Goal: Task Accomplishment & Management: Use online tool/utility

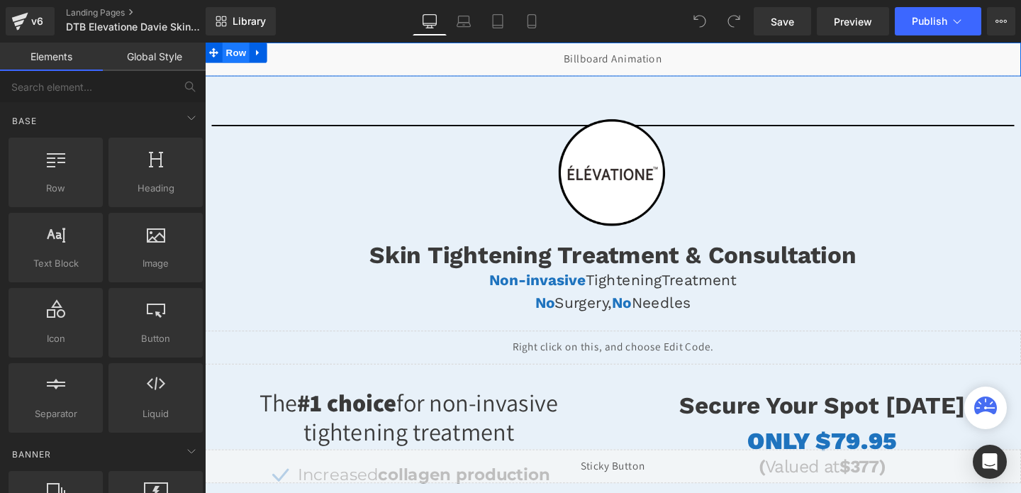
click at [236, 55] on span "Row" at bounding box center [237, 53] width 28 height 21
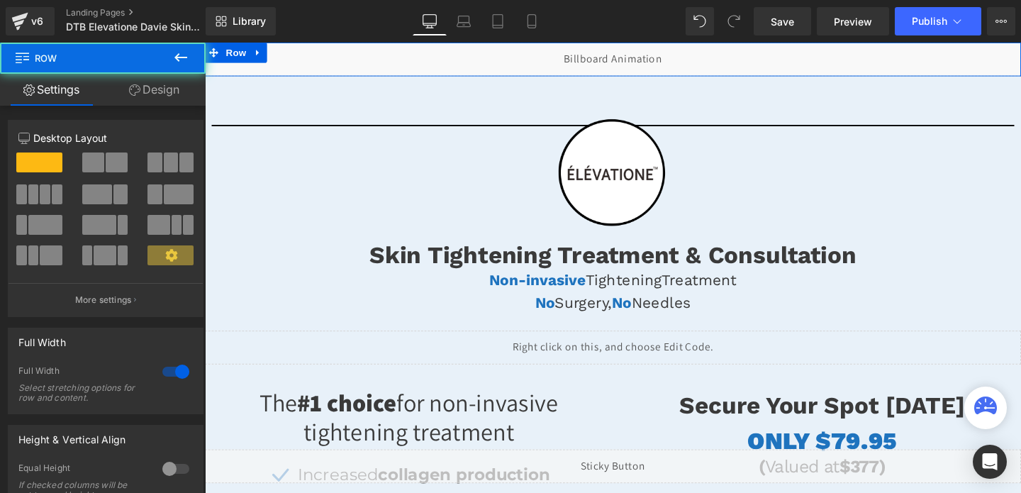
click at [154, 91] on link "Design" at bounding box center [154, 90] width 103 height 32
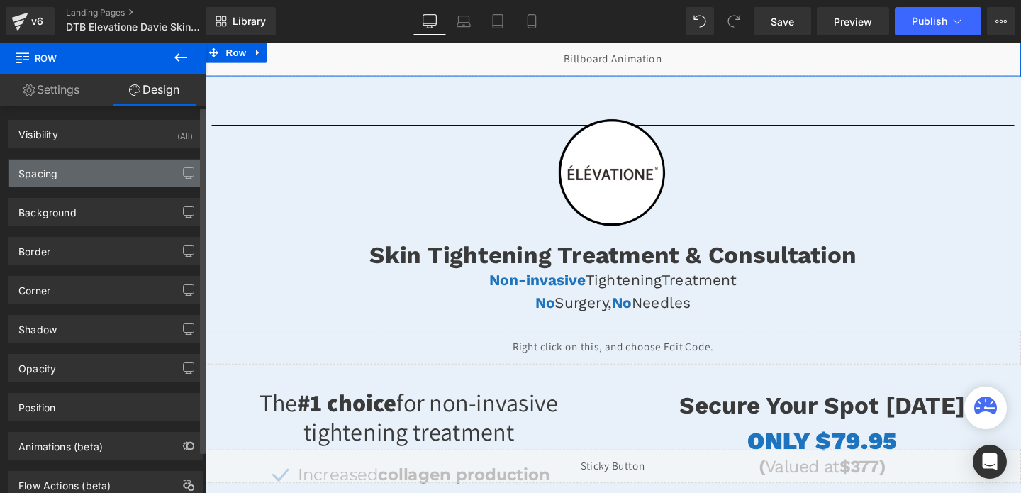
click at [110, 171] on div "Spacing" at bounding box center [106, 173] width 194 height 27
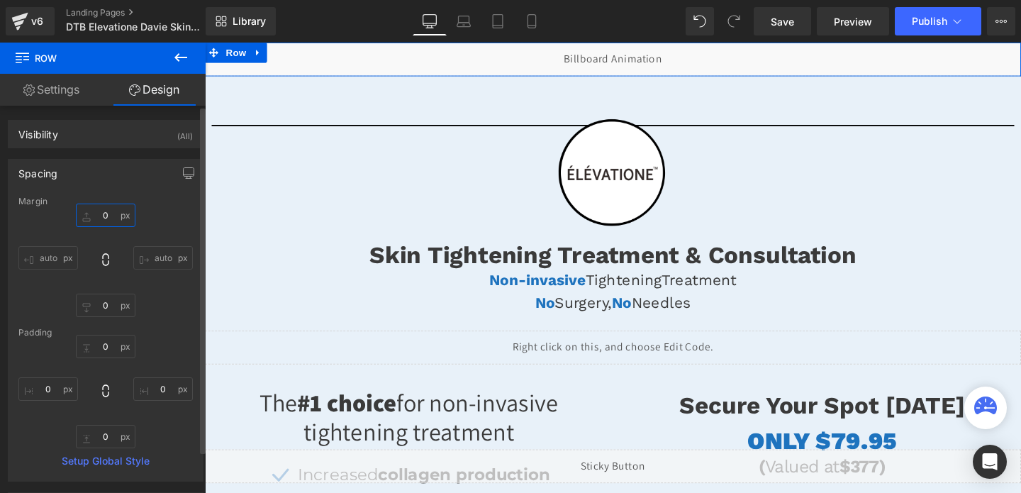
click at [96, 214] on input "0" at bounding box center [106, 215] width 60 height 23
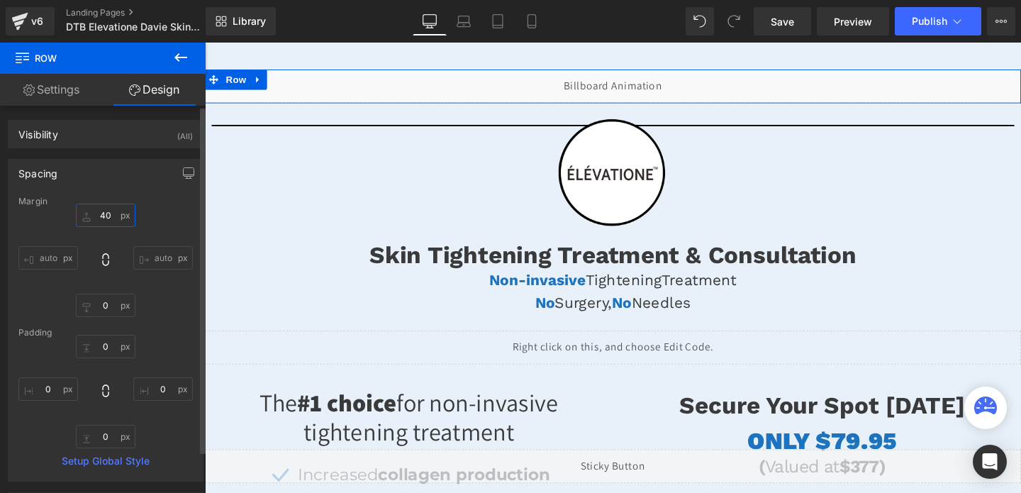
type input "4"
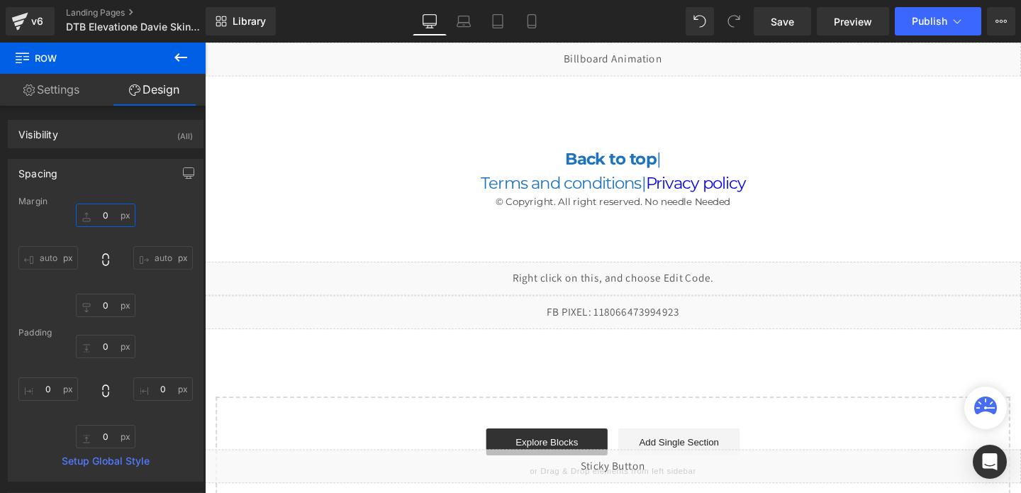
scroll to position [3532, 0]
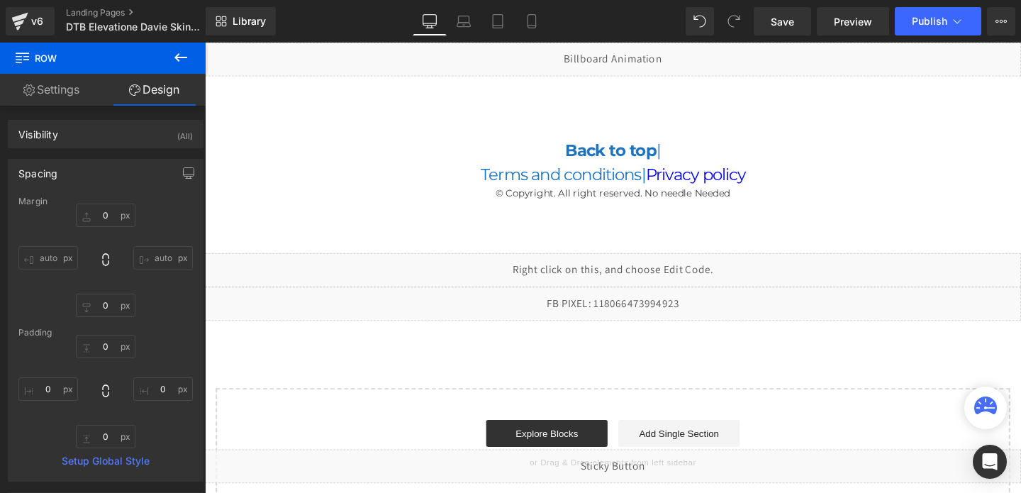
click at [648, 314] on div "Liquid" at bounding box center [634, 316] width 858 height 35
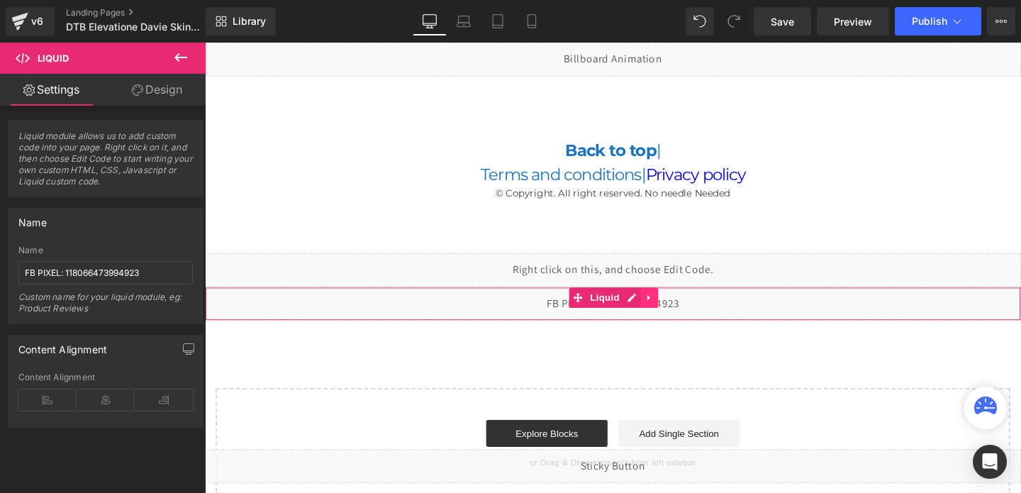
click at [670, 311] on icon at bounding box center [671, 310] width 3 height 6
click at [677, 311] on icon at bounding box center [682, 311] width 10 height 10
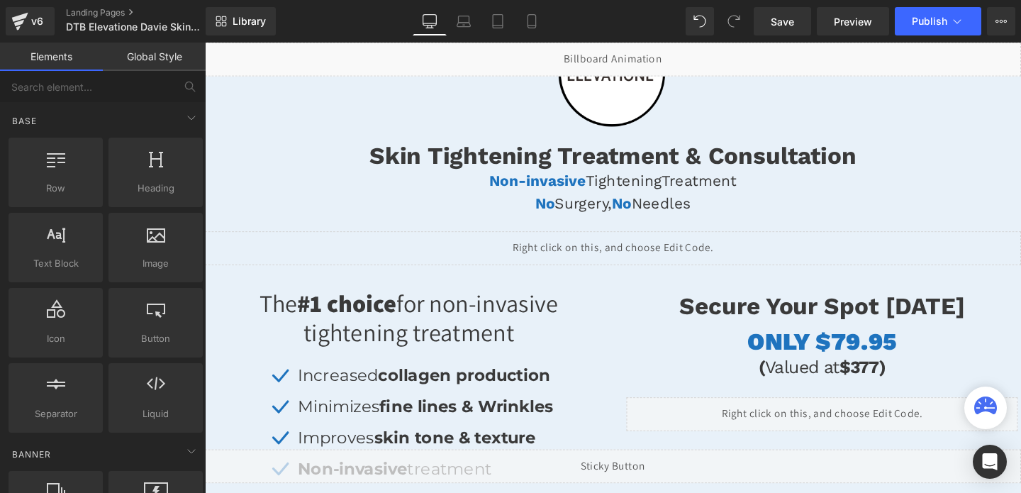
scroll to position [0, 0]
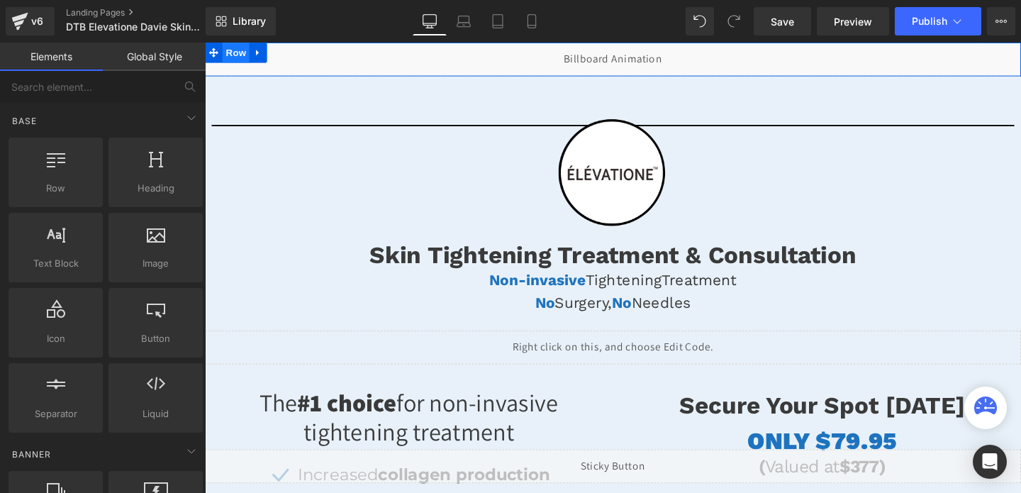
click at [235, 51] on span "Row" at bounding box center [237, 53] width 28 height 21
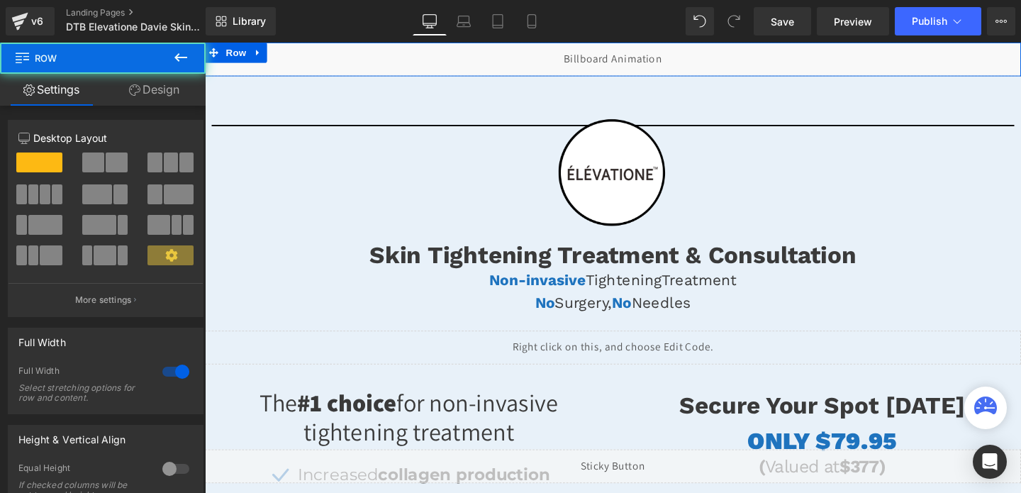
click at [164, 89] on link "Design" at bounding box center [154, 90] width 103 height 32
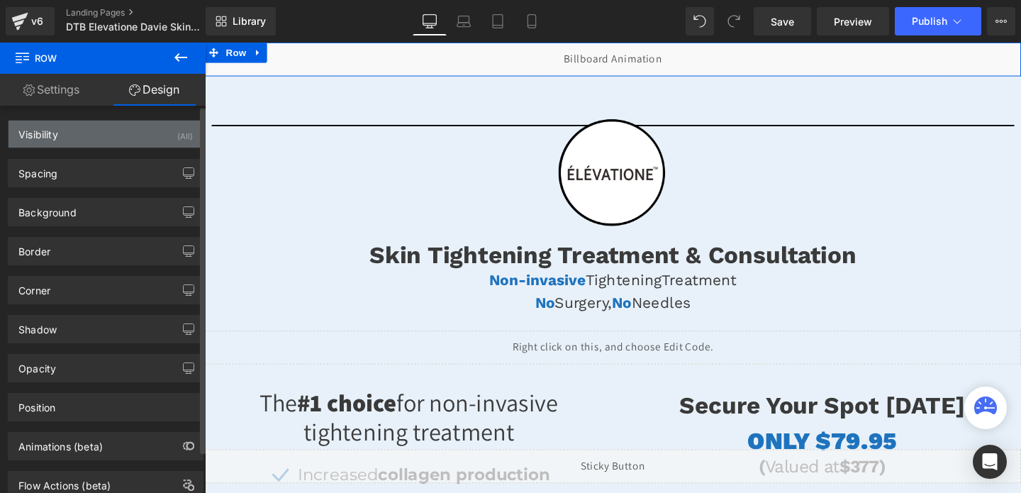
click at [133, 138] on div "Visibility (All)" at bounding box center [106, 134] width 194 height 27
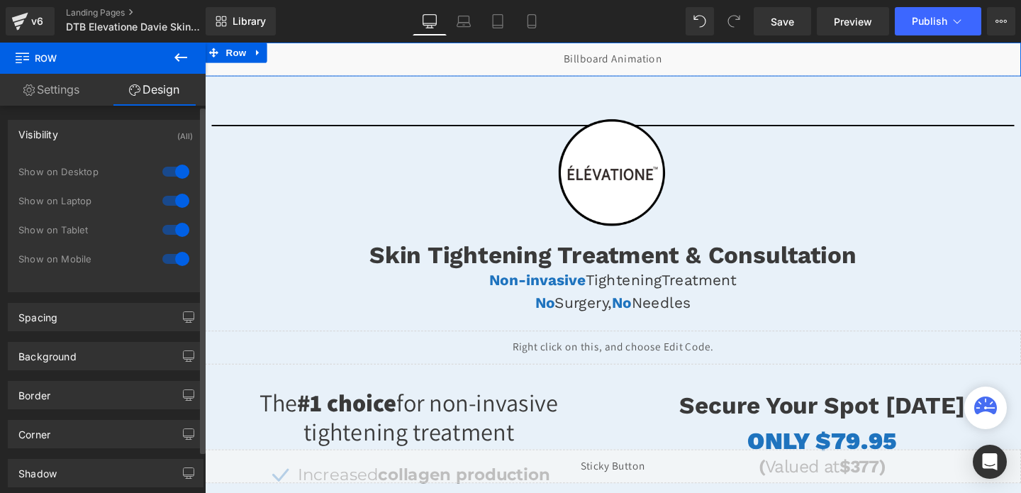
click at [69, 331] on div "Background Color & Image color Color #ffffff 100 % Image Replace Image Upload i…" at bounding box center [106, 350] width 212 height 39
click at [82, 318] on div "Spacing" at bounding box center [106, 317] width 194 height 27
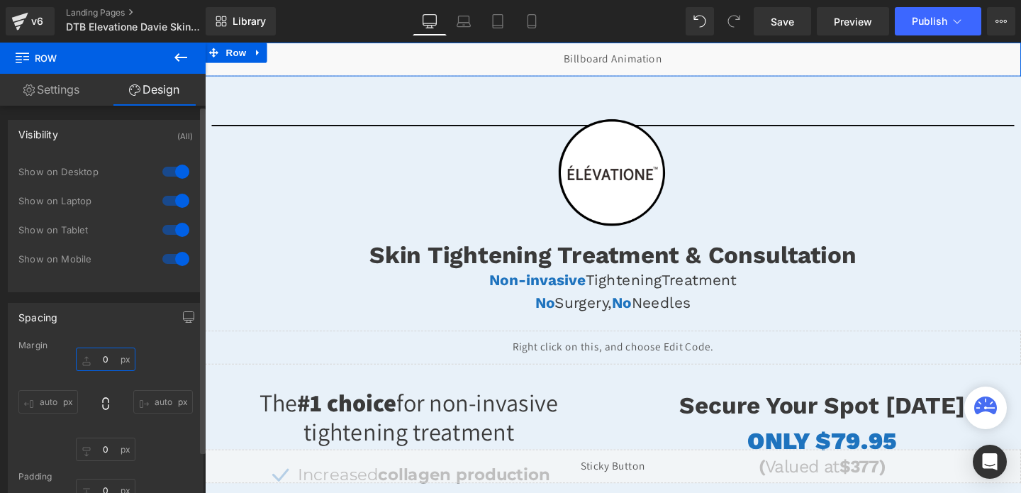
click at [98, 355] on input "0" at bounding box center [106, 359] width 60 height 23
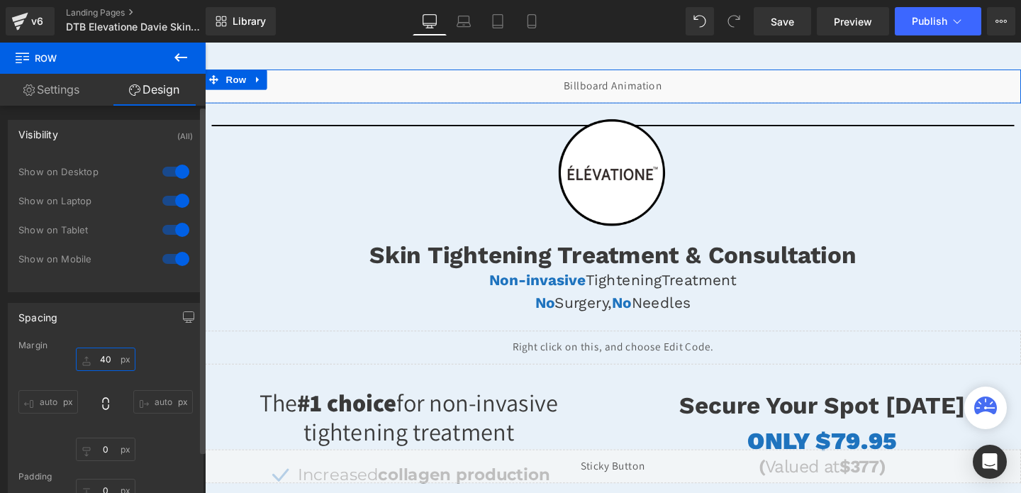
type input "4"
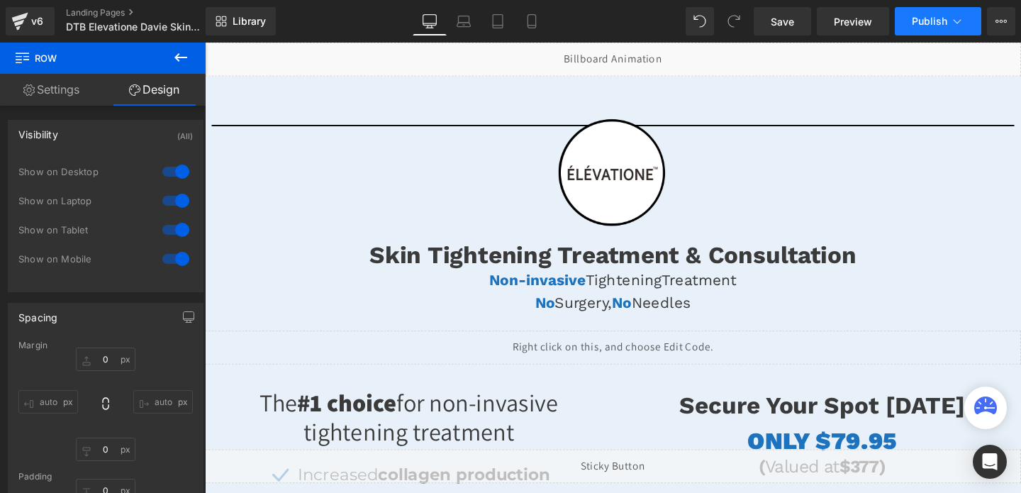
click at [927, 23] on span "Publish" at bounding box center [929, 21] width 35 height 11
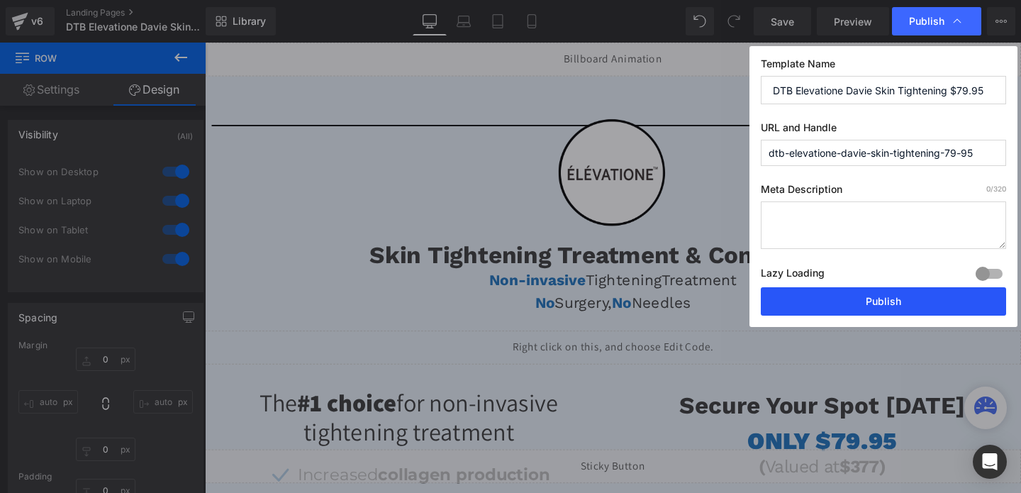
click at [855, 299] on button "Publish" at bounding box center [883, 301] width 245 height 28
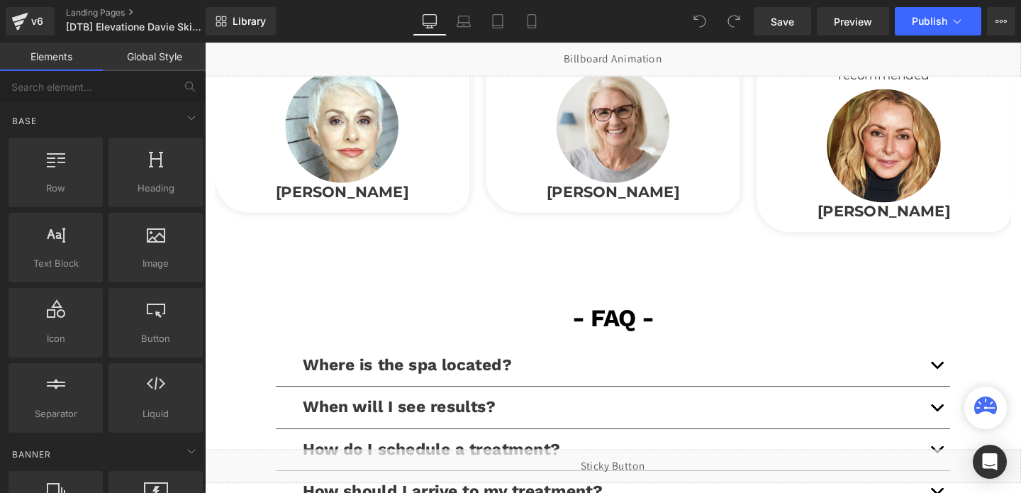
scroll to position [3940, 0]
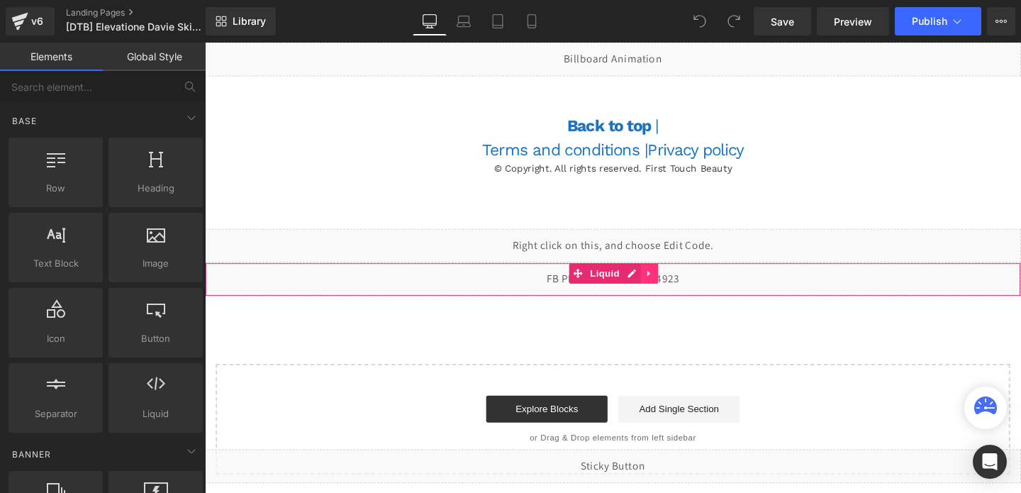
click at [673, 287] on icon at bounding box center [672, 284] width 10 height 11
click at [683, 287] on icon at bounding box center [682, 285] width 10 height 10
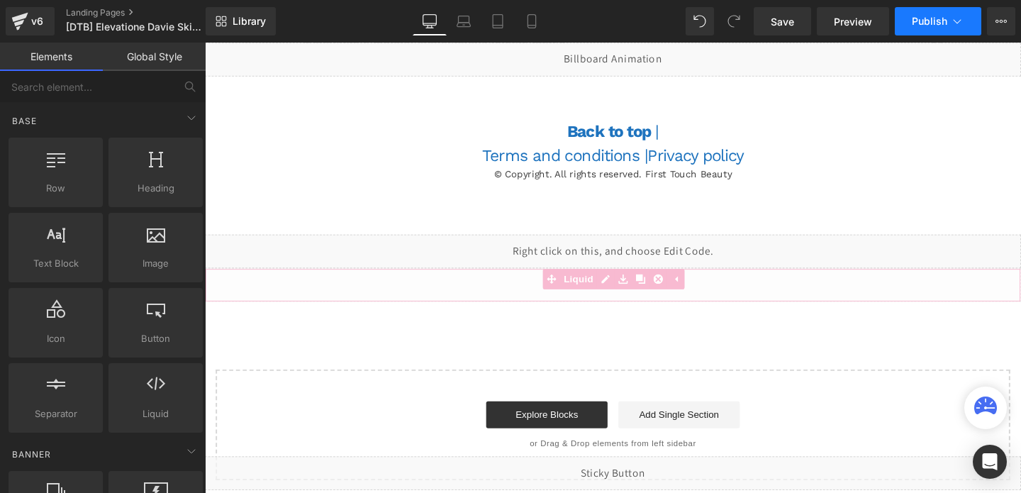
scroll to position [3898, 0]
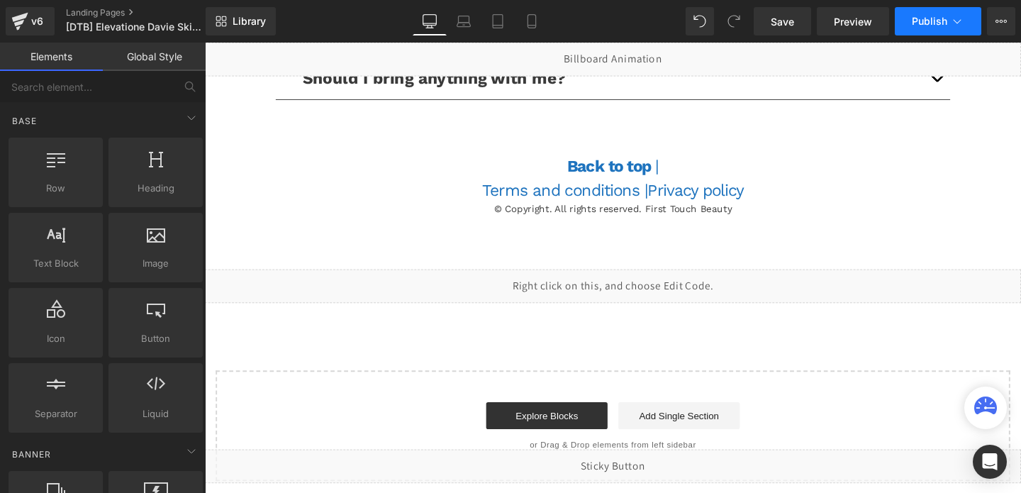
click at [913, 21] on span "Publish" at bounding box center [929, 21] width 35 height 11
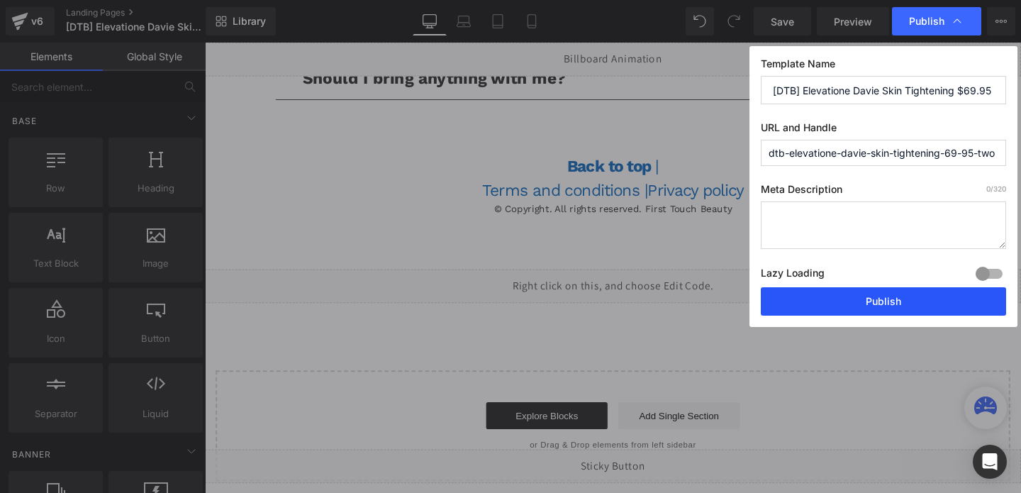
click at [845, 312] on button "Publish" at bounding box center [883, 301] width 245 height 28
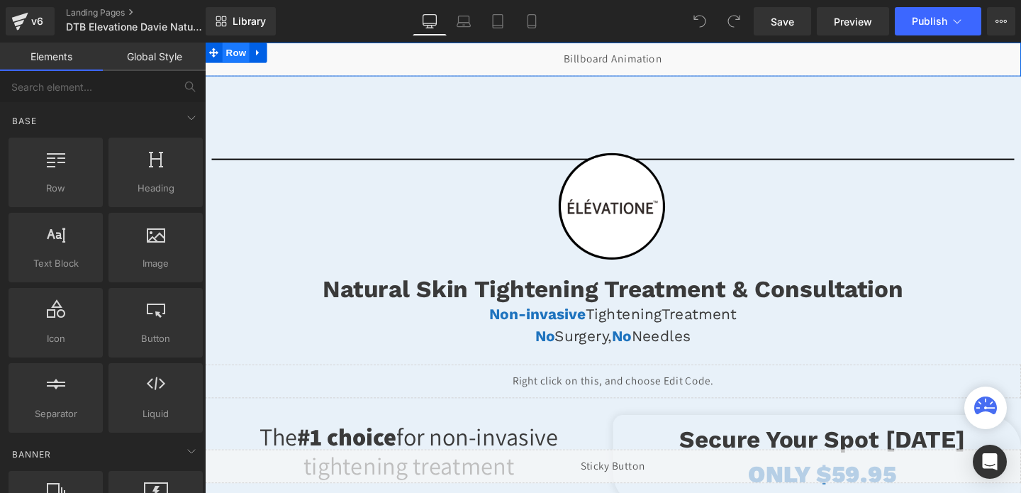
click at [234, 51] on span "Row" at bounding box center [237, 53] width 28 height 21
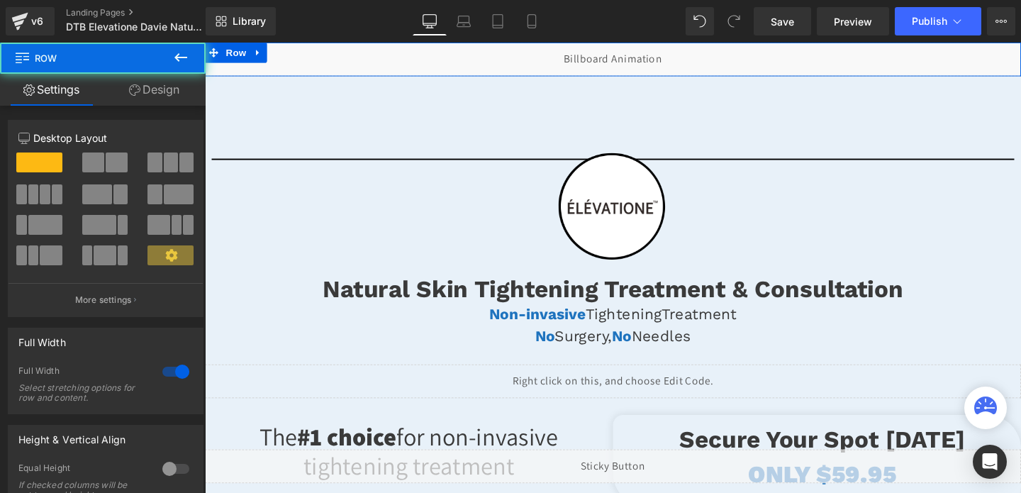
click at [159, 92] on link "Design" at bounding box center [154, 90] width 103 height 32
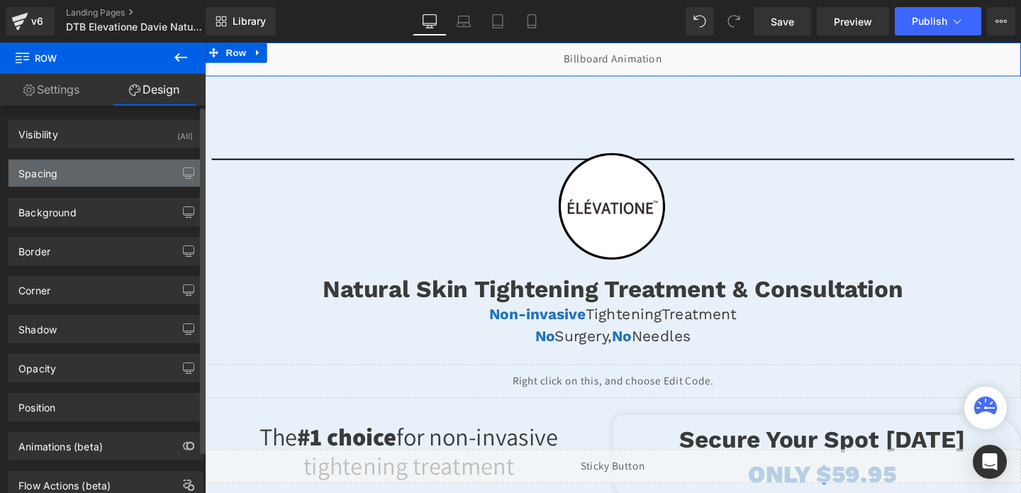
click at [82, 172] on div "Spacing" at bounding box center [106, 173] width 194 height 27
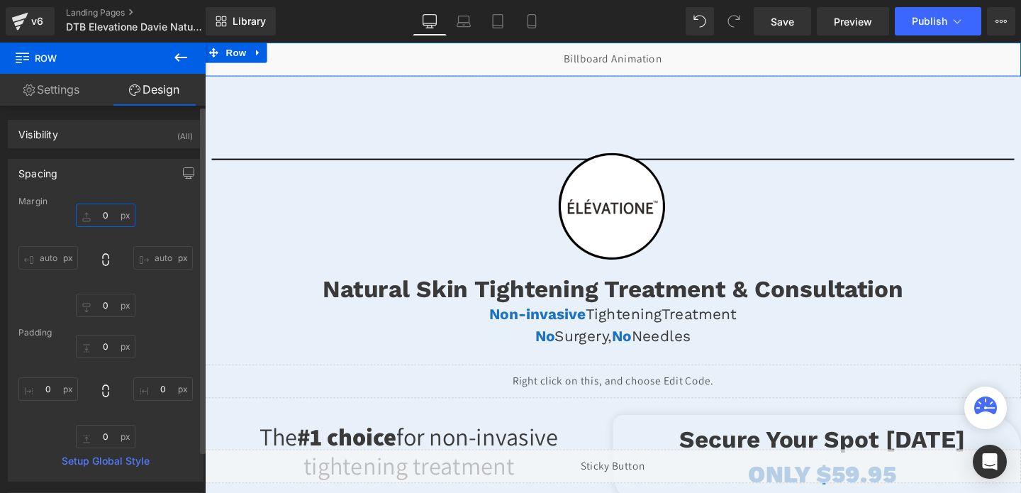
click at [97, 214] on input "0" at bounding box center [106, 215] width 60 height 23
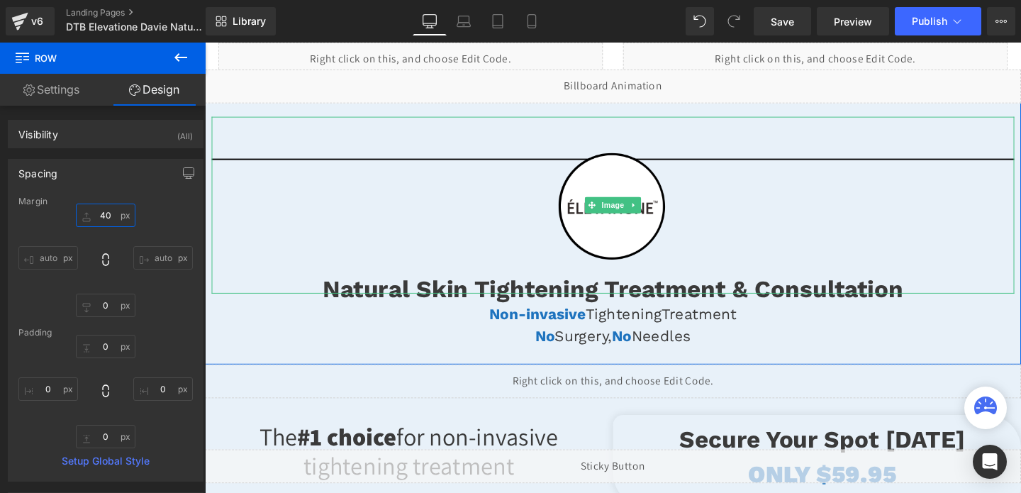
type input "4"
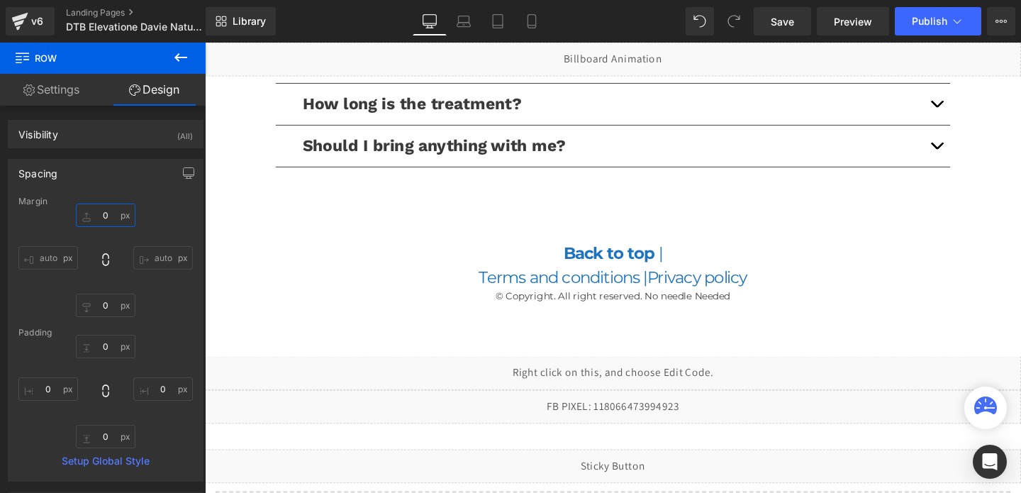
scroll to position [3524, 0]
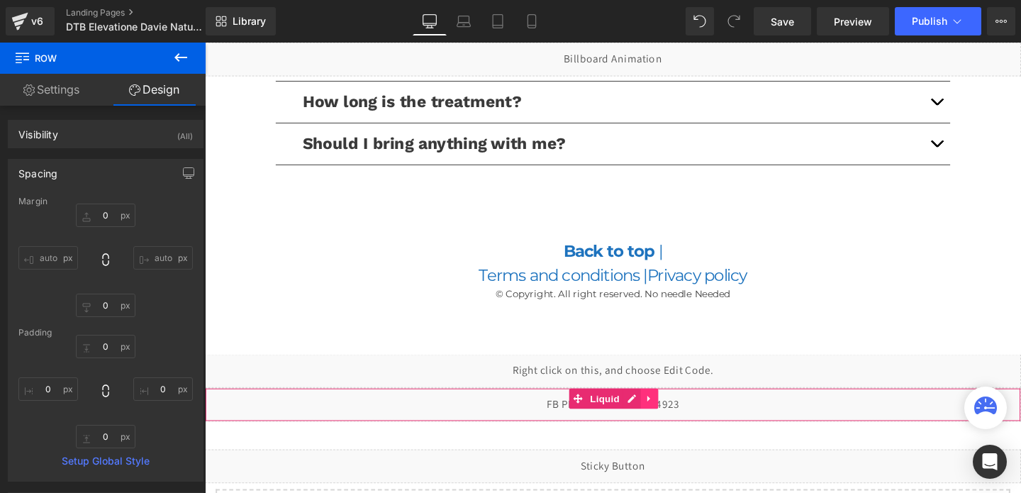
click at [669, 416] on icon at bounding box center [672, 417] width 10 height 11
click at [682, 415] on icon at bounding box center [682, 417] width 10 height 11
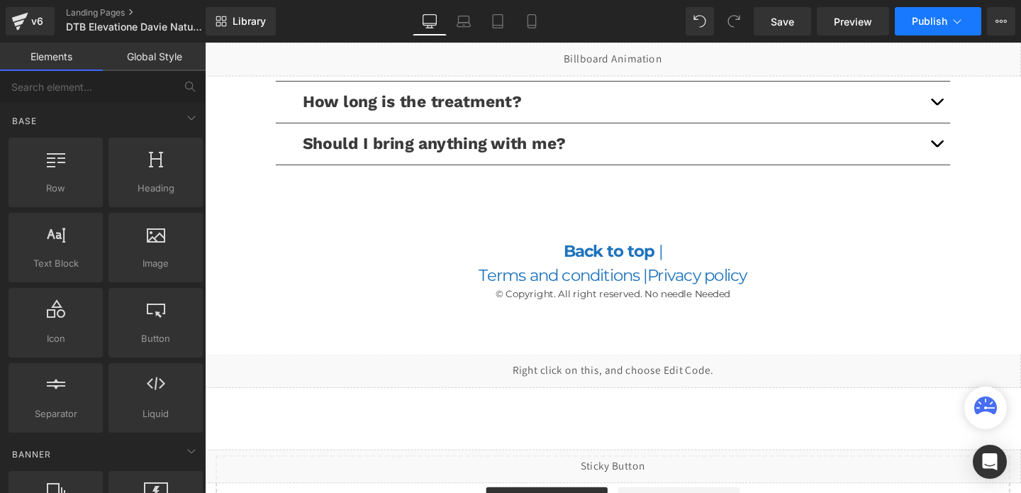
click at [909, 23] on button "Publish" at bounding box center [938, 21] width 87 height 28
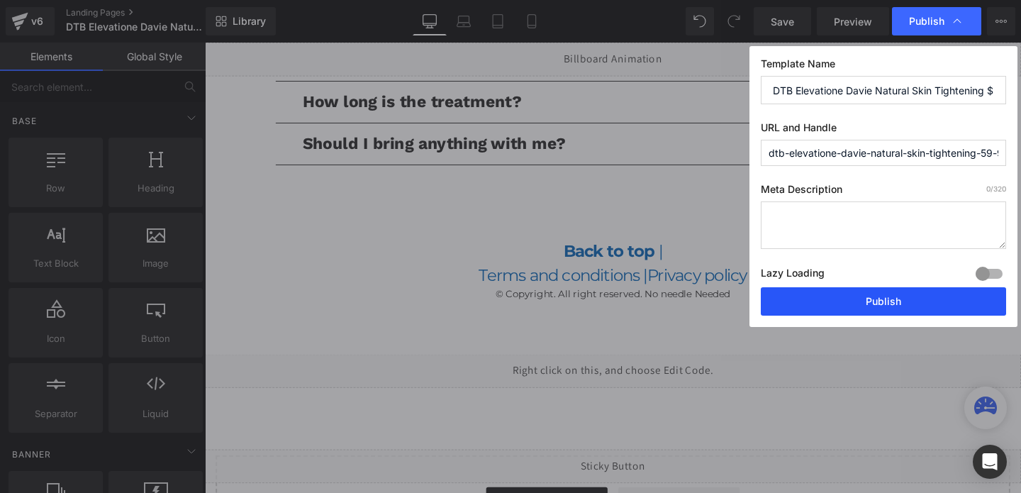
click at [850, 304] on button "Publish" at bounding box center [883, 301] width 245 height 28
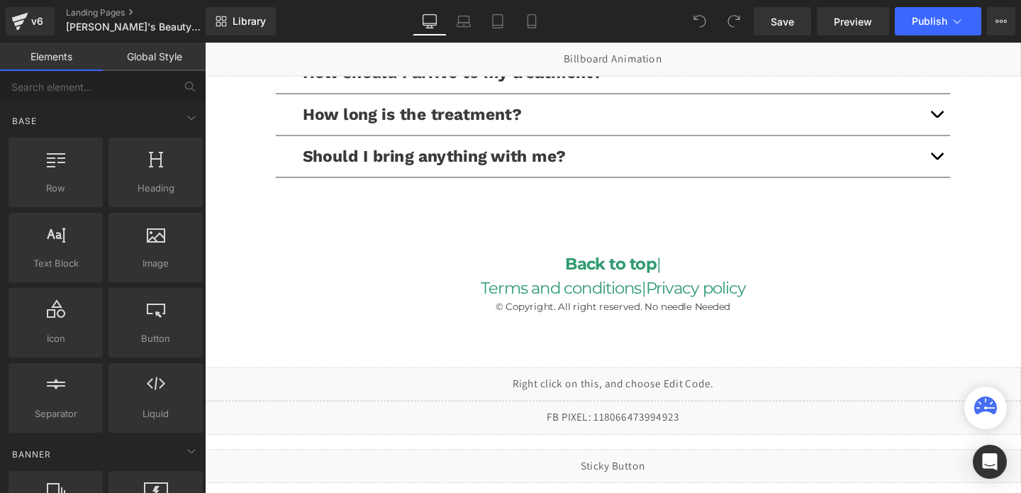
scroll to position [3734, 0]
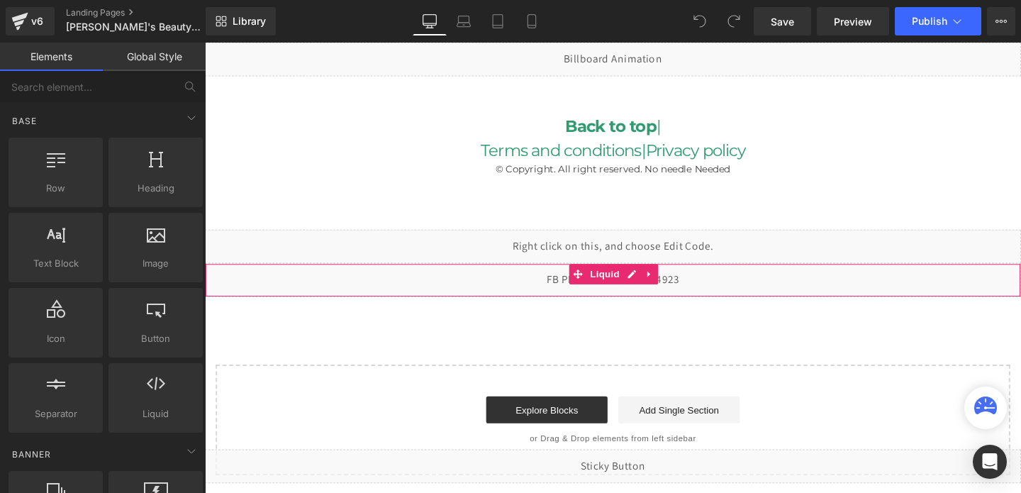
click at [519, 285] on div "Liquid" at bounding box center [634, 292] width 858 height 35
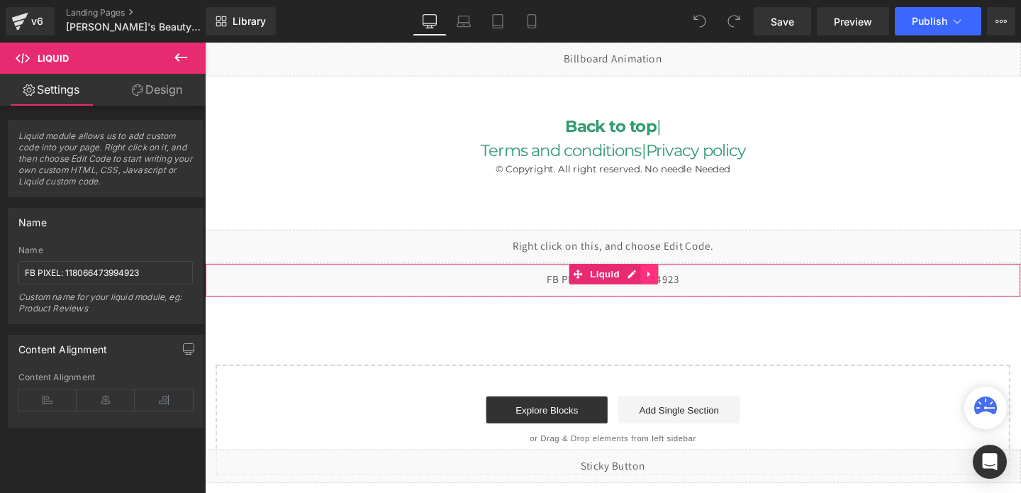
click at [672, 284] on icon at bounding box center [672, 285] width 10 height 11
click at [680, 284] on icon at bounding box center [682, 285] width 10 height 11
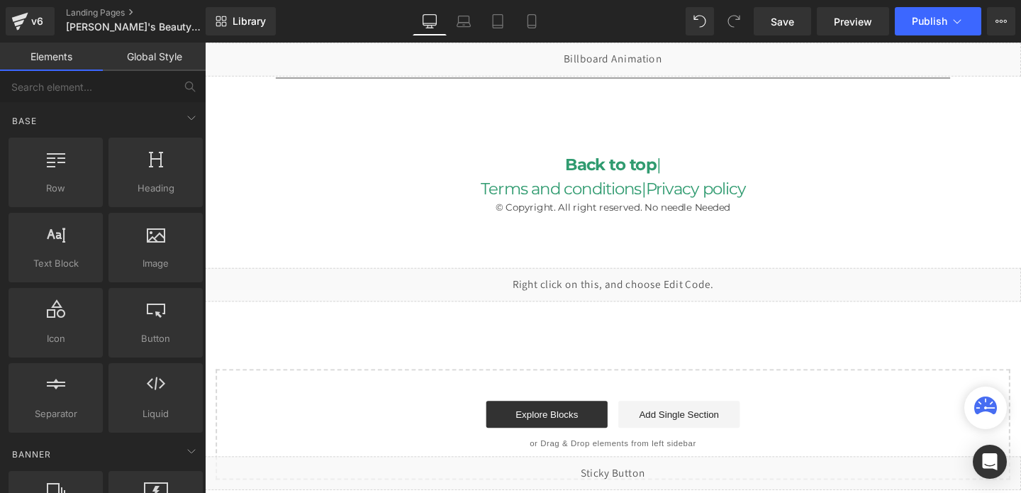
scroll to position [3692, 0]
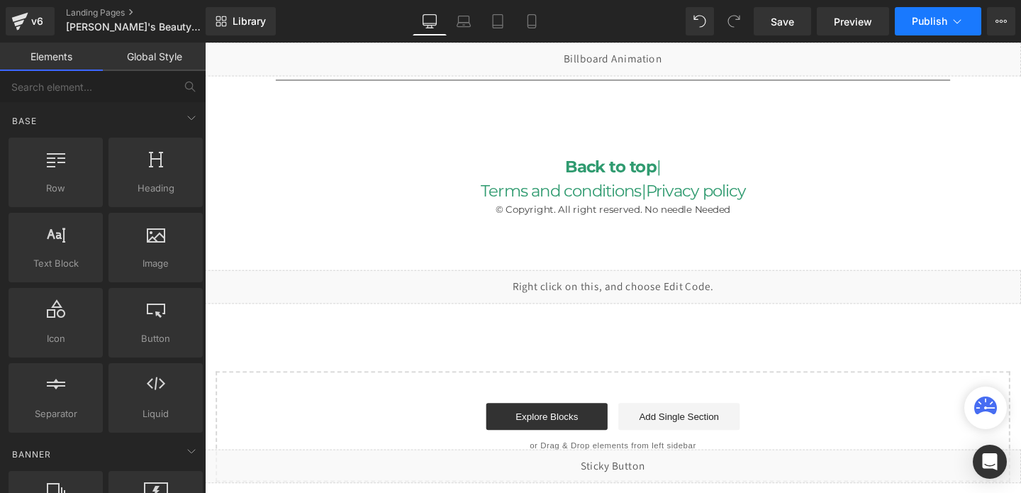
click at [948, 21] on button "Publish" at bounding box center [938, 21] width 87 height 28
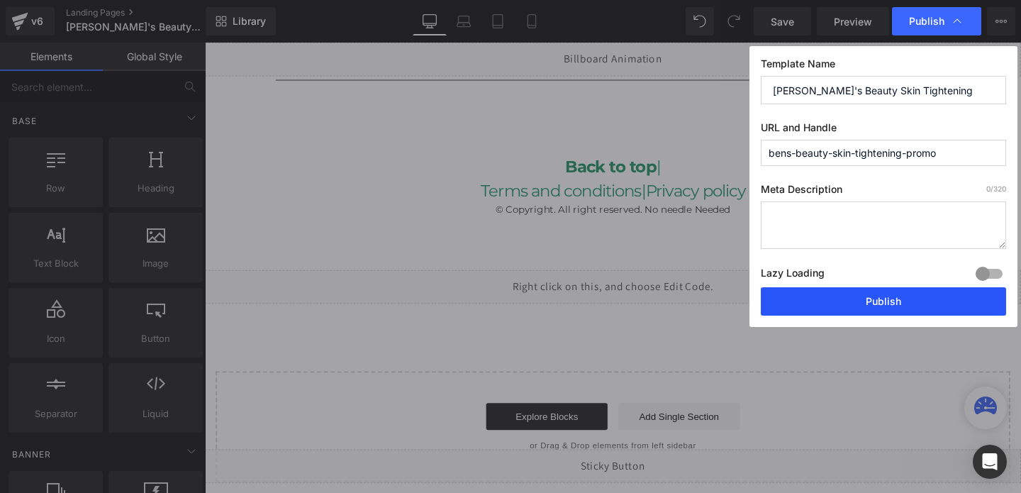
click at [850, 299] on button "Publish" at bounding box center [883, 301] width 245 height 28
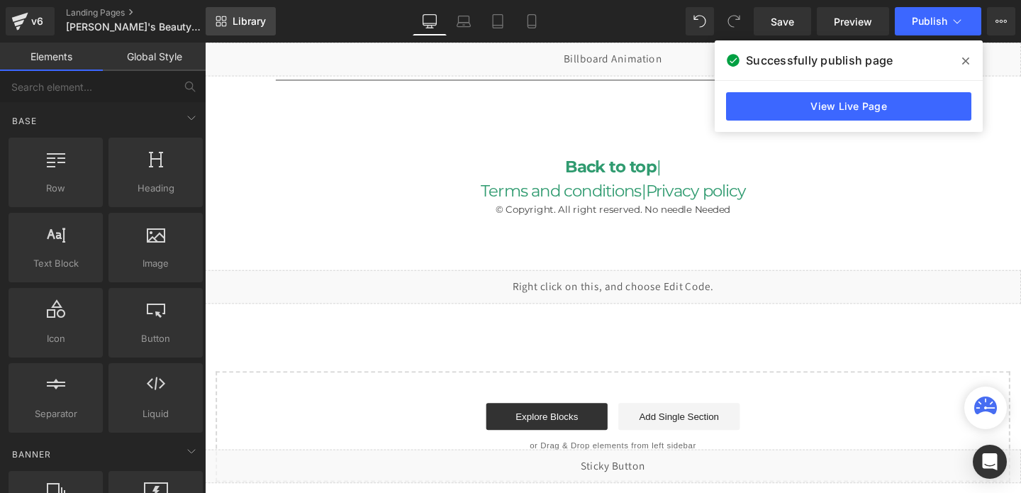
click at [243, 23] on span "Library" at bounding box center [249, 21] width 33 height 13
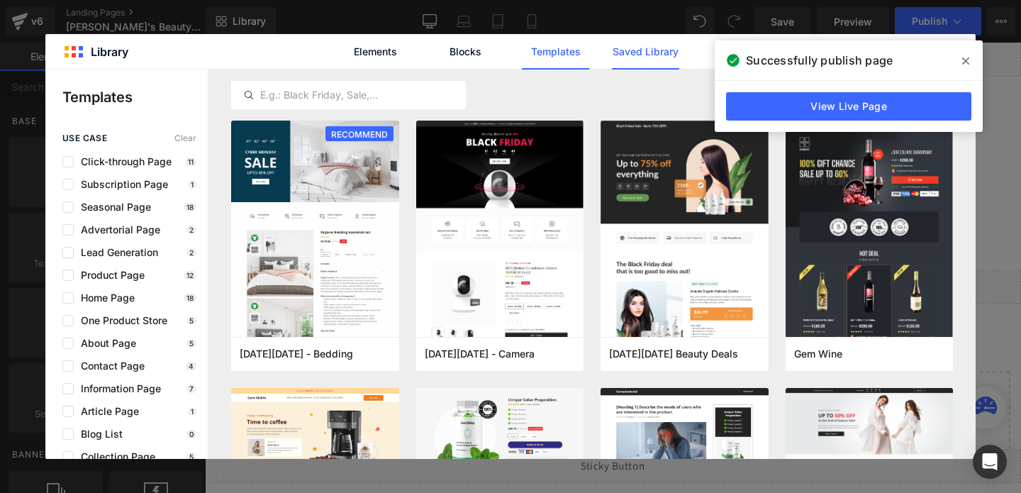
click at [634, 55] on link "Saved Library" at bounding box center [645, 51] width 67 height 35
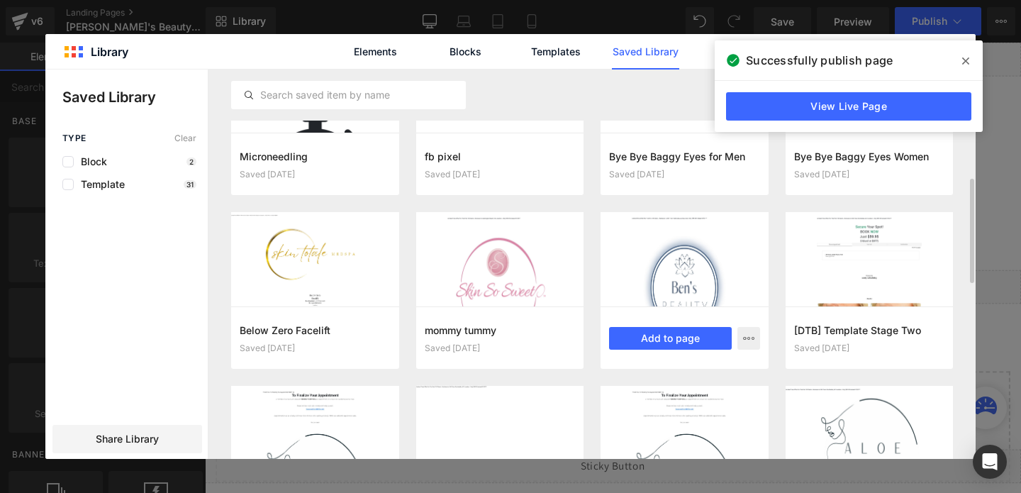
scroll to position [425, 0]
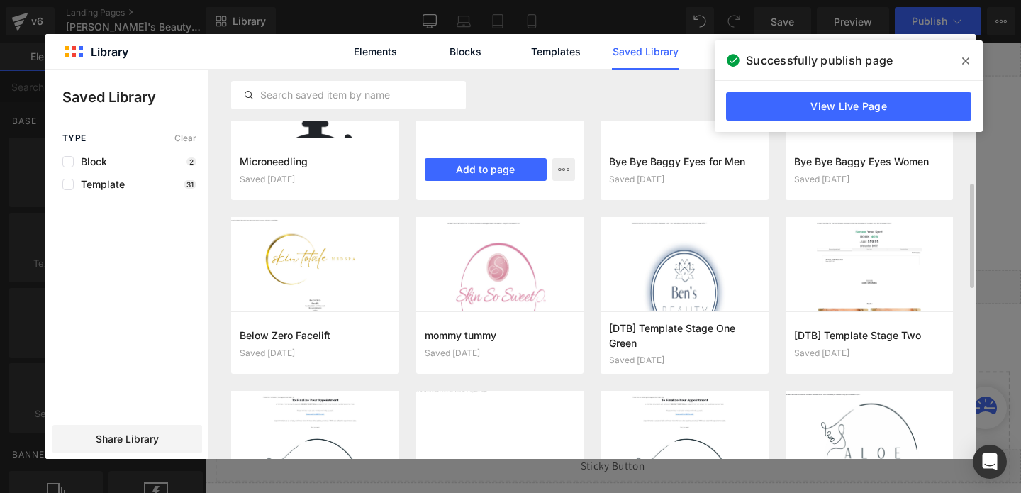
click at [540, 150] on div "fb pixel Saved 2 months ago Add to page" at bounding box center [500, 169] width 168 height 62
click at [521, 168] on button "Add to page" at bounding box center [486, 169] width 123 height 23
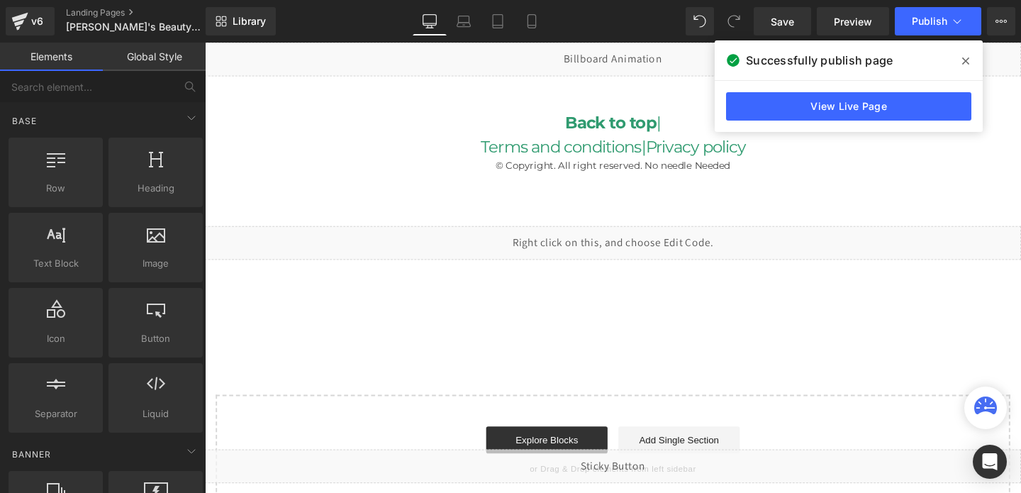
scroll to position [3770, 0]
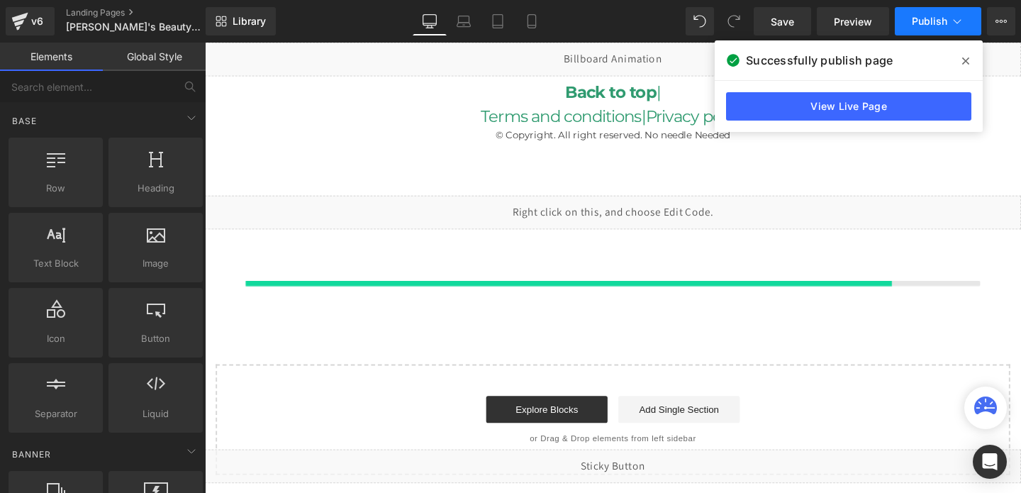
click at [938, 27] on button "Publish" at bounding box center [938, 21] width 87 height 28
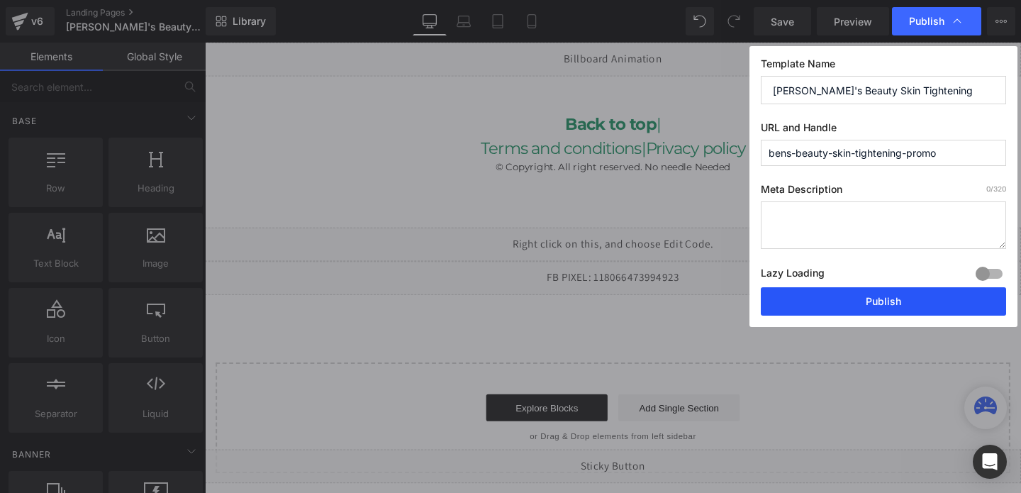
scroll to position [3734, 0]
click at [852, 299] on button "Publish" at bounding box center [883, 301] width 245 height 28
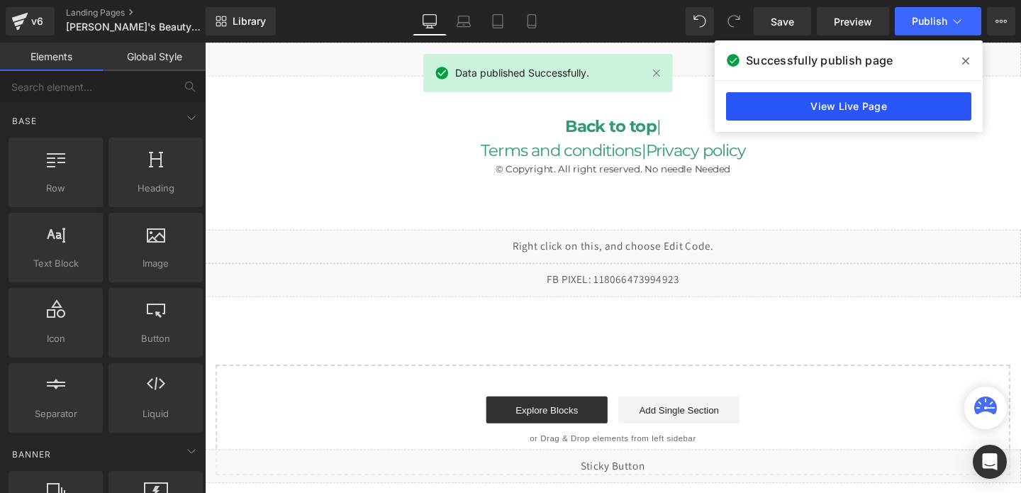
click at [897, 113] on link "View Live Page" at bounding box center [848, 106] width 245 height 28
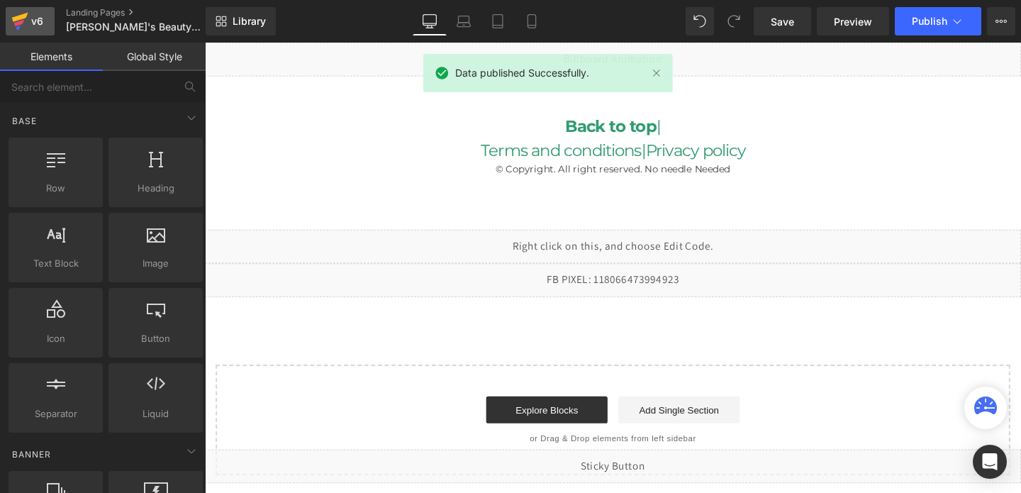
click at [23, 26] on icon at bounding box center [19, 21] width 17 height 35
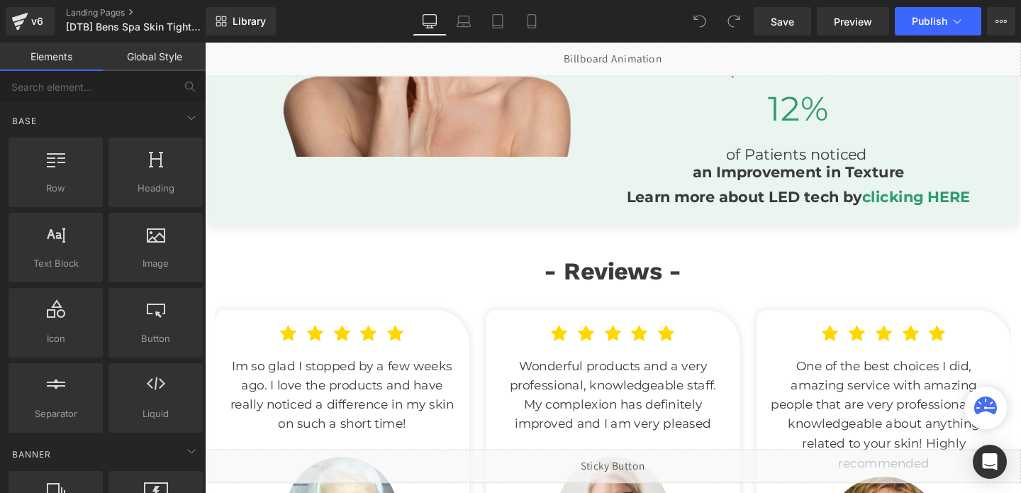
scroll to position [3387, 0]
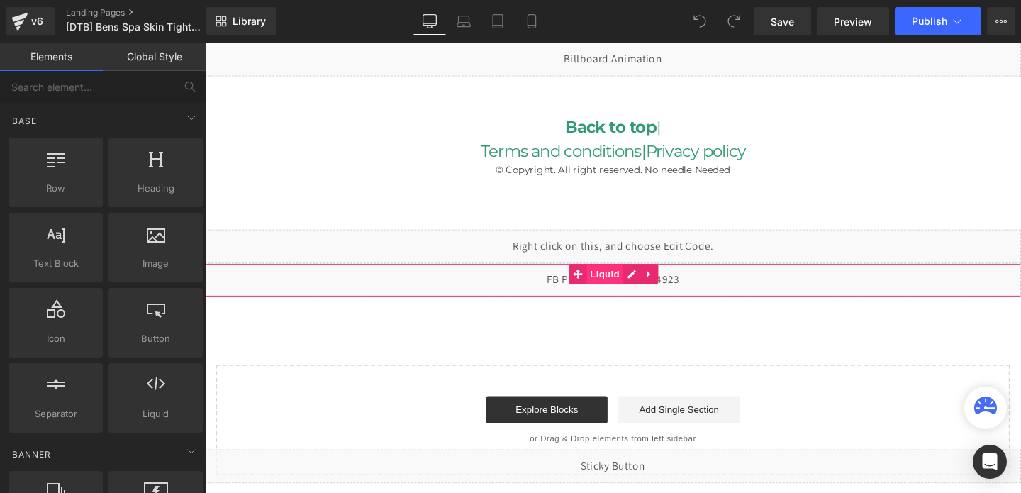
click at [617, 292] on span "Liquid" at bounding box center [625, 285] width 38 height 21
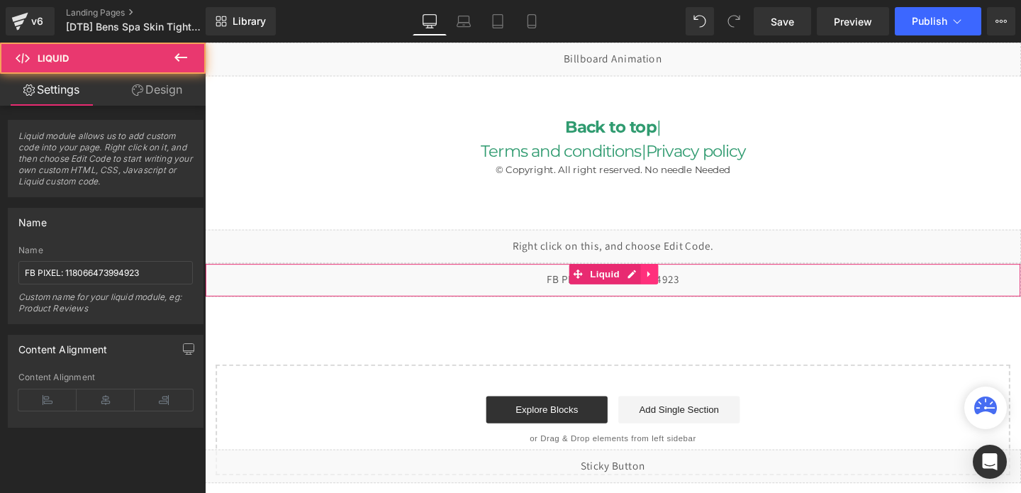
click at [680, 285] on link at bounding box center [672, 285] width 18 height 21
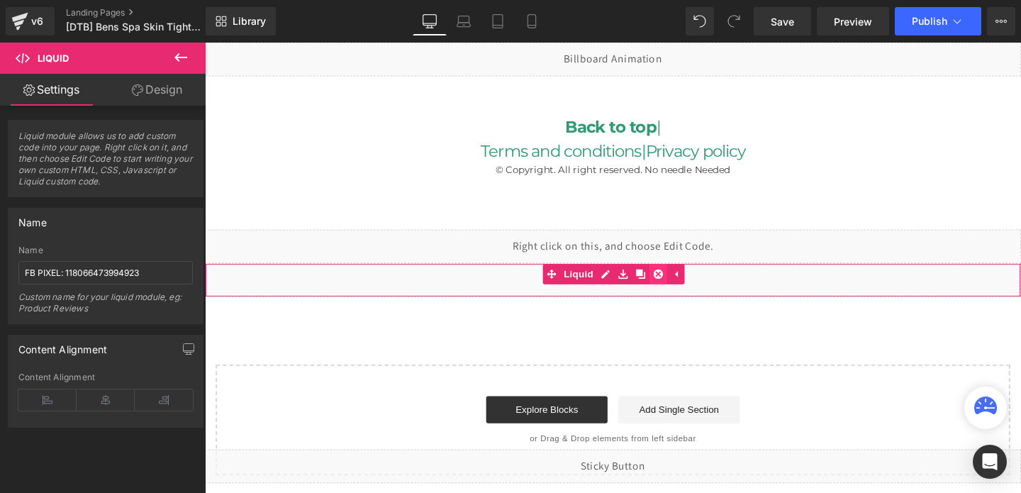
click at [687, 285] on link at bounding box center [681, 285] width 18 height 21
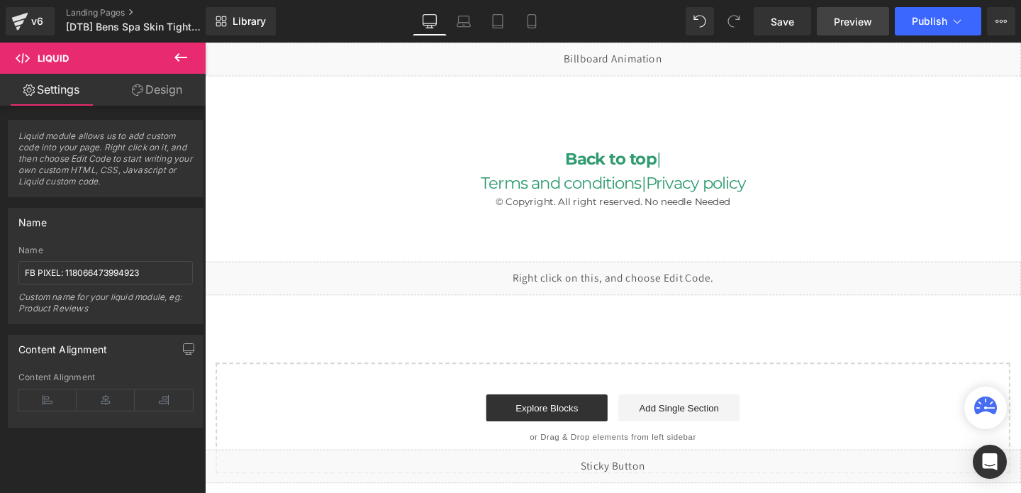
scroll to position [3344, 0]
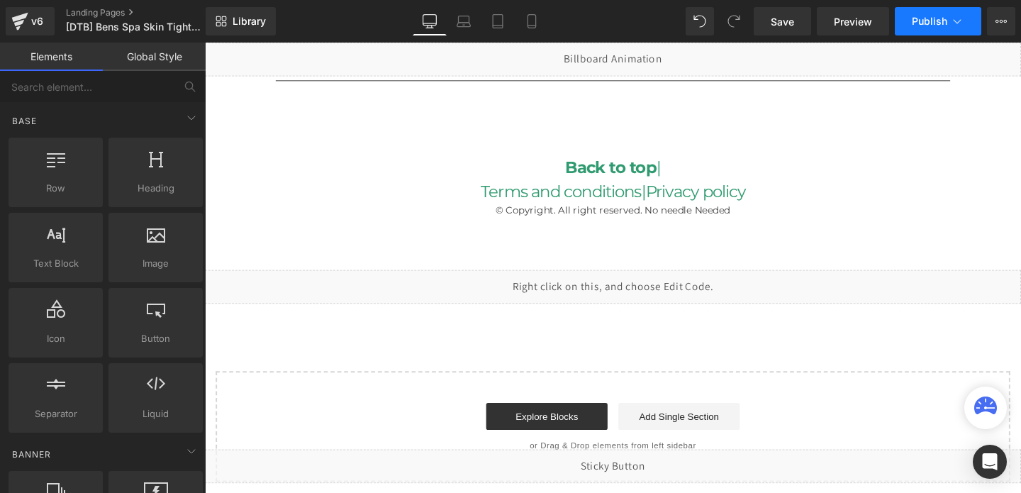
click at [918, 25] on span "Publish" at bounding box center [929, 21] width 35 height 11
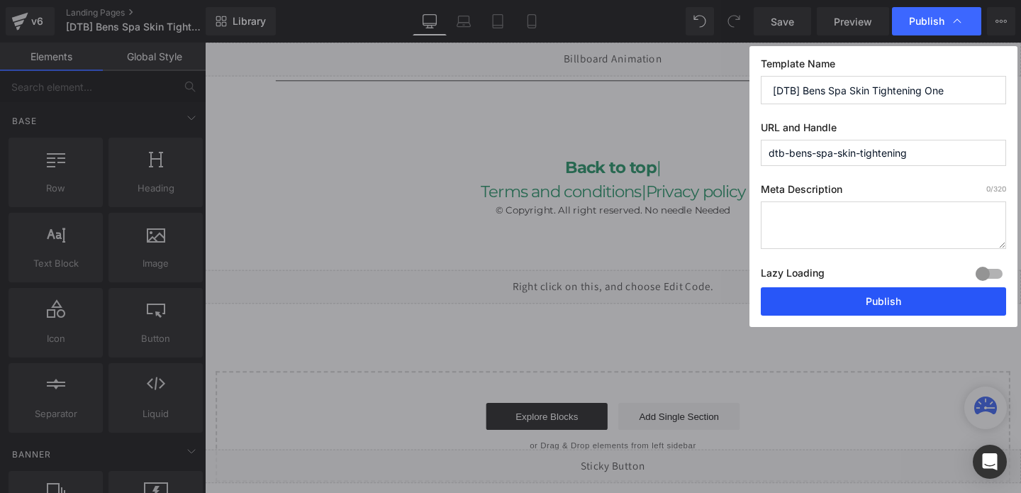
click at [865, 300] on button "Publish" at bounding box center [883, 301] width 245 height 28
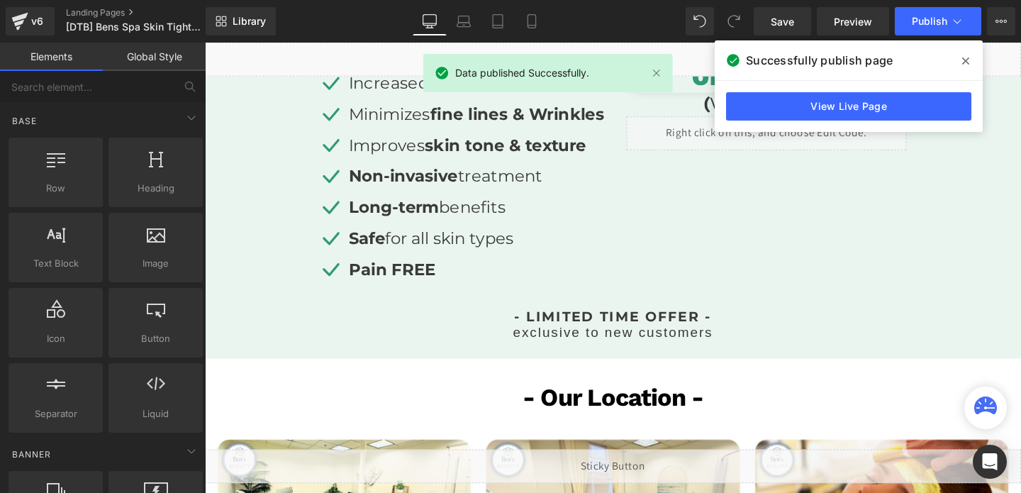
scroll to position [461, 0]
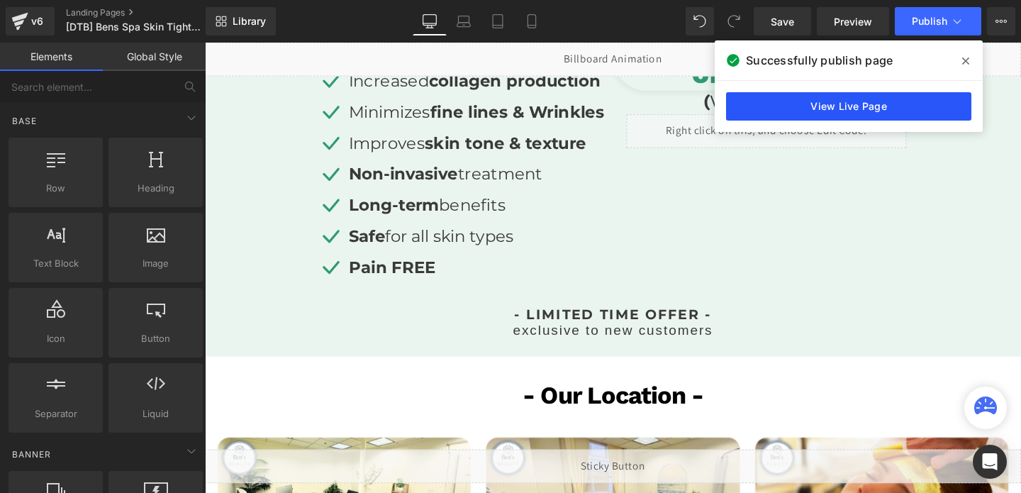
click at [800, 101] on link "View Live Page" at bounding box center [848, 106] width 245 height 28
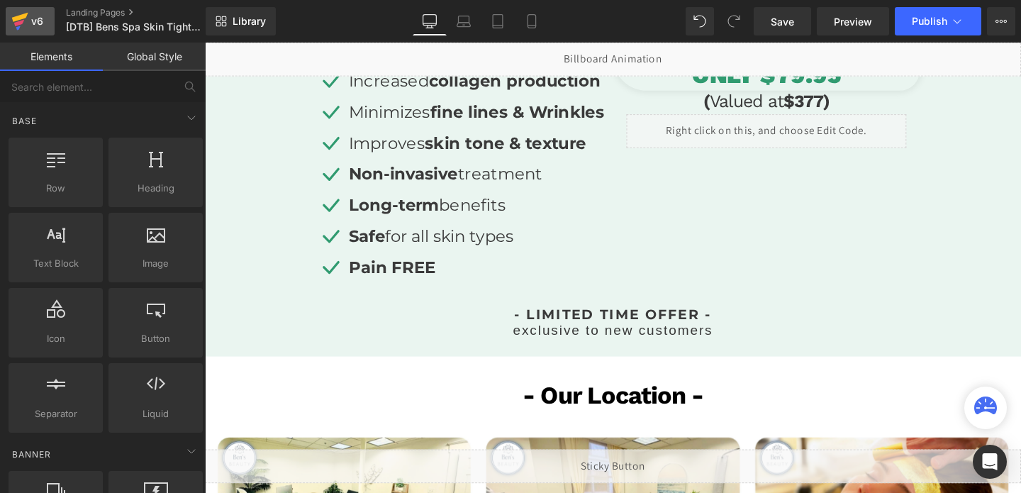
click at [44, 26] on div "v6" at bounding box center [37, 21] width 18 height 18
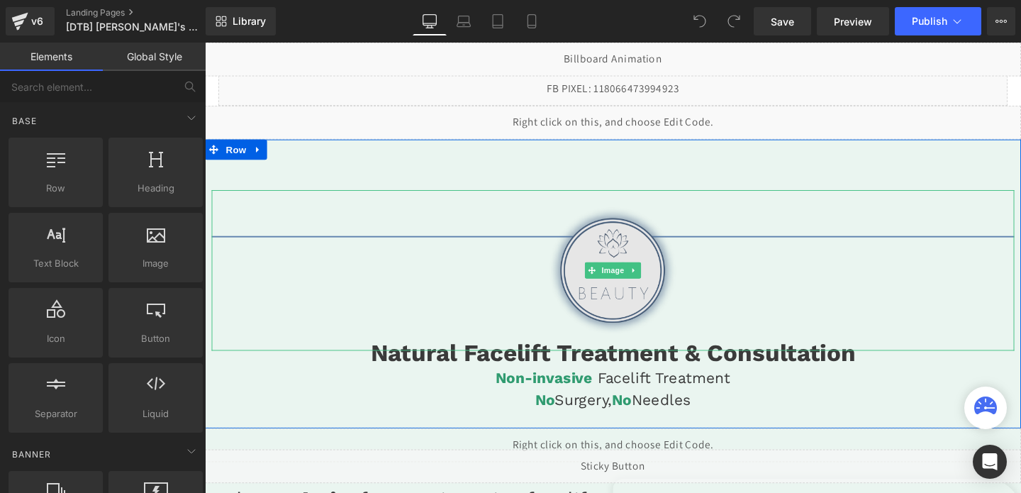
scroll to position [6, 0]
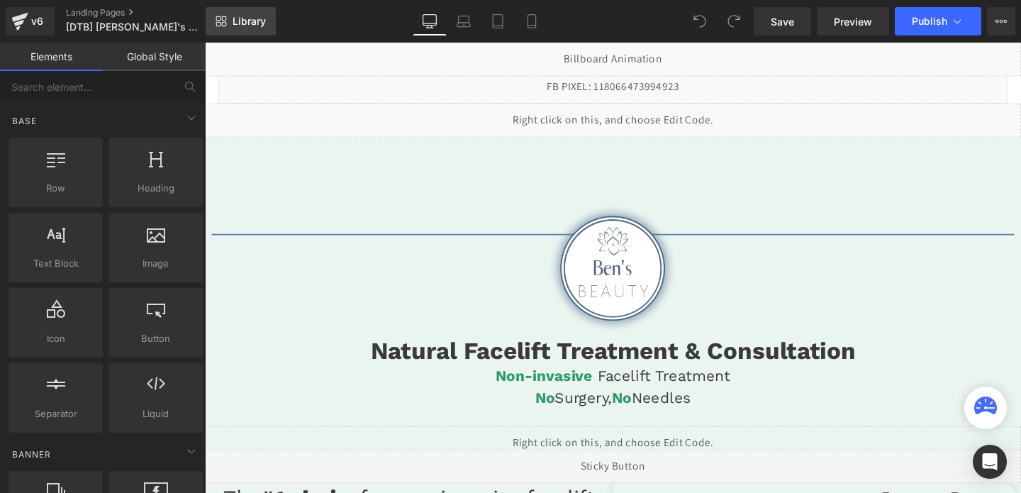
click at [250, 10] on link "Library" at bounding box center [241, 21] width 70 height 28
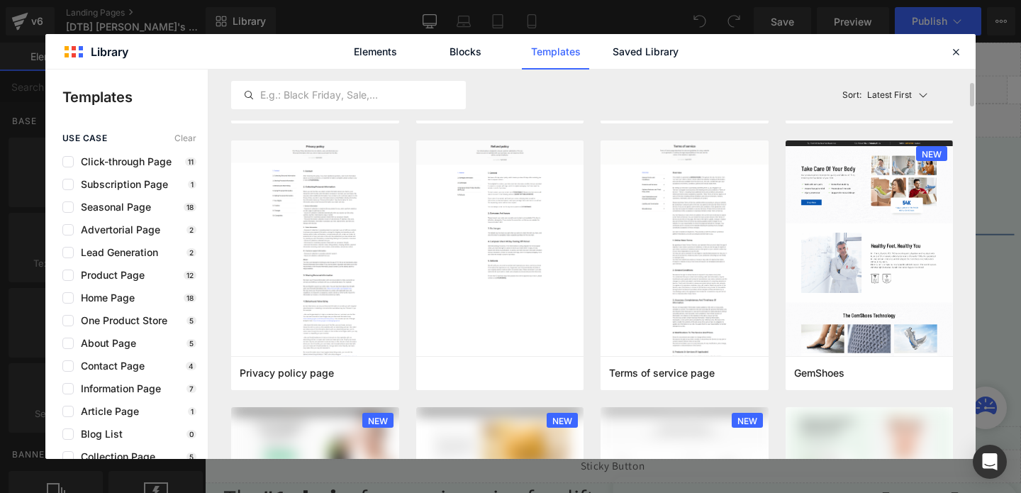
scroll to position [786, 0]
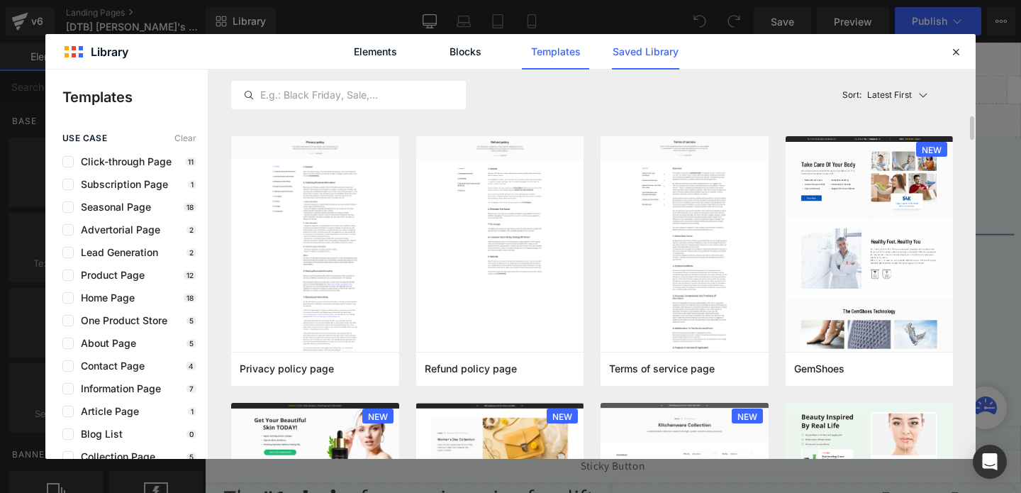
click at [643, 47] on link "Saved Library" at bounding box center [645, 51] width 67 height 35
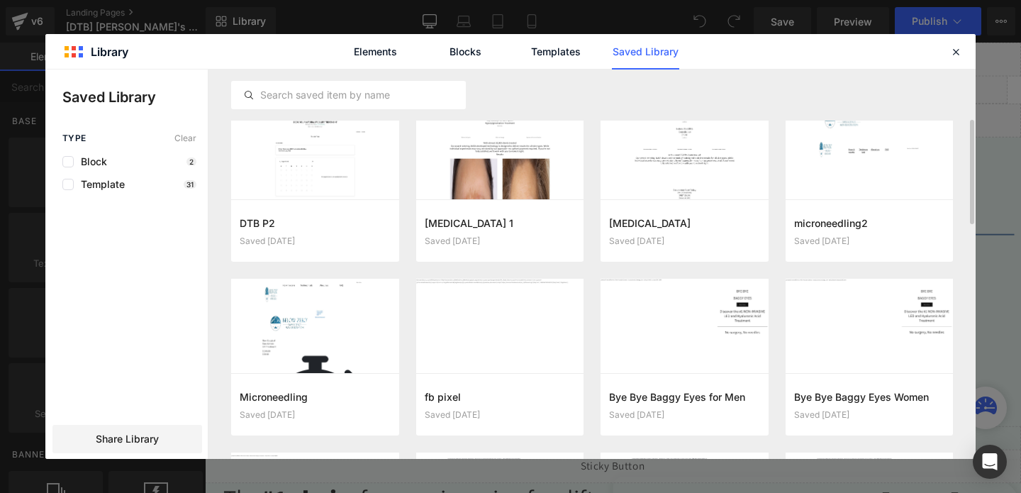
scroll to position [191, 0]
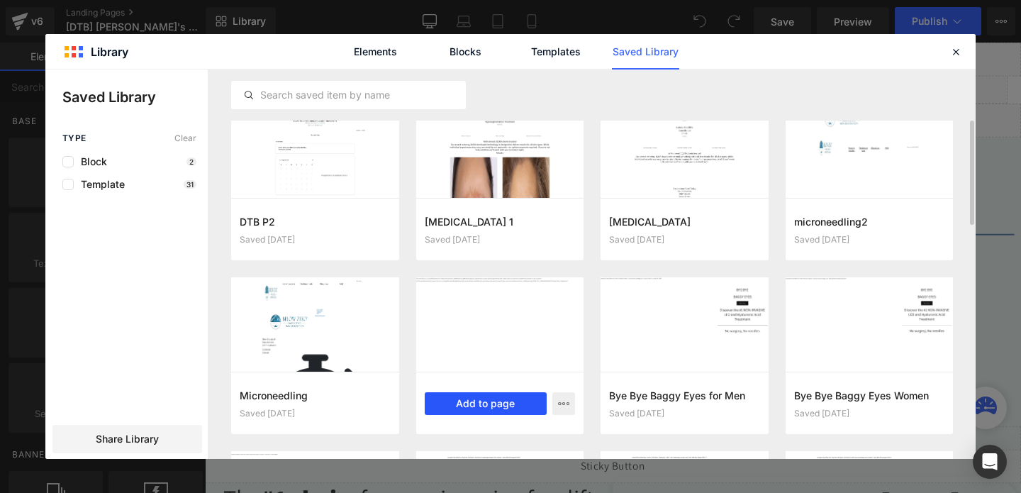
click at [509, 408] on button "Add to page" at bounding box center [486, 403] width 123 height 23
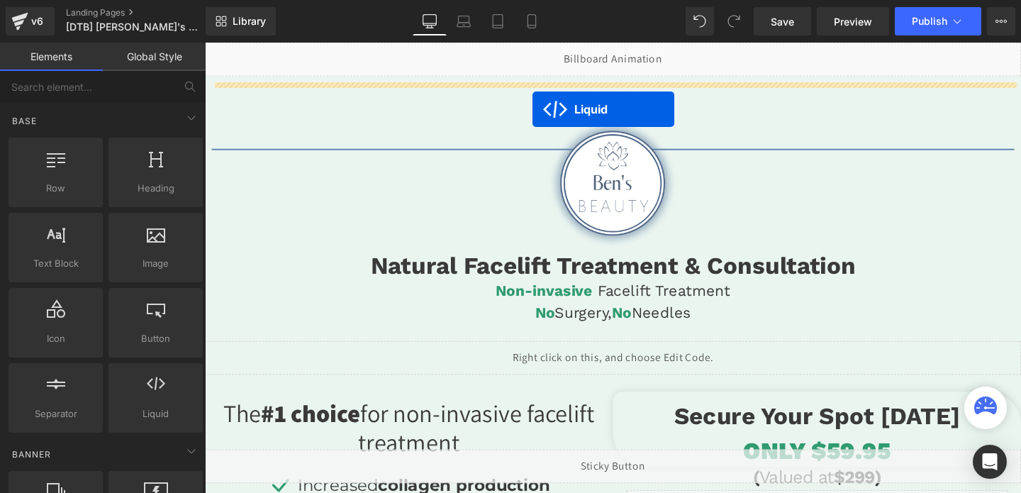
scroll to position [0, 0]
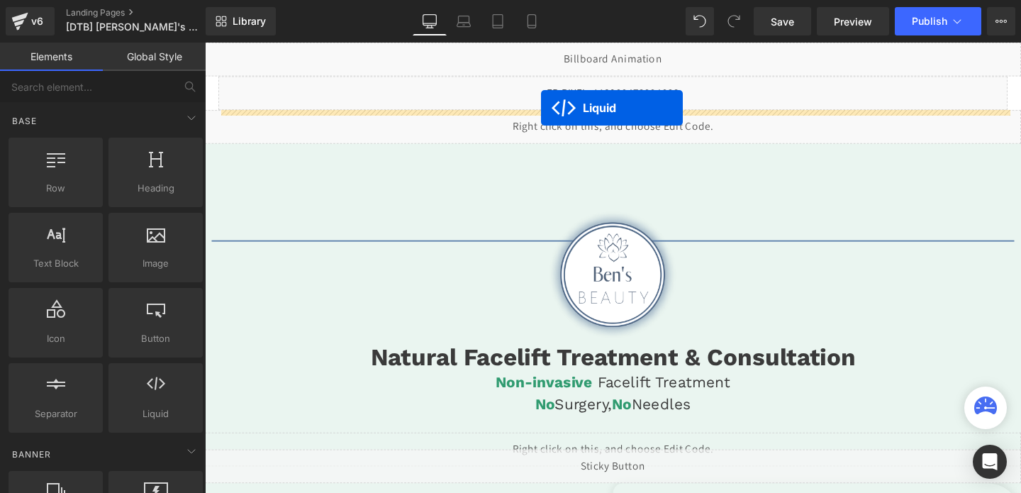
drag, startPoint x: 598, startPoint y: 283, endPoint x: 558, endPoint y: 111, distance: 176.2
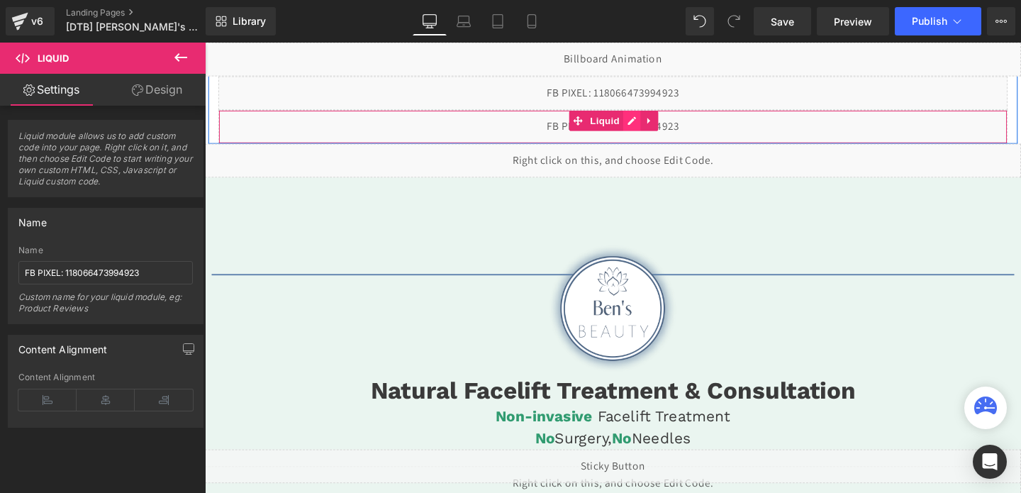
click at [657, 124] on div "Liquid" at bounding box center [634, 130] width 830 height 35
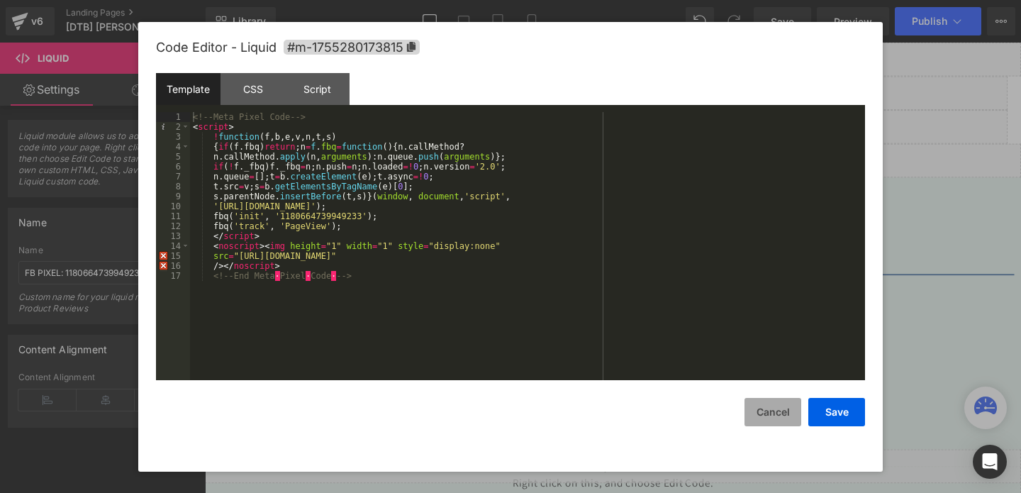
click at [771, 410] on button "Cancel" at bounding box center [773, 412] width 57 height 28
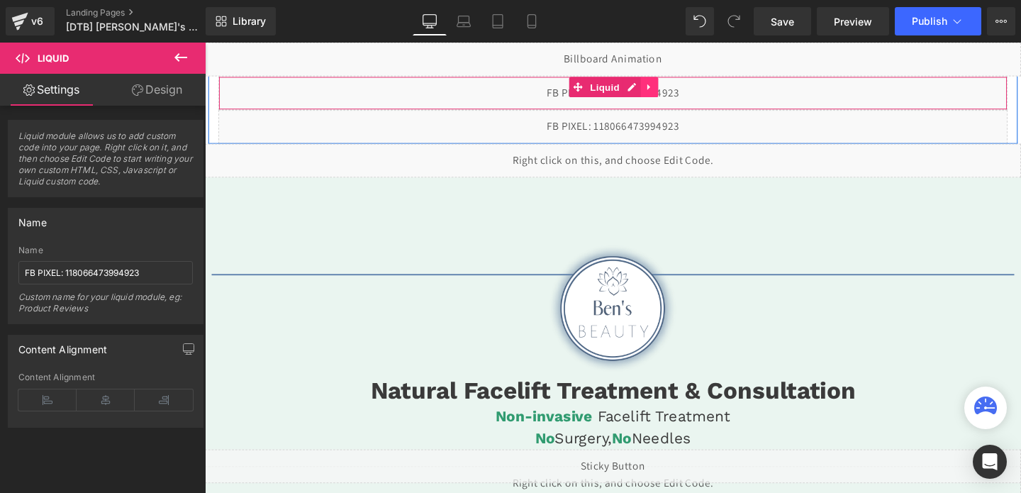
click at [670, 91] on icon at bounding box center [671, 90] width 3 height 6
click at [682, 91] on icon at bounding box center [682, 89] width 10 height 10
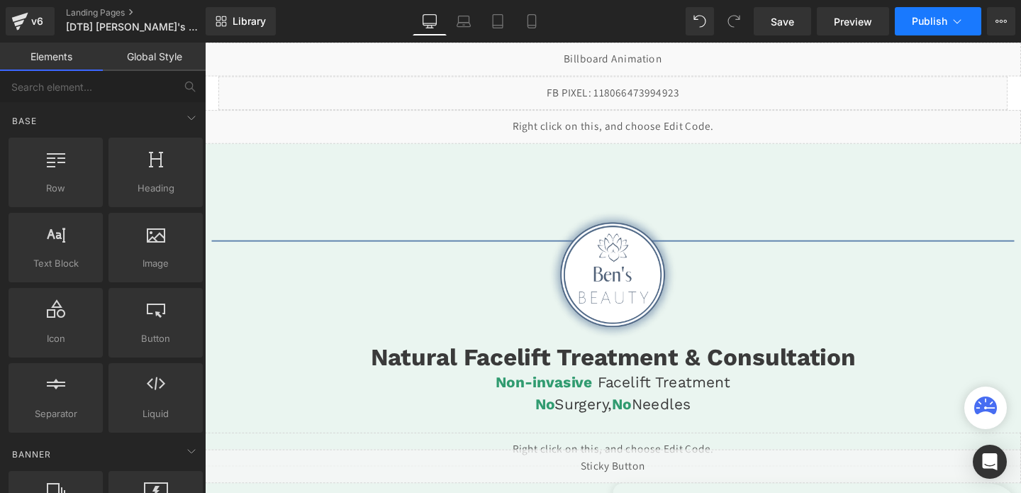
click at [916, 28] on button "Publish" at bounding box center [938, 21] width 87 height 28
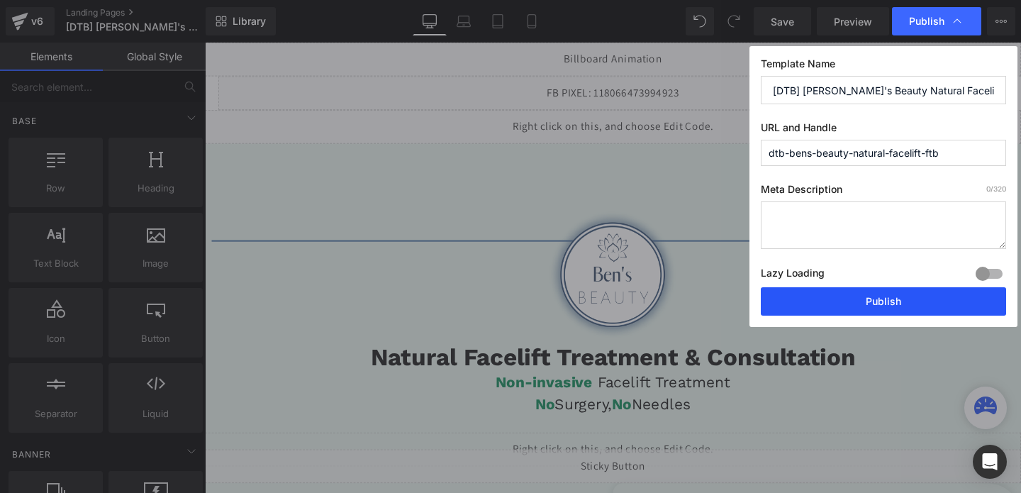
click at [857, 297] on button "Publish" at bounding box center [883, 301] width 245 height 28
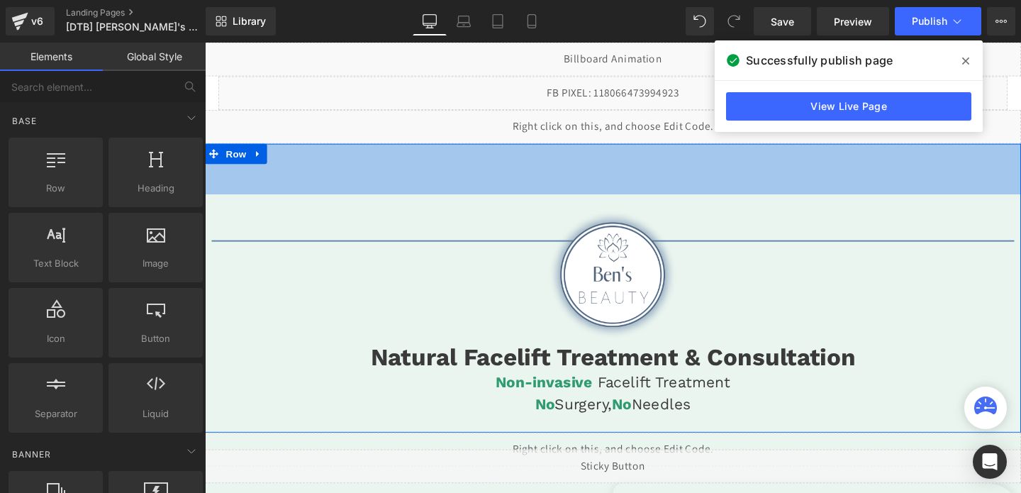
click at [522, 191] on div "75px" at bounding box center [634, 175] width 858 height 53
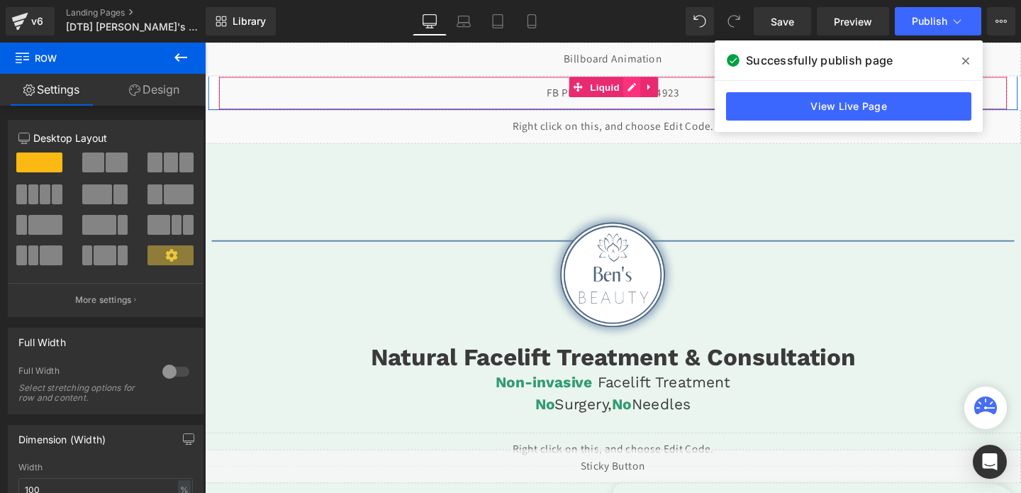
click at [646, 94] on div "Liquid" at bounding box center [634, 95] width 830 height 35
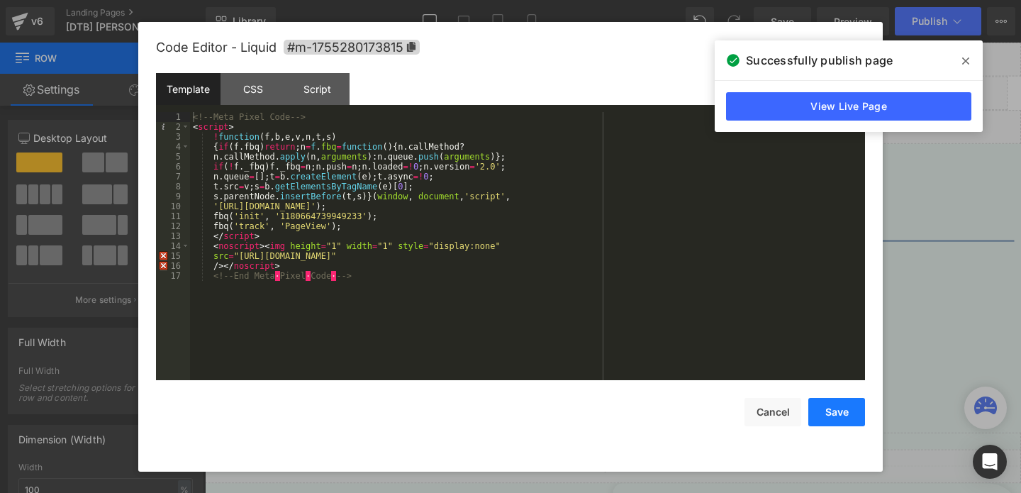
click at [832, 411] on button "Save" at bounding box center [837, 412] width 57 height 28
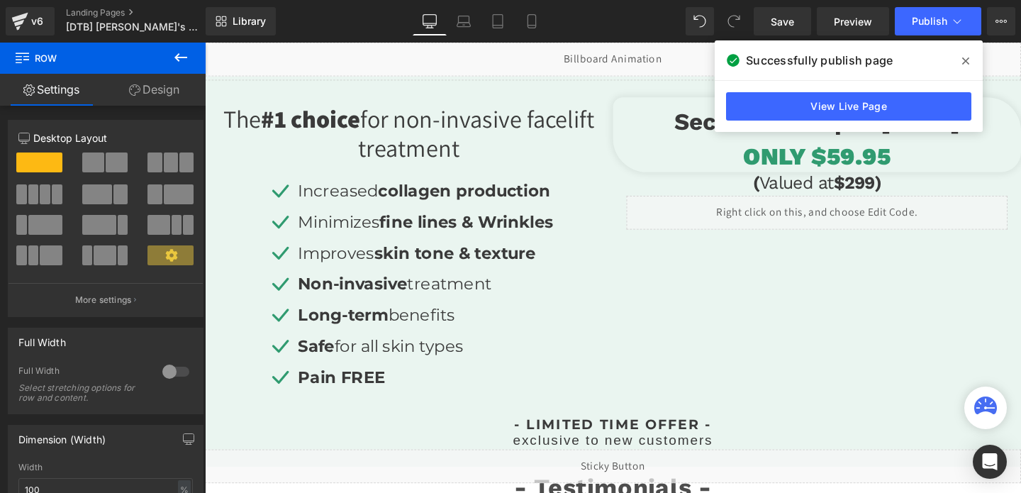
scroll to position [410, 0]
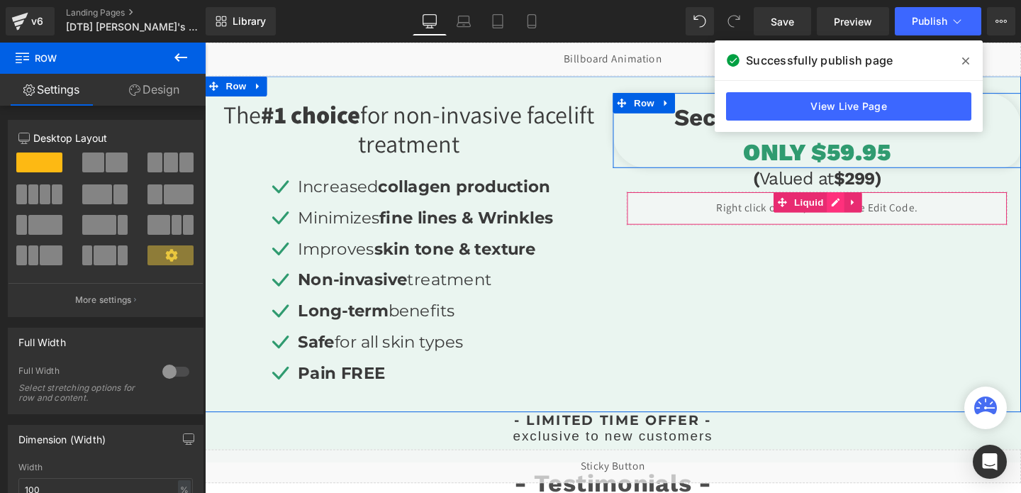
click at [871, 213] on div "Liquid" at bounding box center [848, 216] width 401 height 35
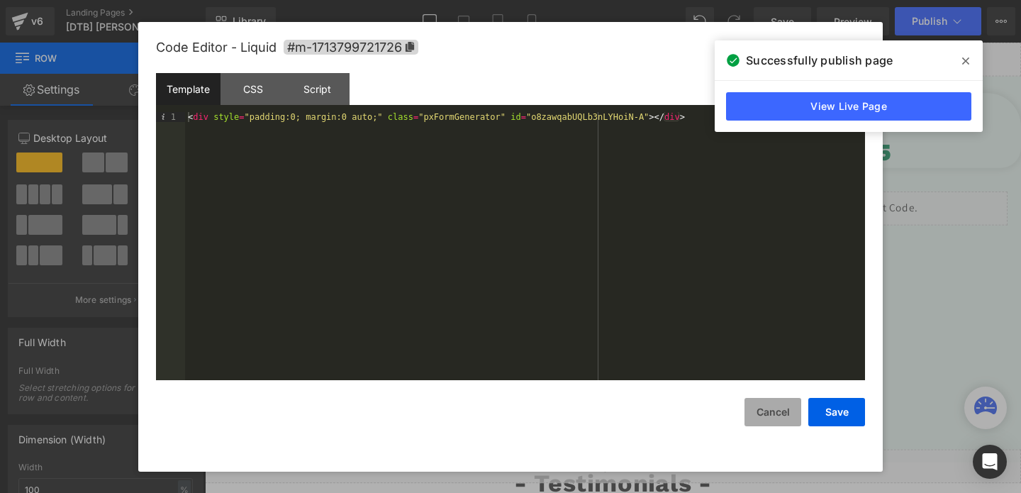
click at [773, 416] on button "Cancel" at bounding box center [773, 412] width 57 height 28
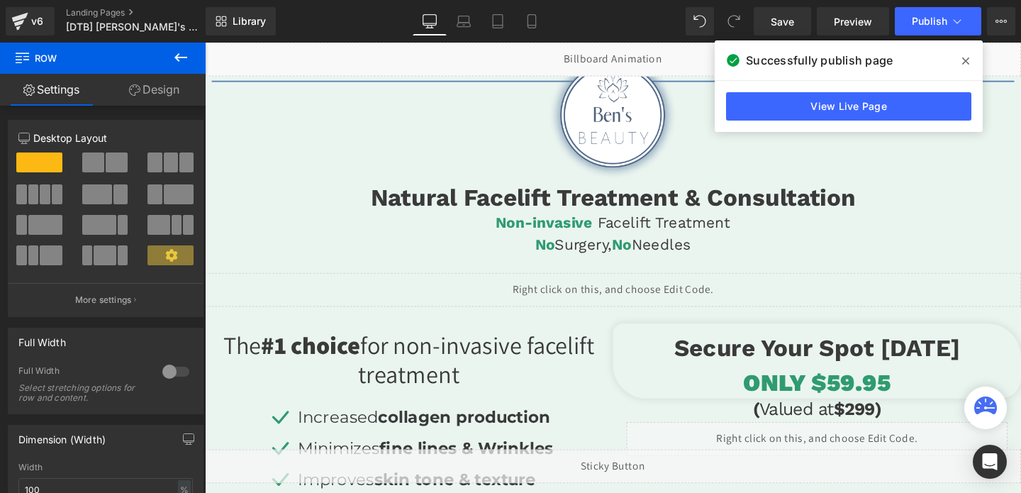
scroll to position [0, 0]
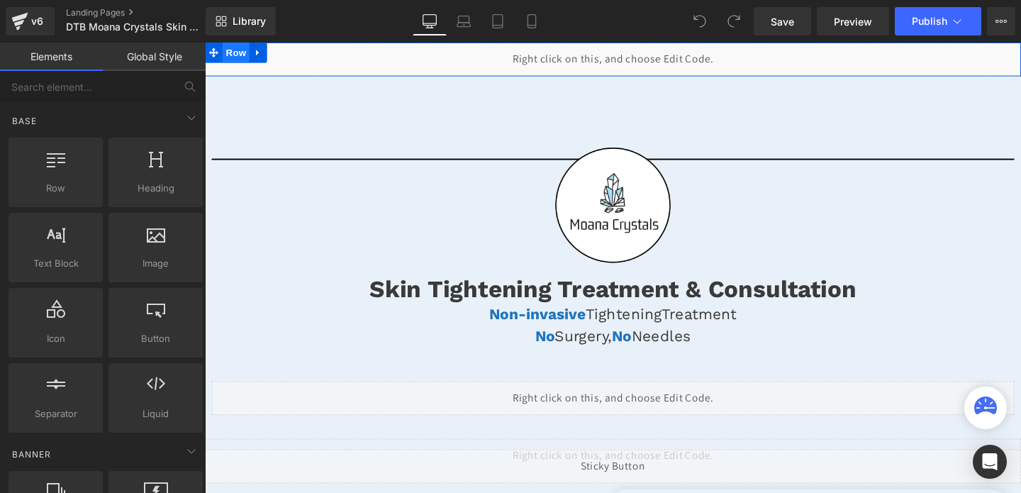
click at [235, 49] on span "Row" at bounding box center [237, 53] width 28 height 21
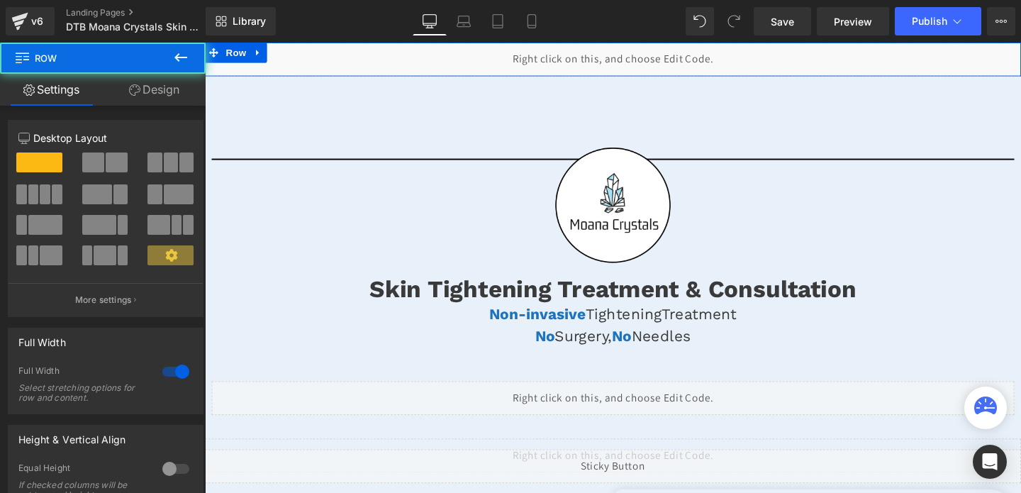
click at [170, 94] on link "Design" at bounding box center [154, 90] width 103 height 32
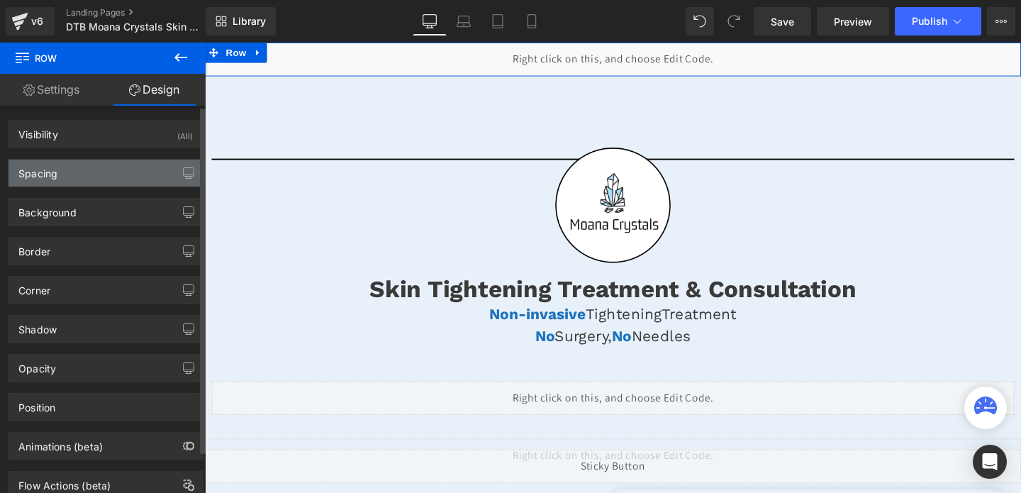
click at [118, 177] on div "Spacing" at bounding box center [106, 173] width 194 height 27
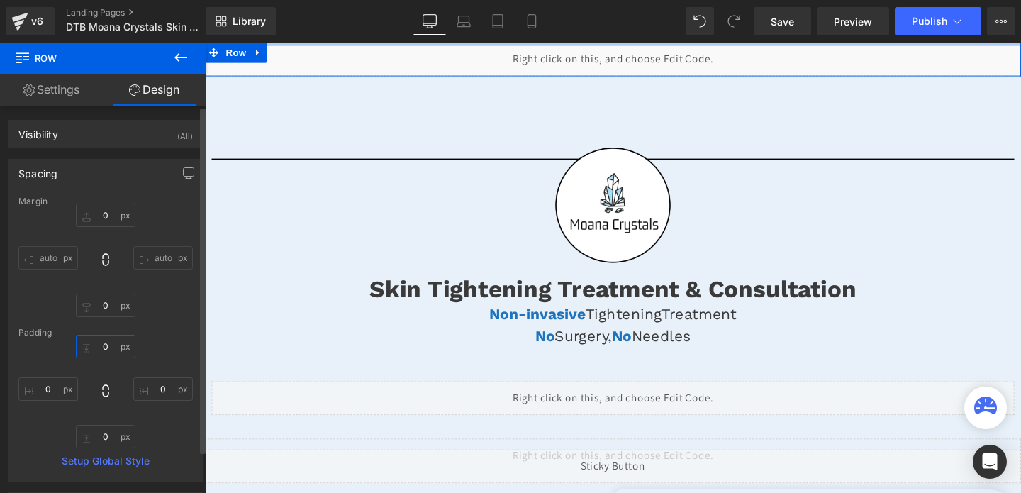
click at [98, 339] on input "0" at bounding box center [106, 346] width 60 height 23
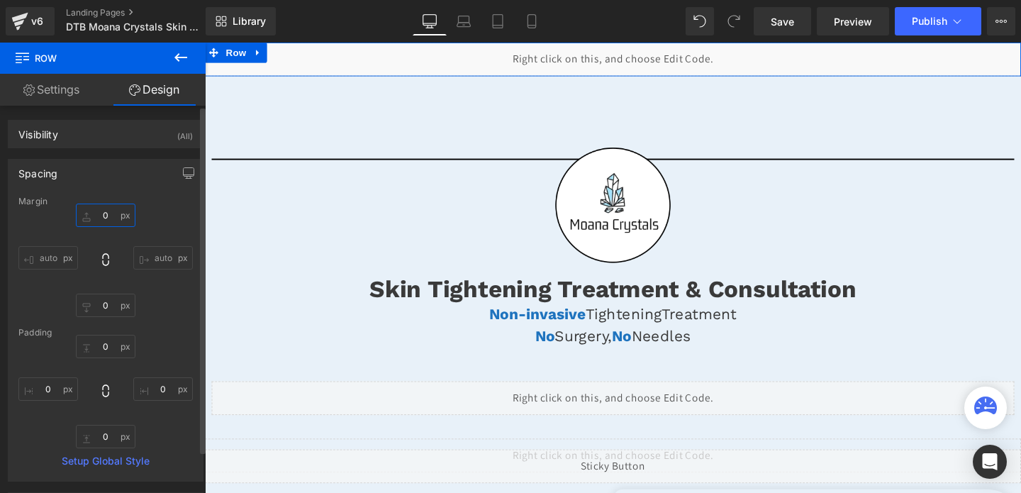
click at [102, 214] on input "0" at bounding box center [106, 215] width 60 height 23
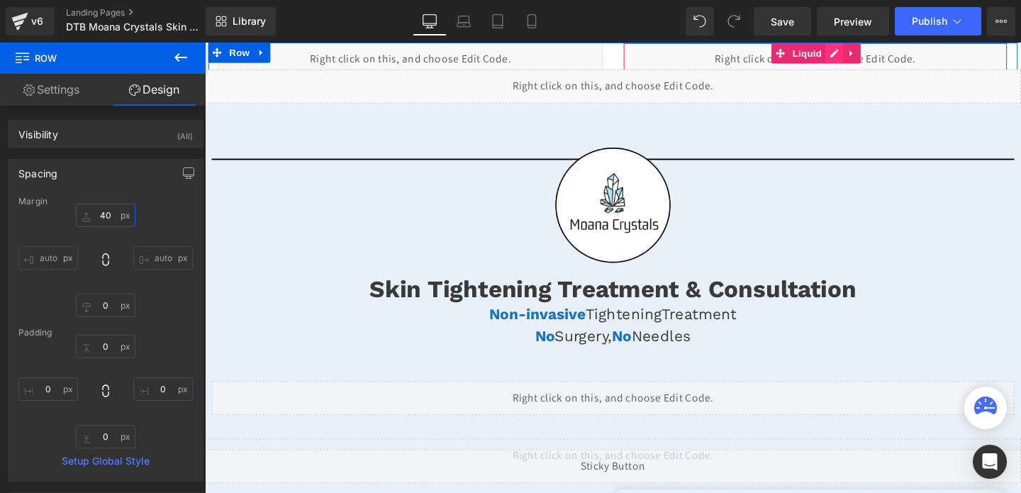
click at [866, 57] on div "Liquid" at bounding box center [847, 60] width 404 height 35
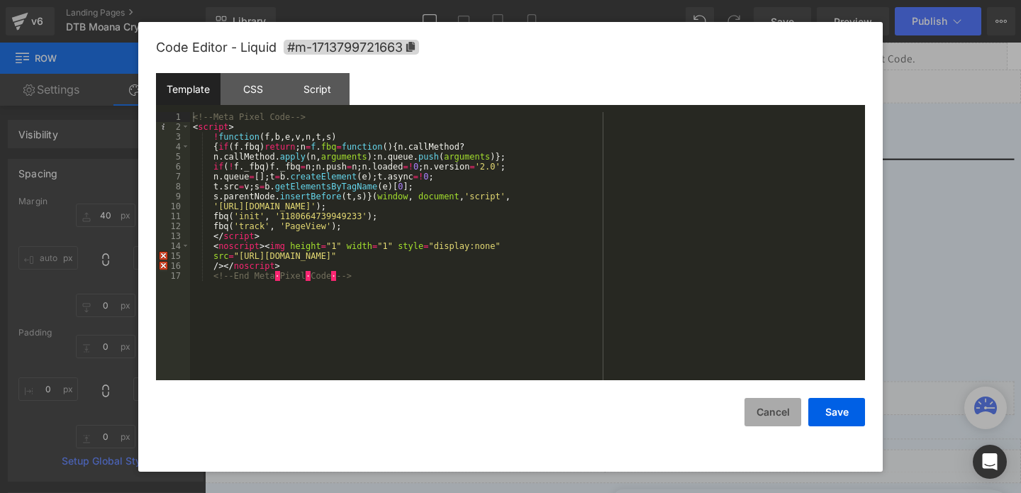
click at [765, 418] on button "Cancel" at bounding box center [773, 412] width 57 height 28
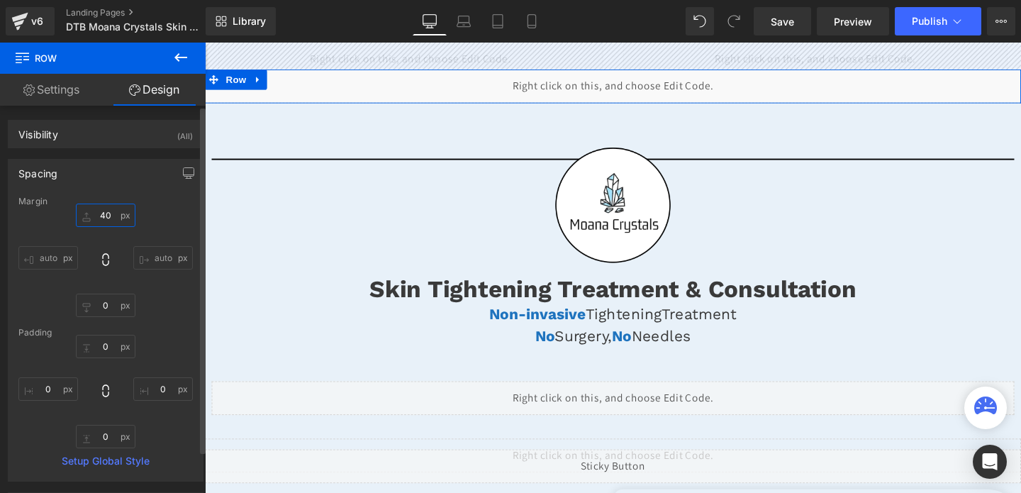
click at [102, 221] on input "40" at bounding box center [106, 215] width 60 height 23
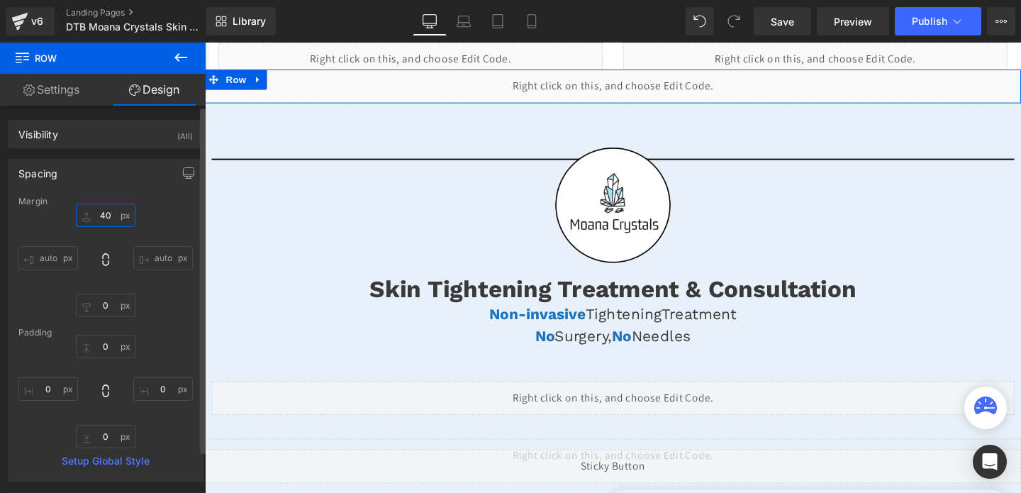
click at [102, 221] on input "40" at bounding box center [106, 215] width 60 height 23
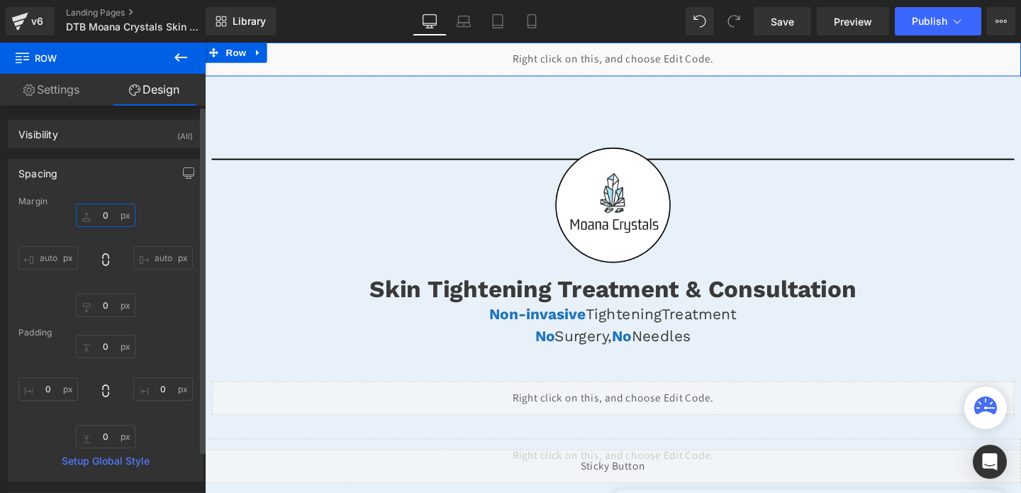
type input "0"
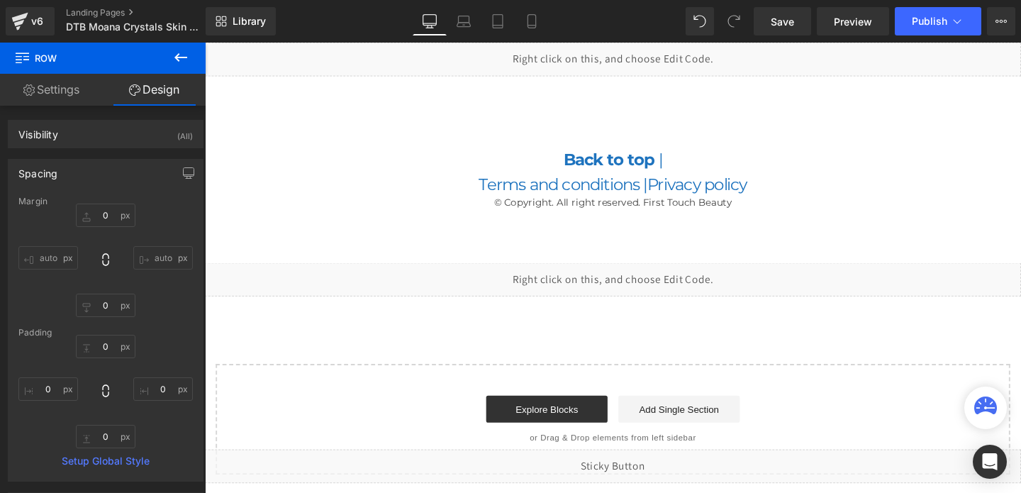
scroll to position [3685, 0]
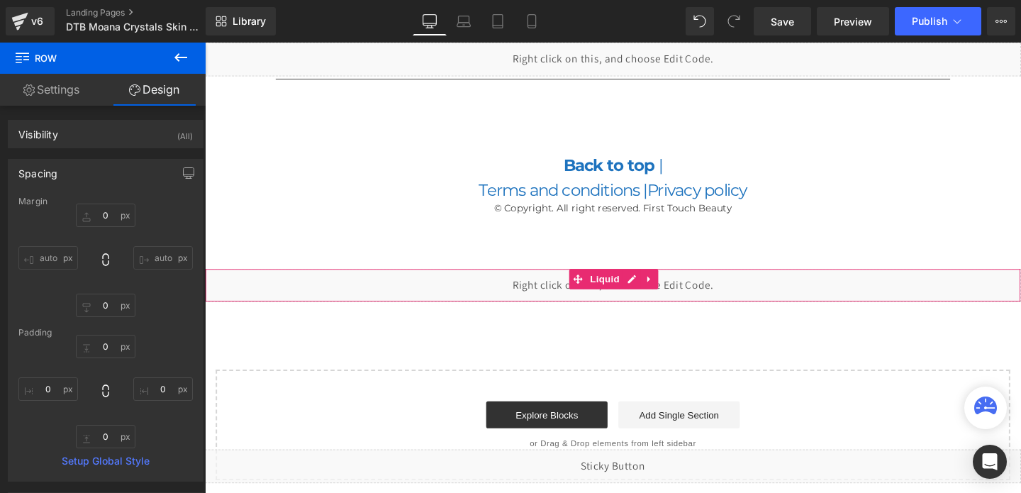
click at [653, 298] on div "Liquid" at bounding box center [634, 297] width 858 height 35
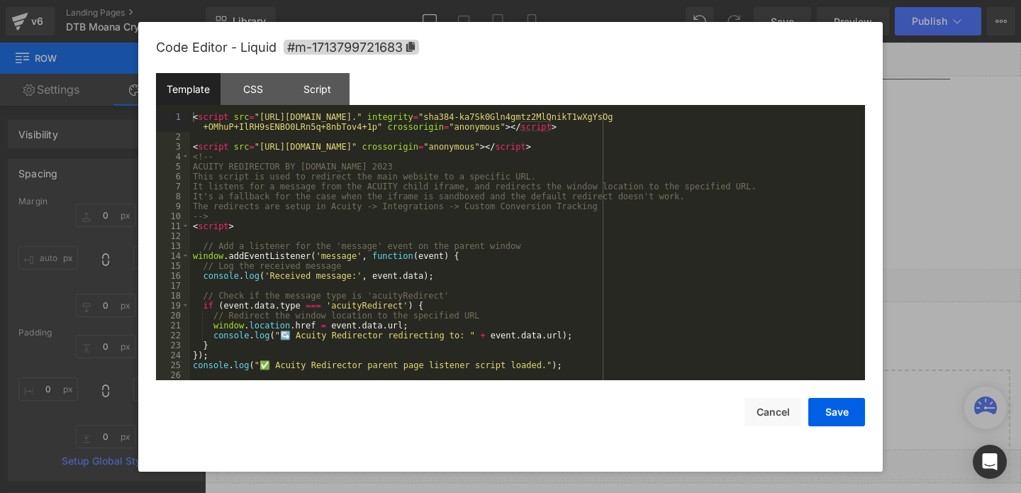
scroll to position [20, 0]
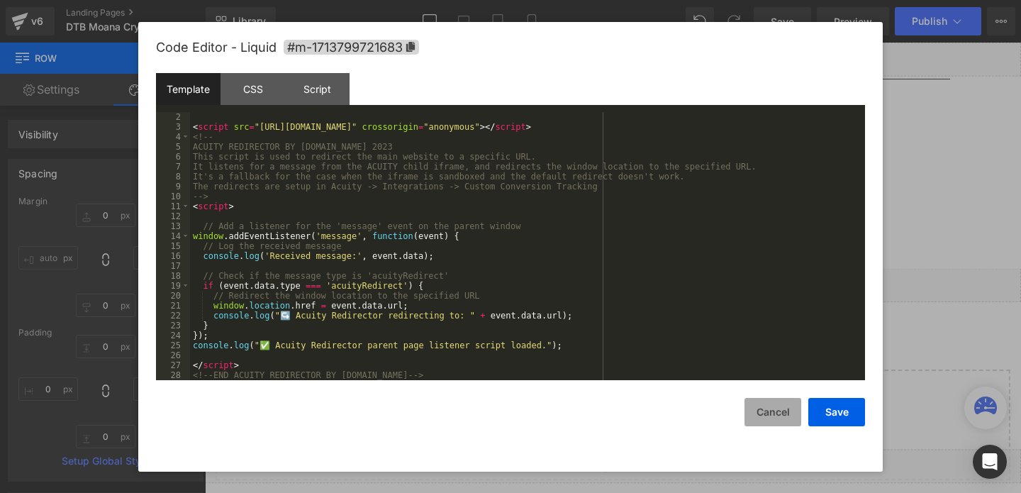
click at [763, 425] on button "Cancel" at bounding box center [773, 412] width 57 height 28
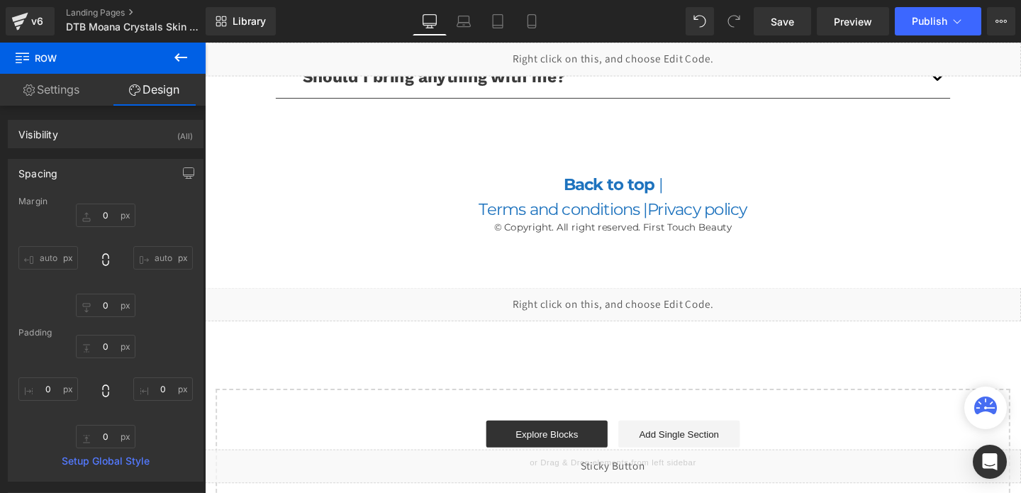
scroll to position [3691, 0]
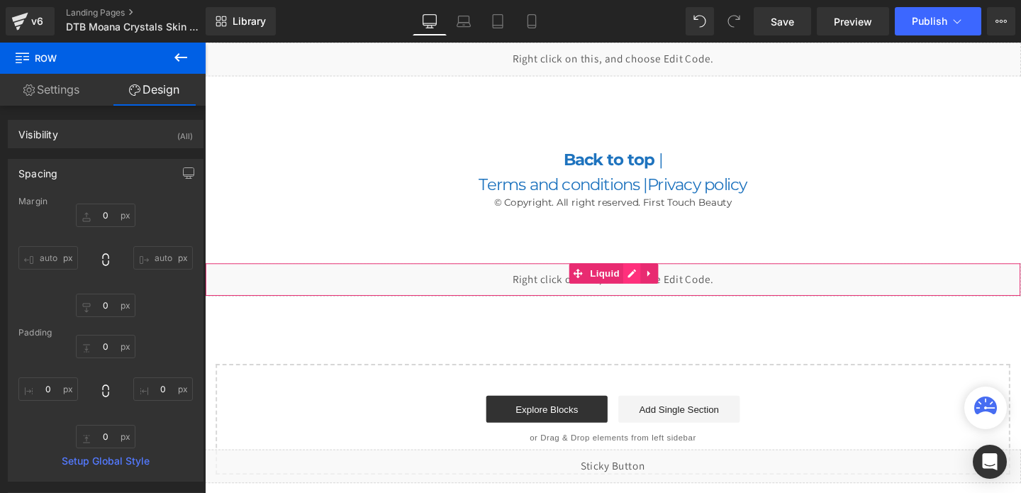
click at [654, 286] on div "Liquid" at bounding box center [634, 291] width 858 height 35
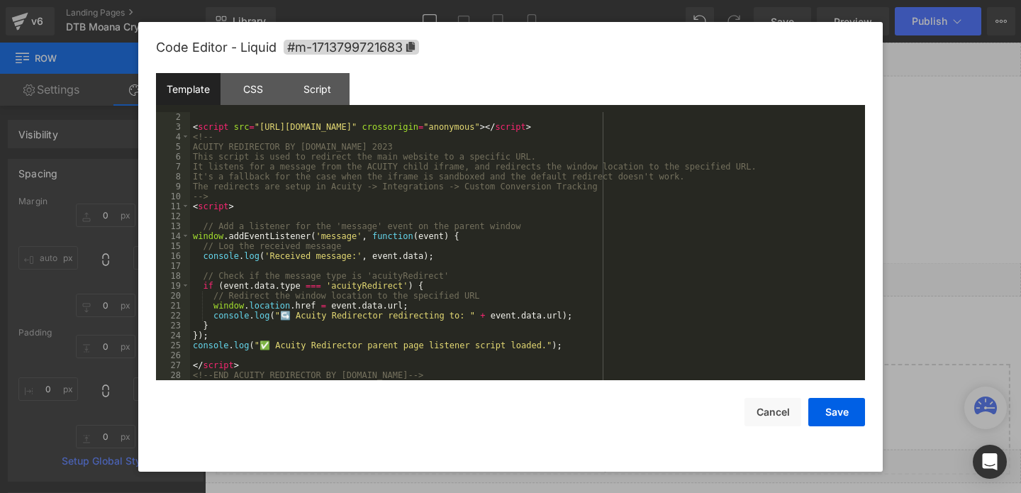
scroll to position [20, 0]
click at [763, 409] on button "Cancel" at bounding box center [773, 412] width 57 height 28
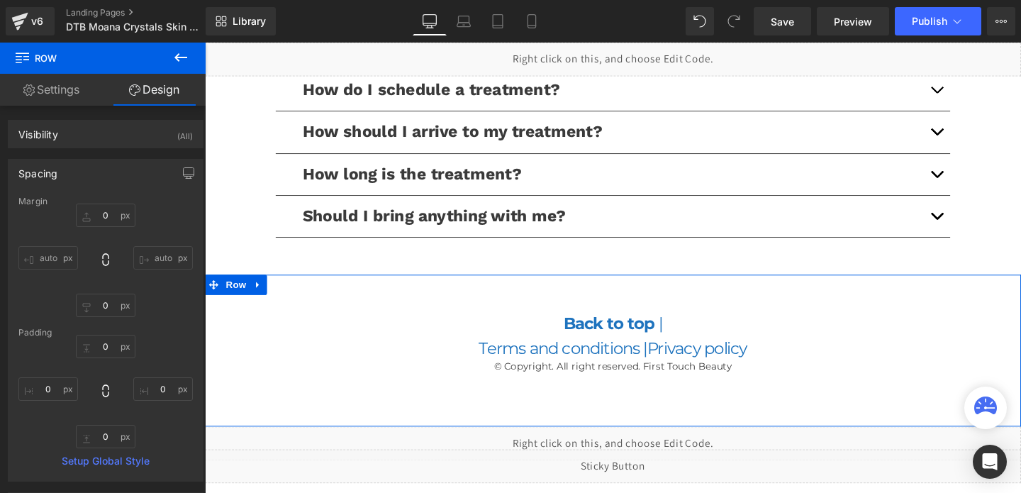
scroll to position [3415, 0]
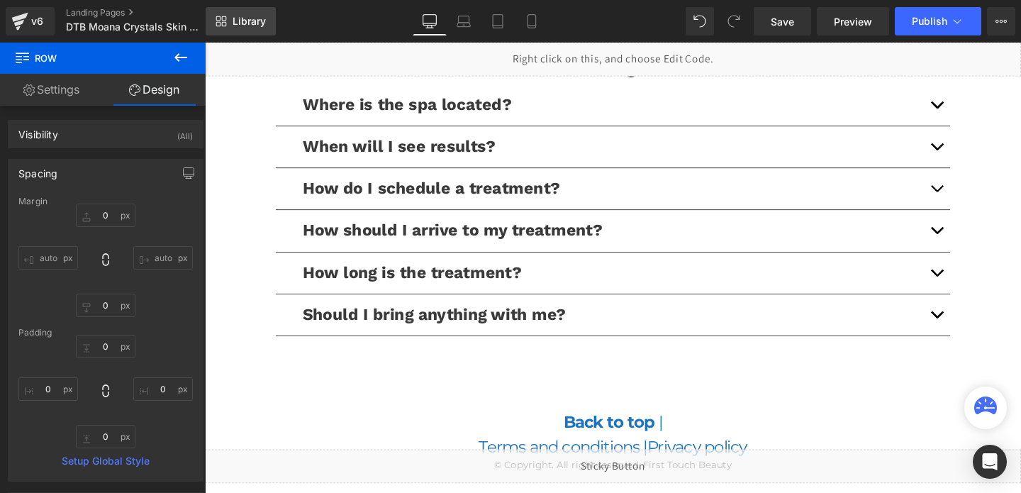
click at [234, 21] on span "Library" at bounding box center [249, 21] width 33 height 13
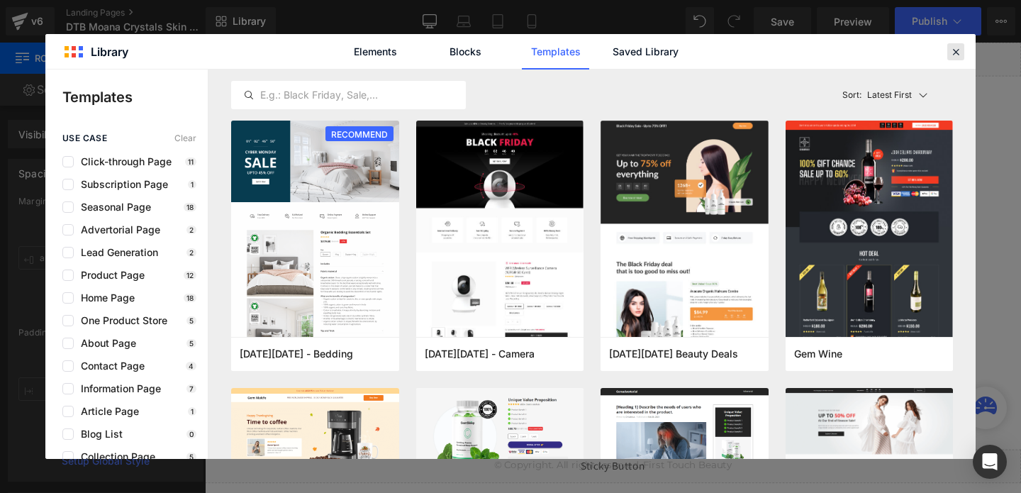
click at [948, 56] on div at bounding box center [956, 51] width 17 height 17
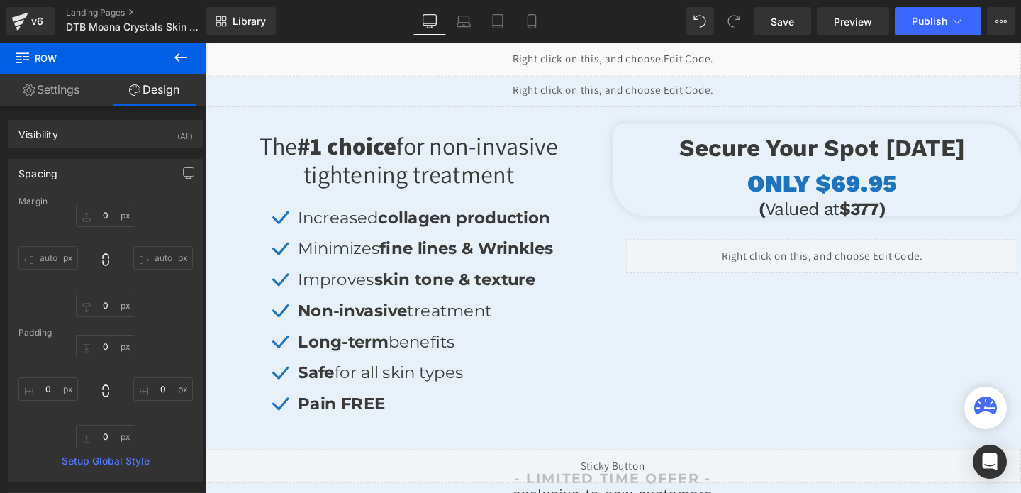
scroll to position [0, 0]
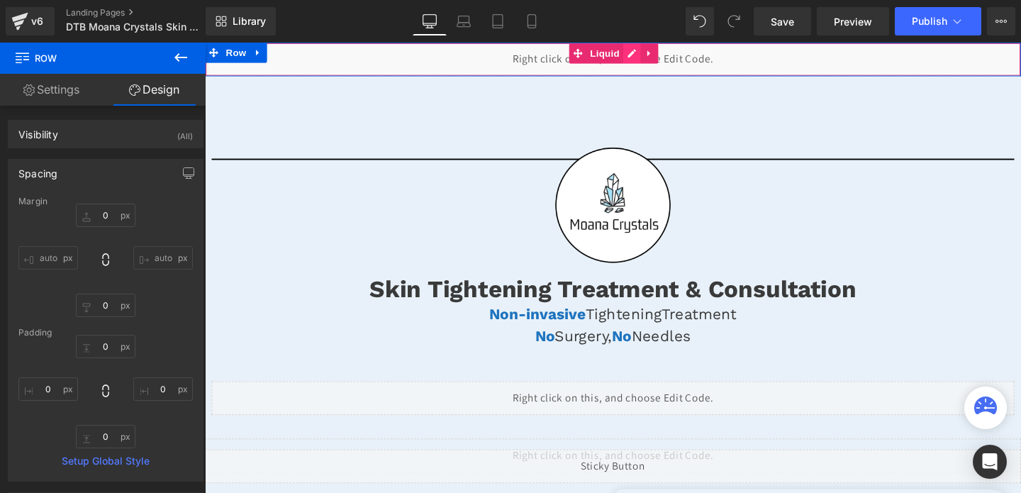
click at [656, 55] on div "Liquid" at bounding box center [634, 60] width 858 height 35
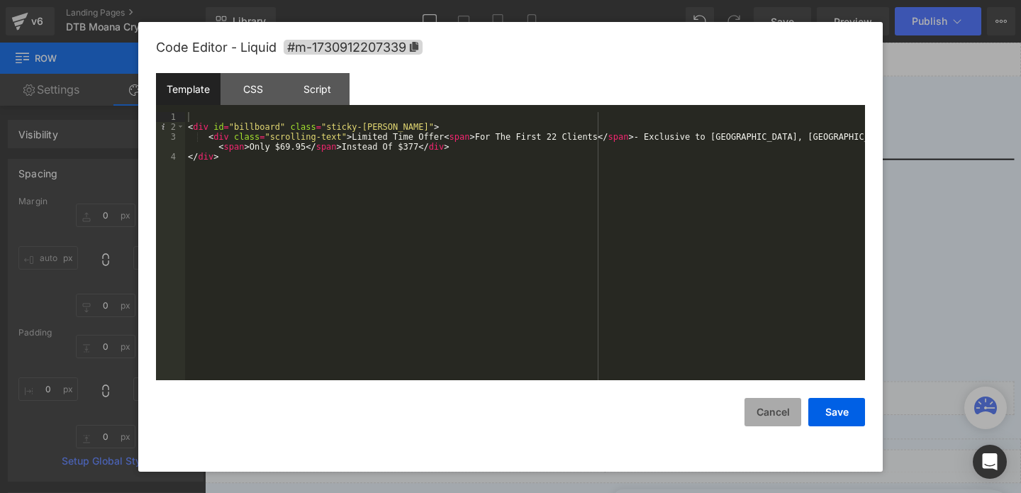
click at [770, 426] on button "Cancel" at bounding box center [773, 412] width 57 height 28
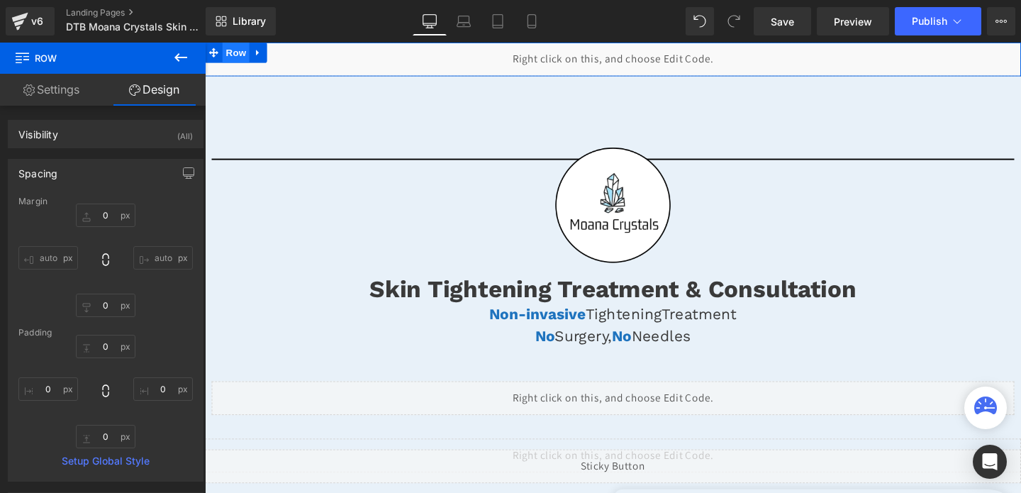
click at [237, 53] on span "Row" at bounding box center [237, 53] width 28 height 21
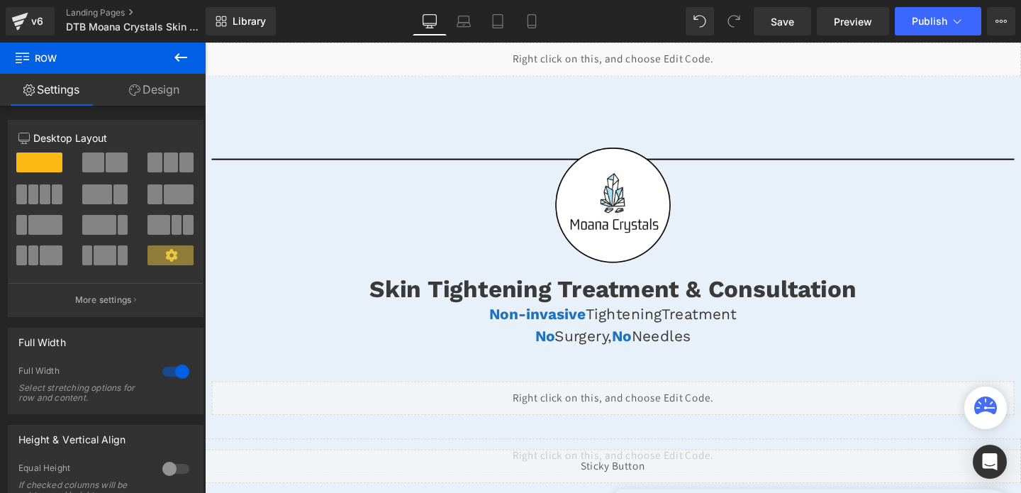
click at [172, 63] on icon at bounding box center [180, 57] width 17 height 17
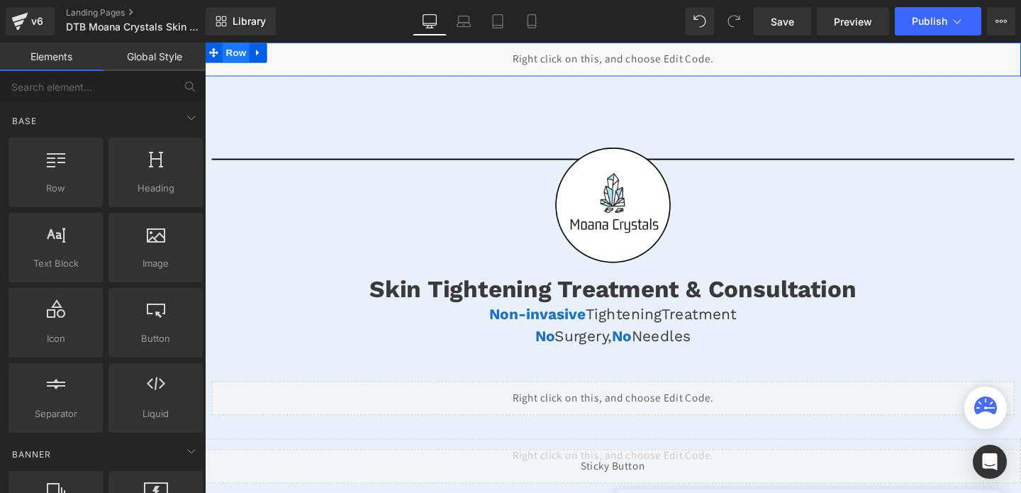
click at [234, 54] on span "Row" at bounding box center [237, 53] width 28 height 21
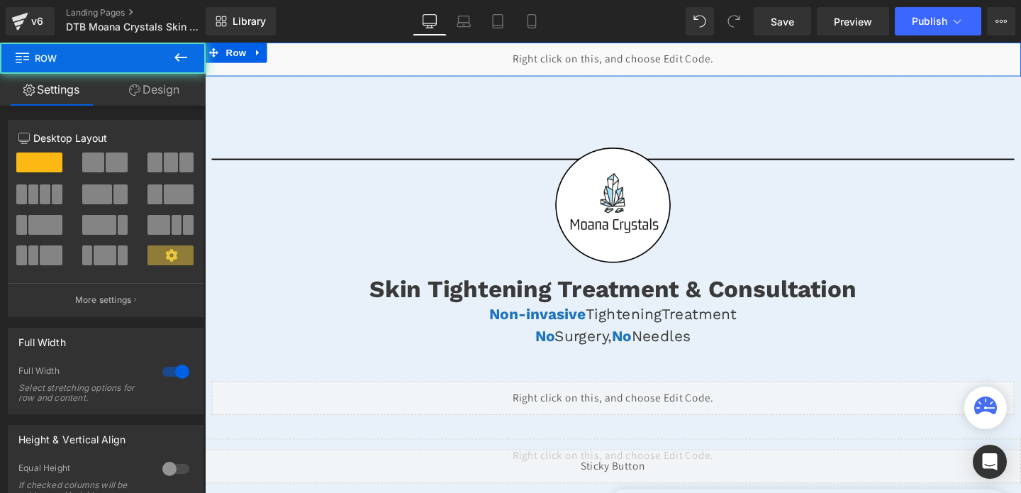
click at [150, 83] on link "Design" at bounding box center [154, 90] width 103 height 32
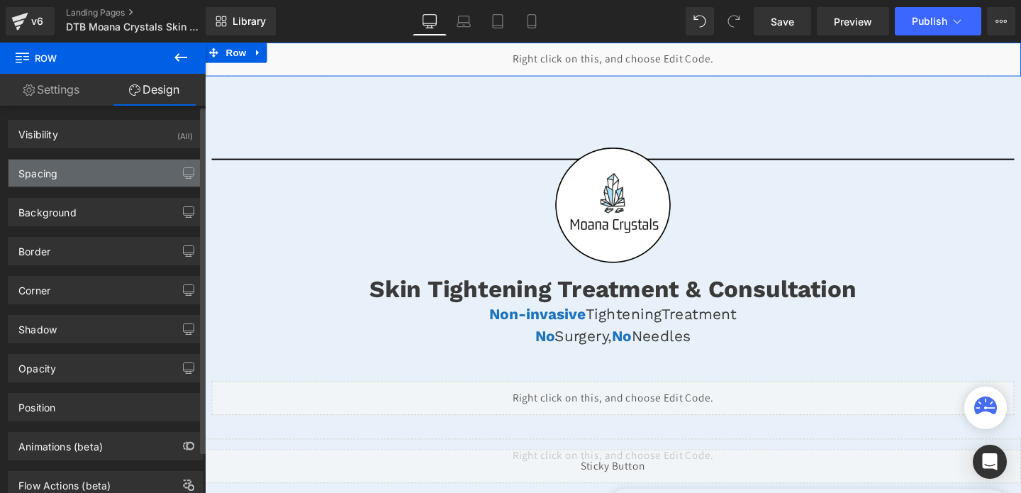
click at [88, 170] on div "Spacing" at bounding box center [106, 173] width 194 height 27
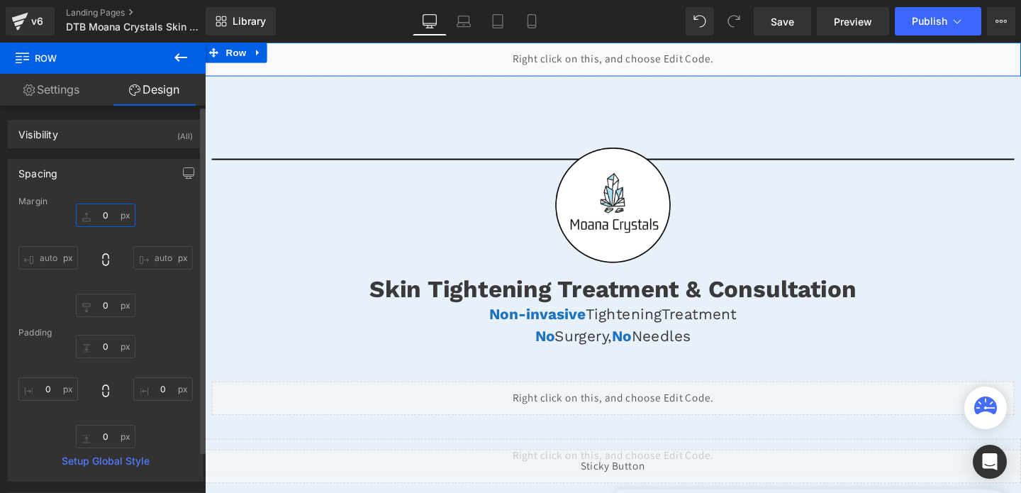
click at [94, 220] on input "0" at bounding box center [106, 215] width 60 height 23
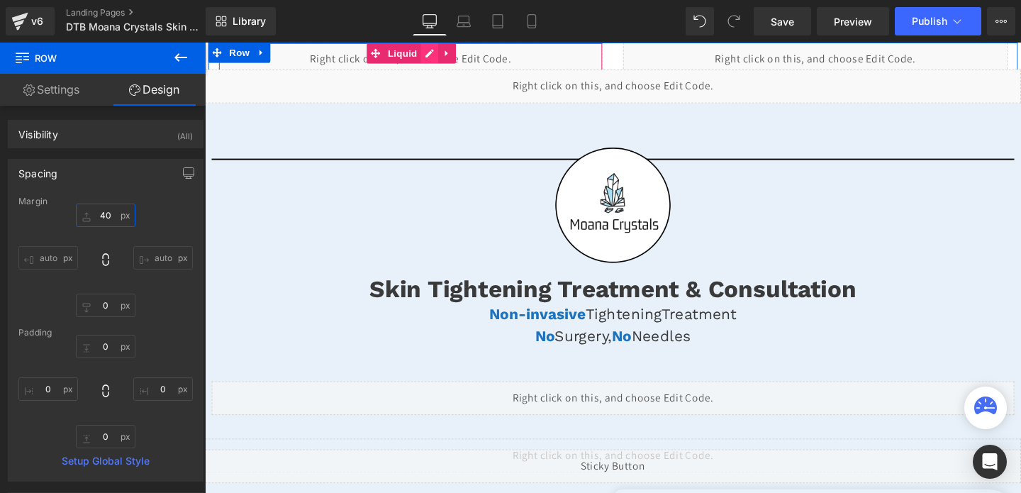
click at [440, 50] on div "Liquid" at bounding box center [421, 60] width 404 height 35
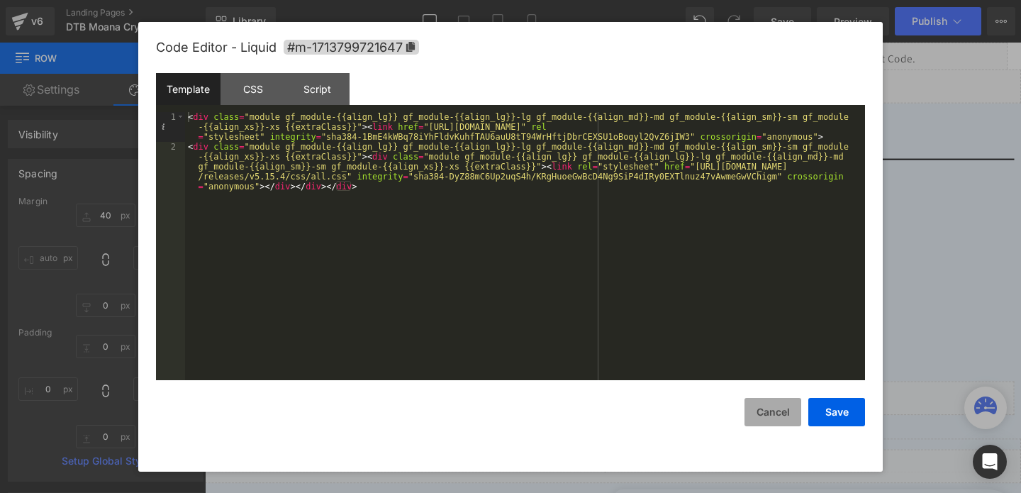
click at [771, 413] on button "Cancel" at bounding box center [773, 412] width 57 height 28
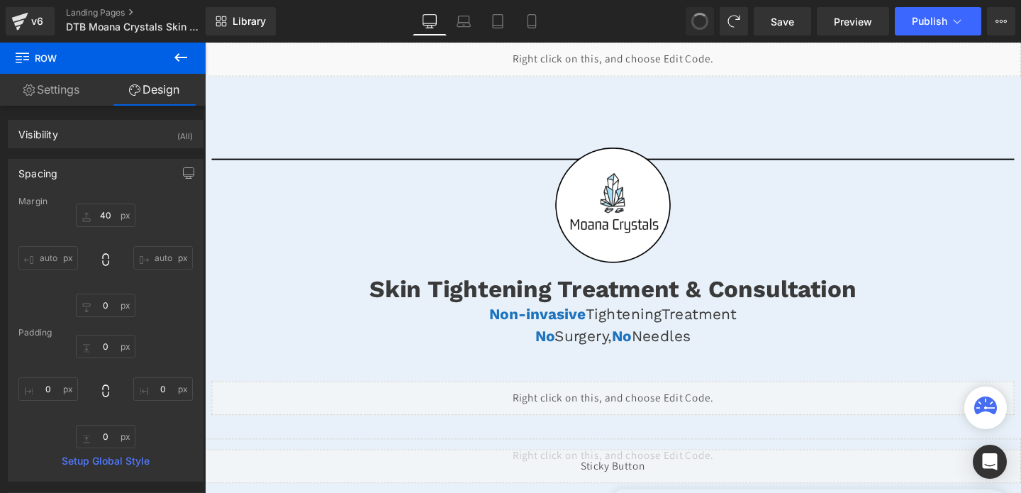
type input "0"
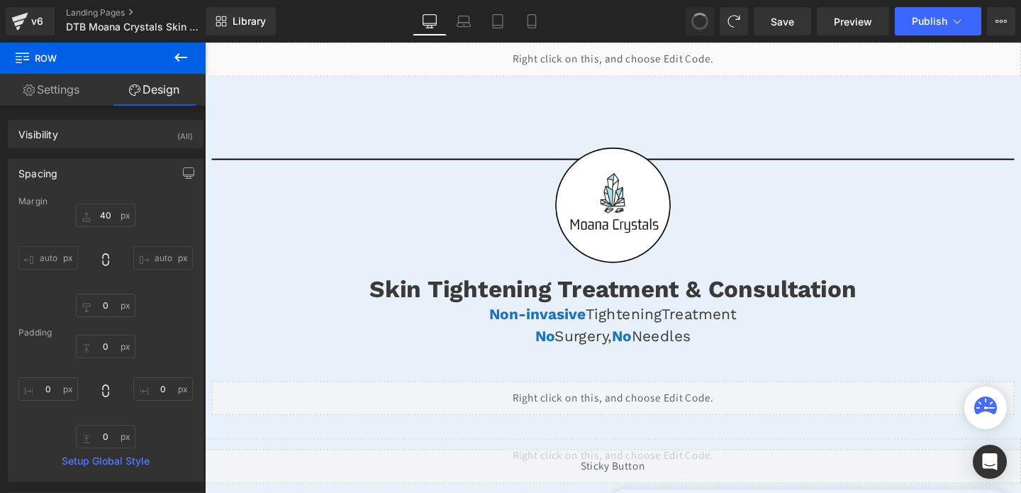
type input "0"
click at [899, 22] on button "Publish" at bounding box center [938, 21] width 87 height 28
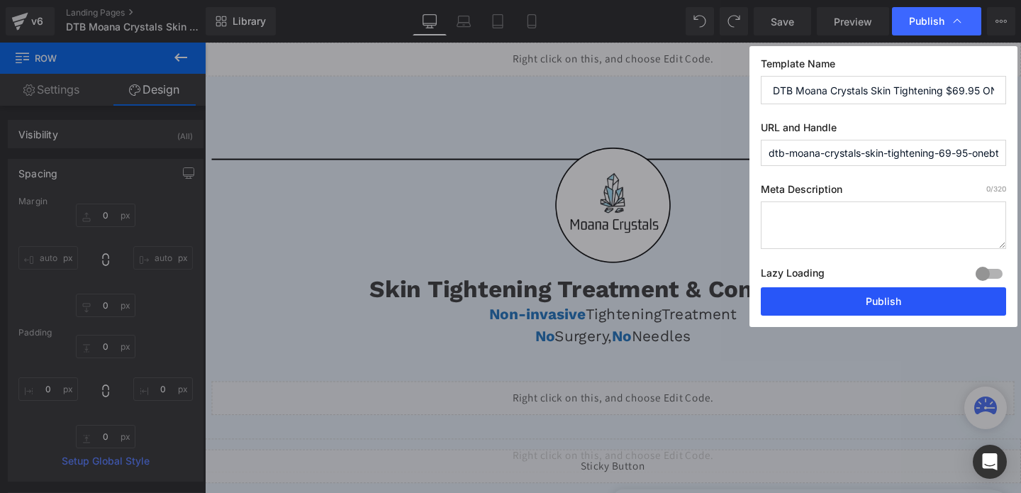
click at [867, 295] on button "Publish" at bounding box center [883, 301] width 245 height 28
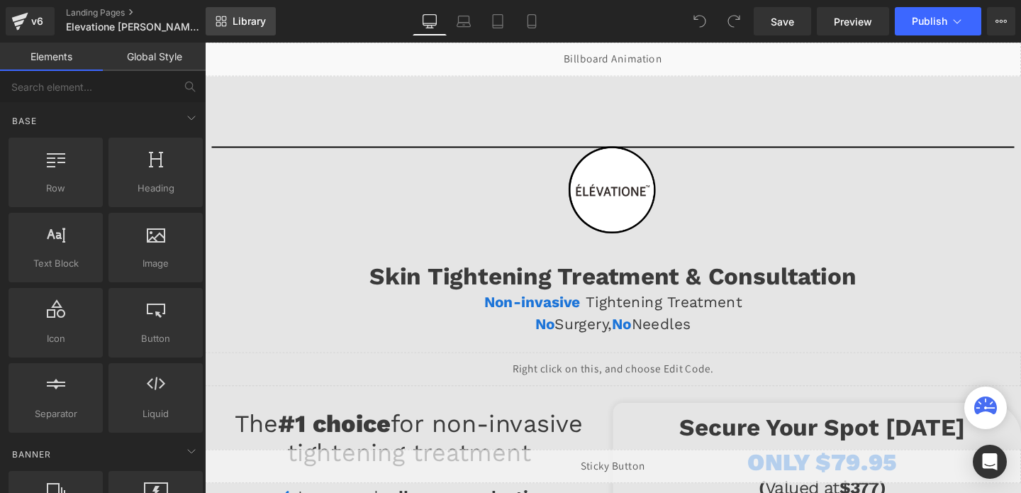
click at [251, 26] on span "Library" at bounding box center [249, 21] width 33 height 13
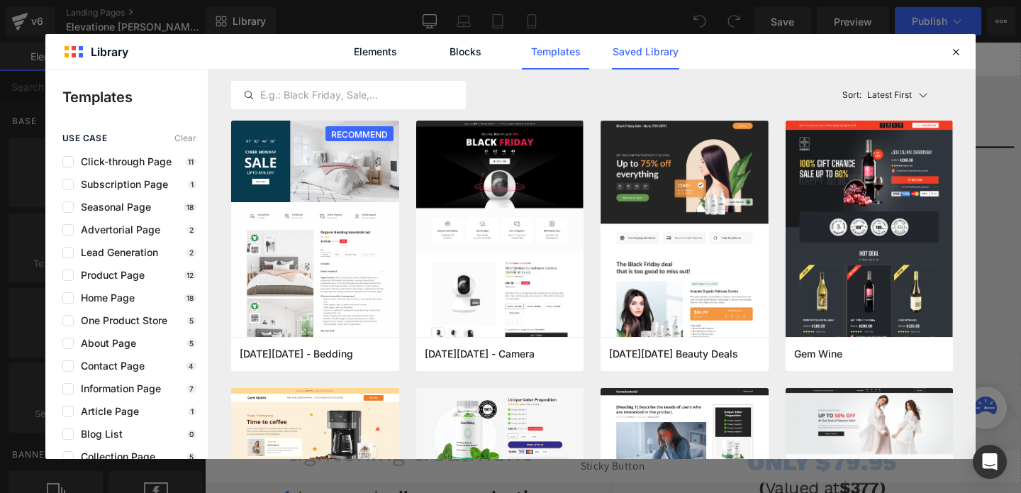
click at [638, 43] on link "Saved Library" at bounding box center [645, 51] width 67 height 35
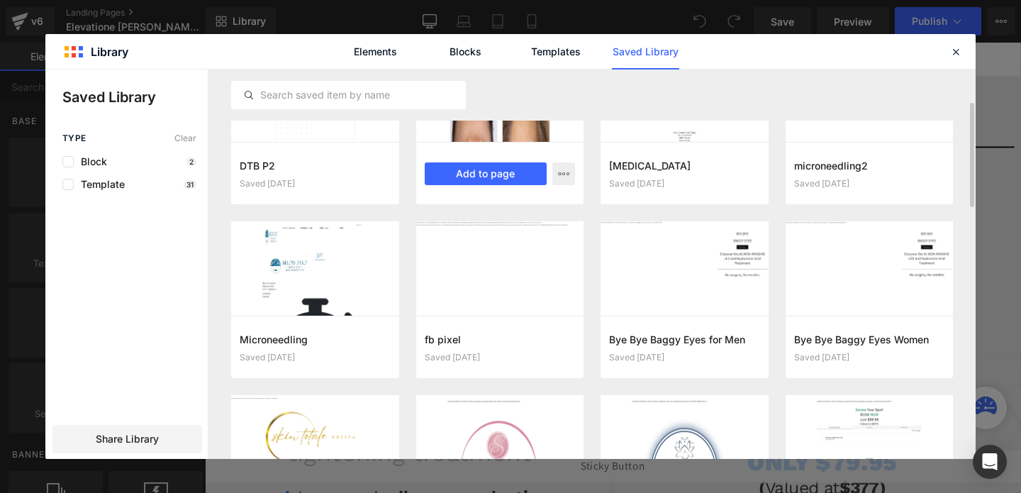
scroll to position [272, 0]
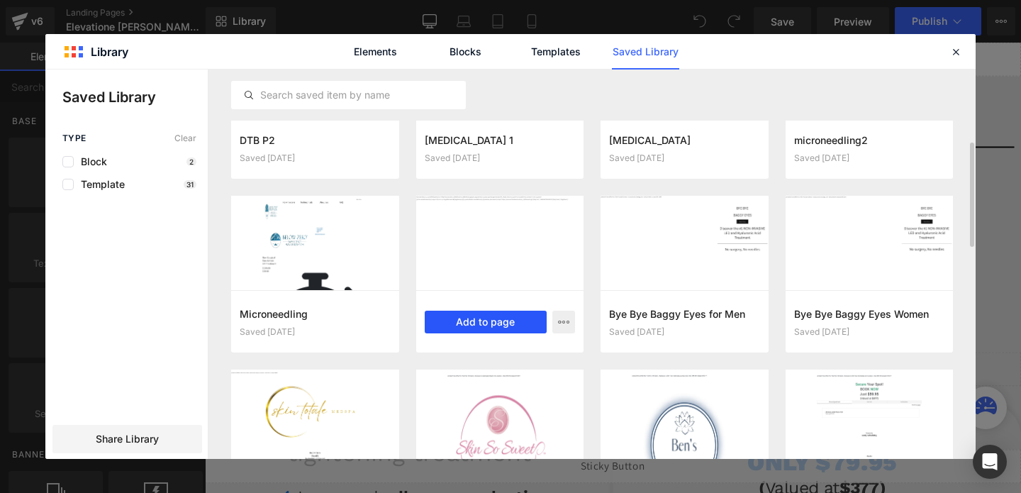
click at [482, 326] on button "Add to page" at bounding box center [486, 322] width 123 height 23
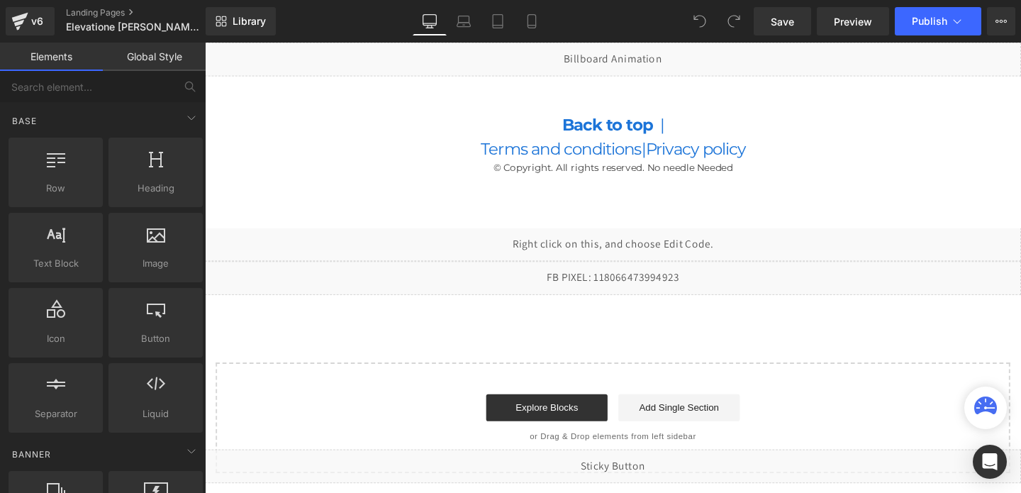
scroll to position [3547, 0]
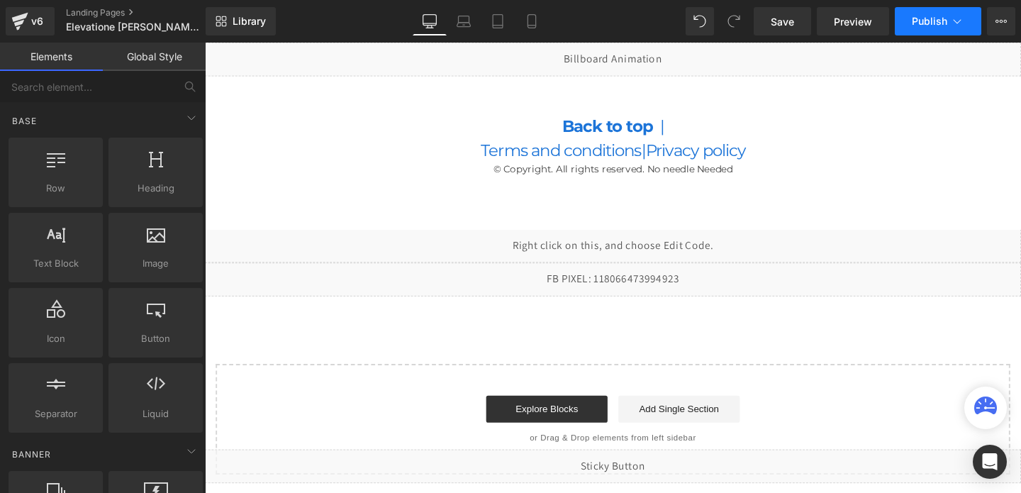
click at [916, 20] on span "Publish" at bounding box center [929, 21] width 35 height 11
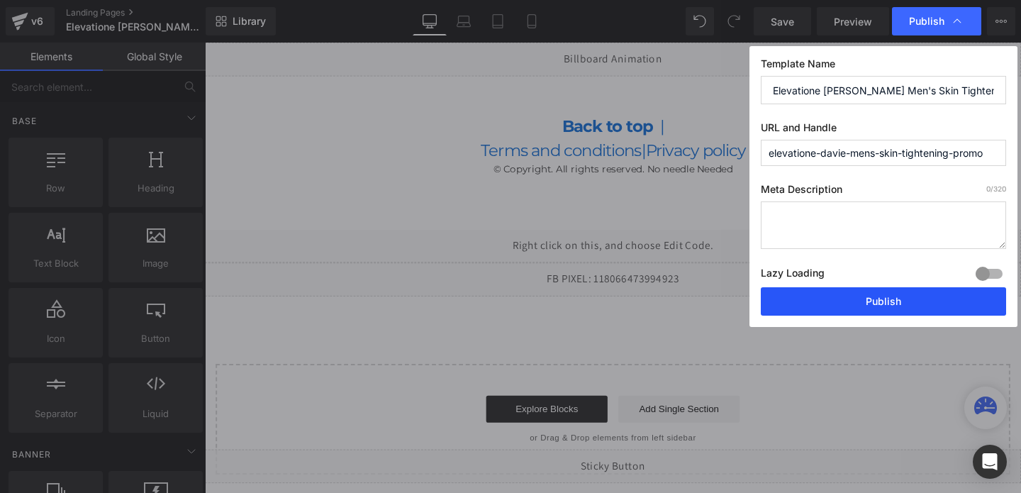
click at [836, 301] on button "Publish" at bounding box center [883, 301] width 245 height 28
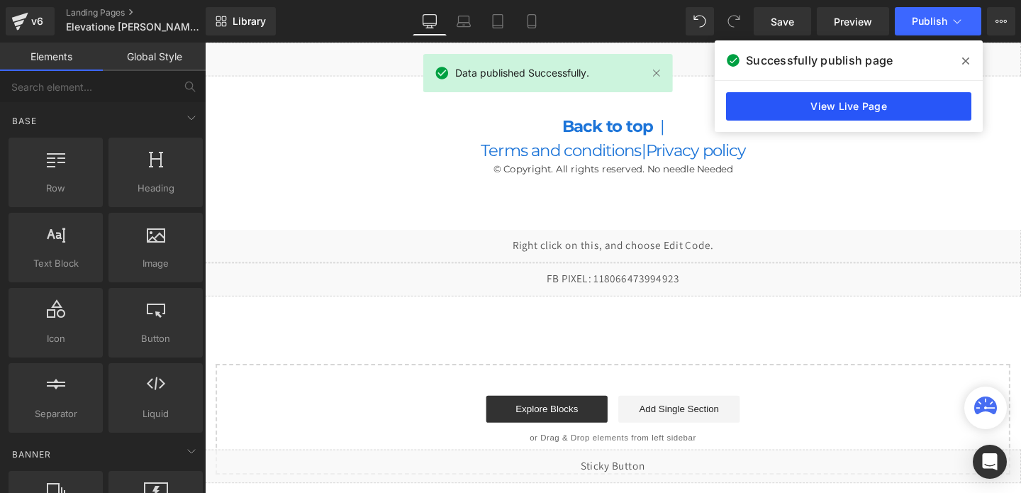
click at [818, 106] on link "View Live Page" at bounding box center [848, 106] width 245 height 28
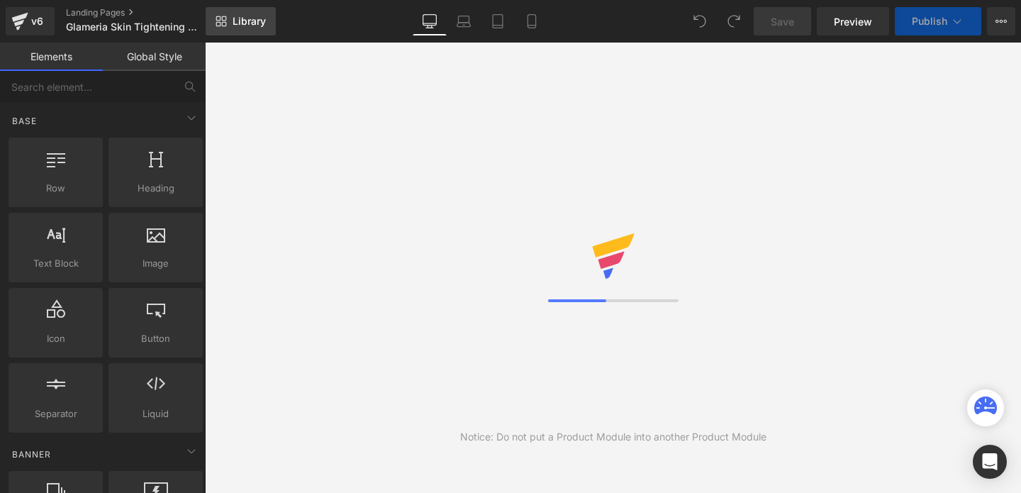
click at [255, 16] on span "Library" at bounding box center [249, 21] width 33 height 13
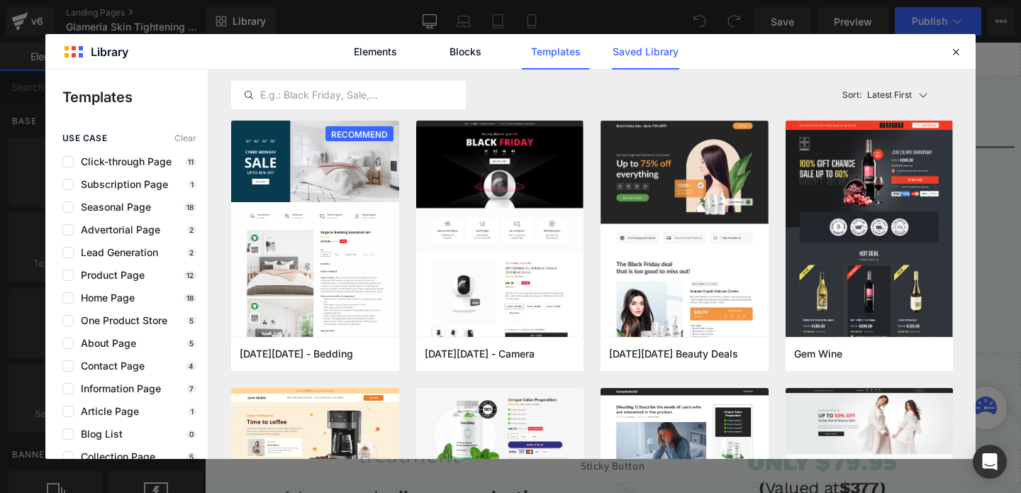
click at [645, 60] on link "Saved Library" at bounding box center [645, 51] width 67 height 35
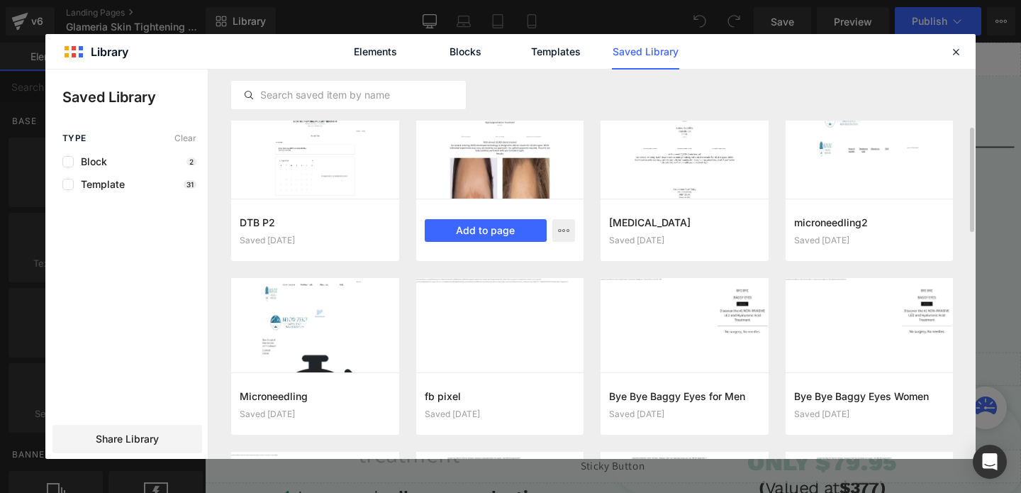
scroll to position [196, 0]
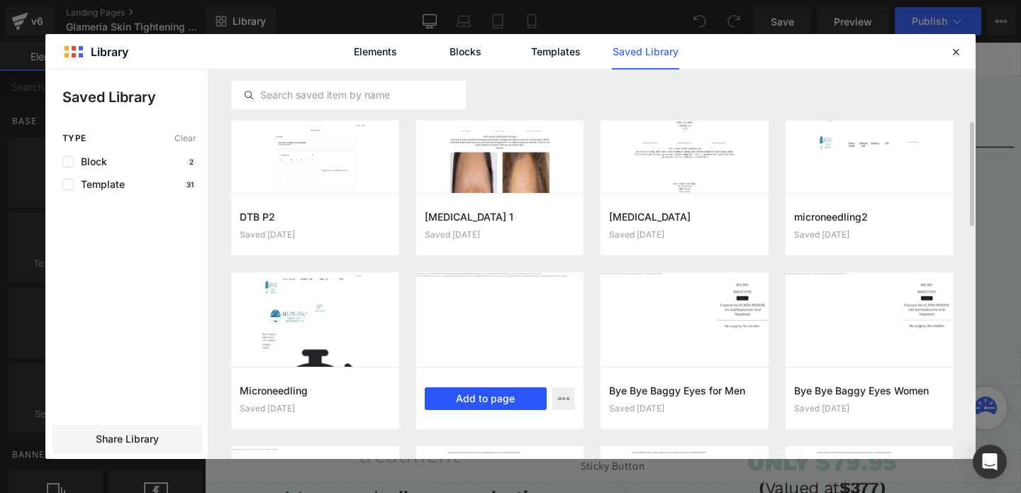
click at [507, 399] on button "Add to page" at bounding box center [486, 398] width 123 height 23
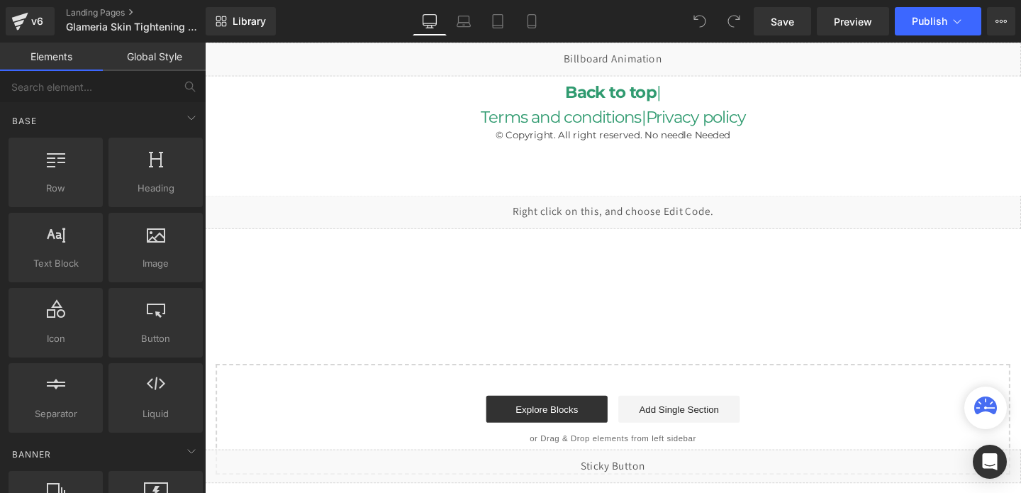
scroll to position [3684, 0]
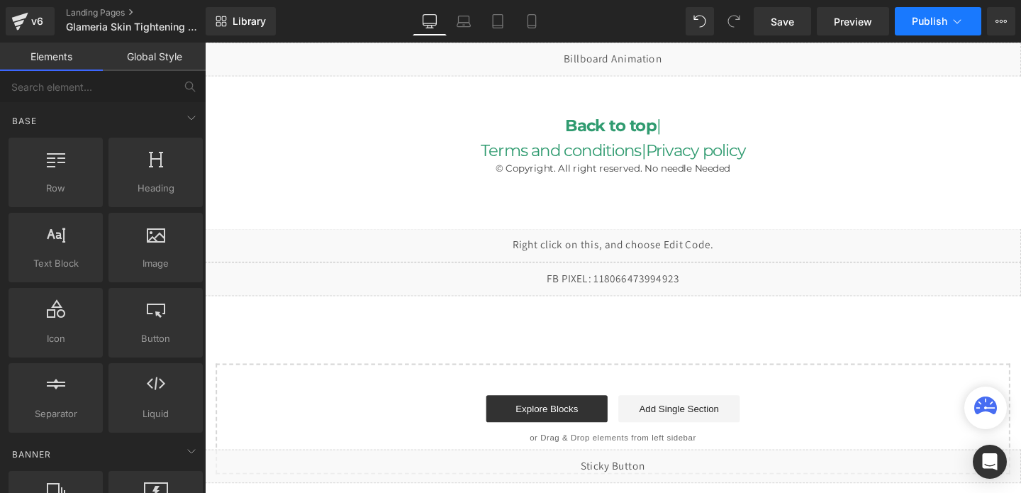
click at [936, 23] on span "Publish" at bounding box center [929, 21] width 35 height 11
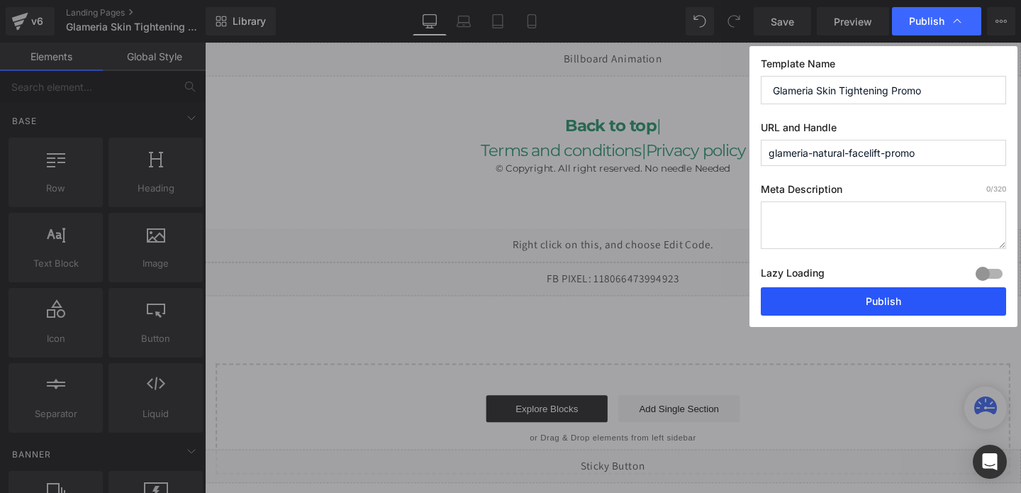
click at [848, 293] on button "Publish" at bounding box center [883, 301] width 245 height 28
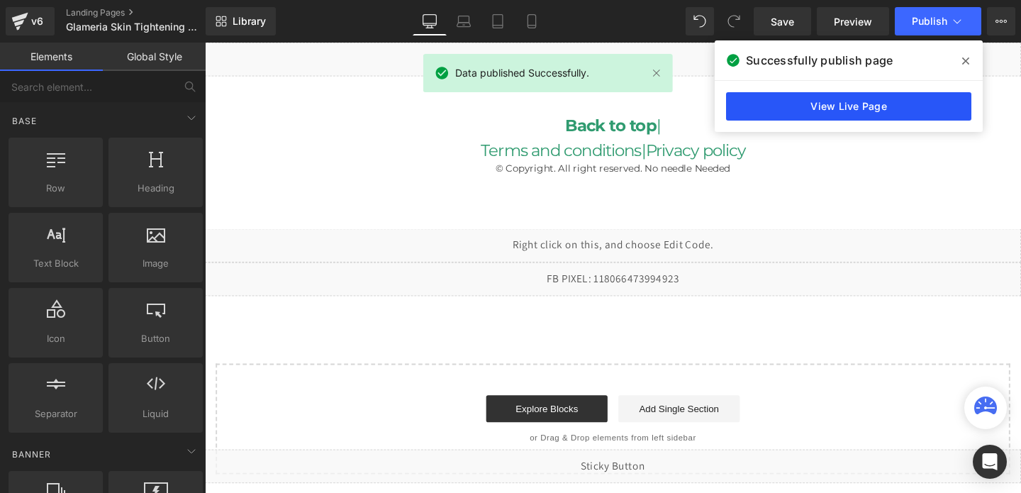
click at [834, 109] on link "View Live Page" at bounding box center [848, 106] width 245 height 28
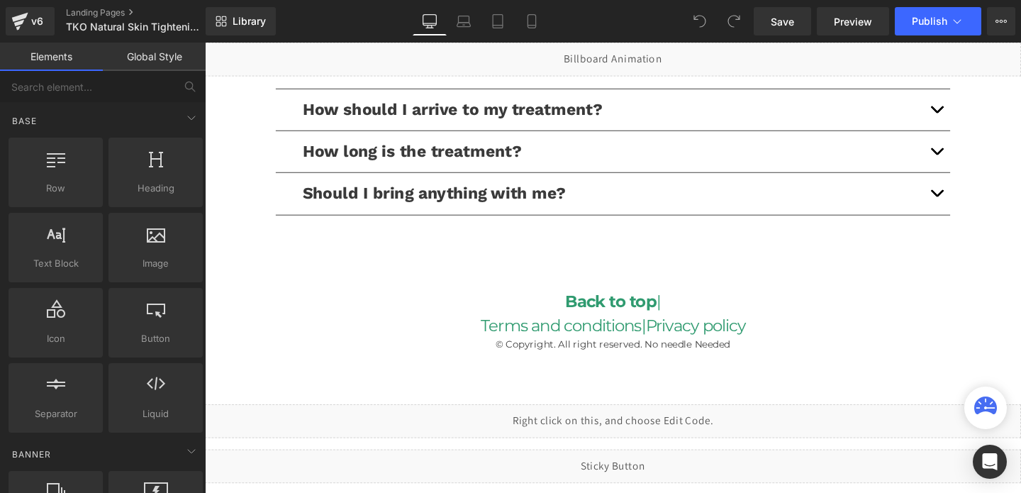
scroll to position [3565, 0]
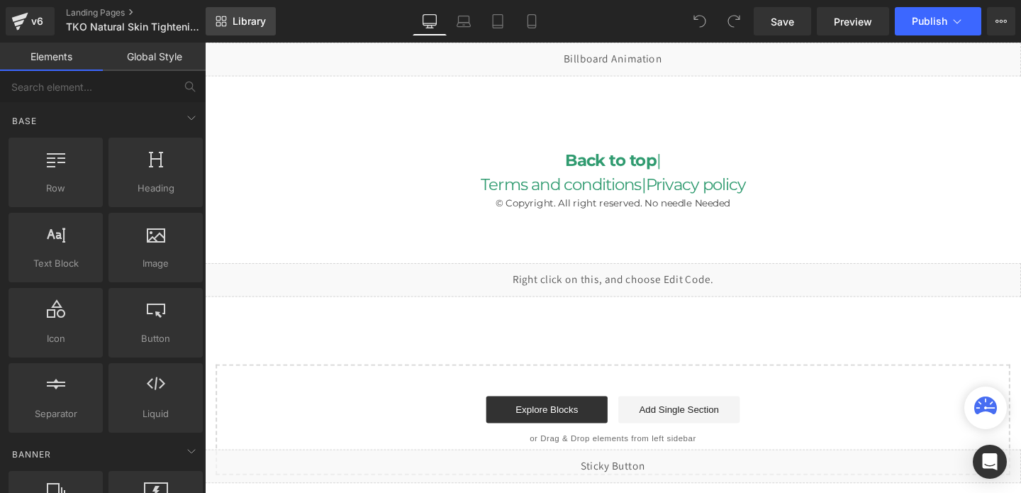
click at [257, 28] on link "Library" at bounding box center [241, 21] width 70 height 28
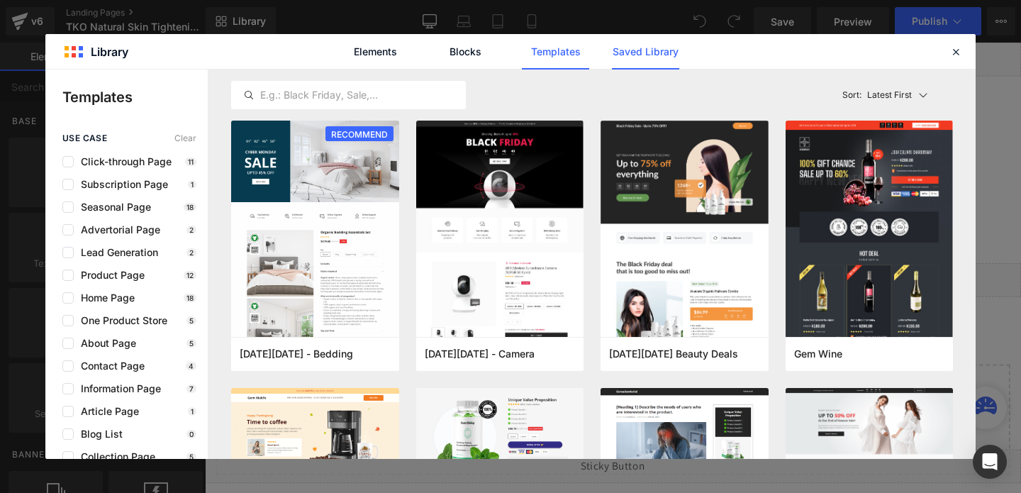
click at [619, 46] on link "Saved Library" at bounding box center [645, 51] width 67 height 35
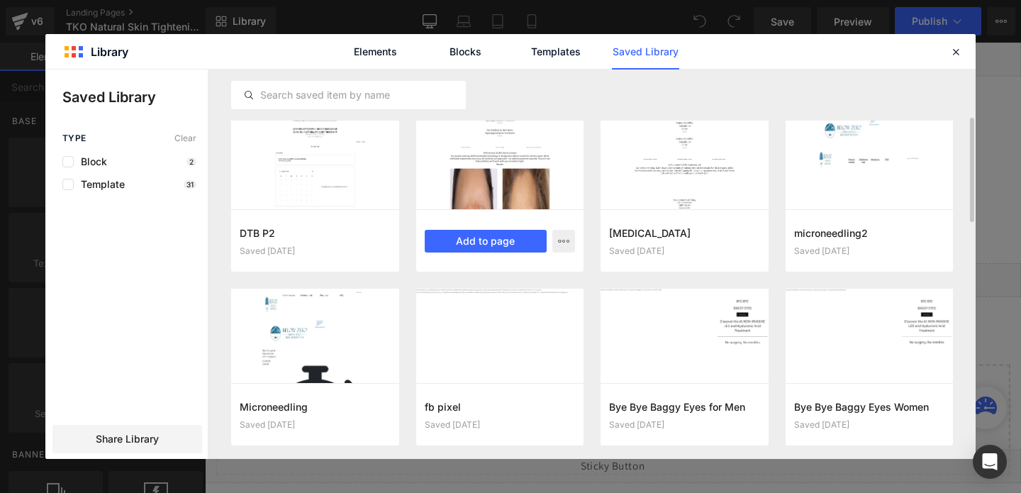
scroll to position [184, 0]
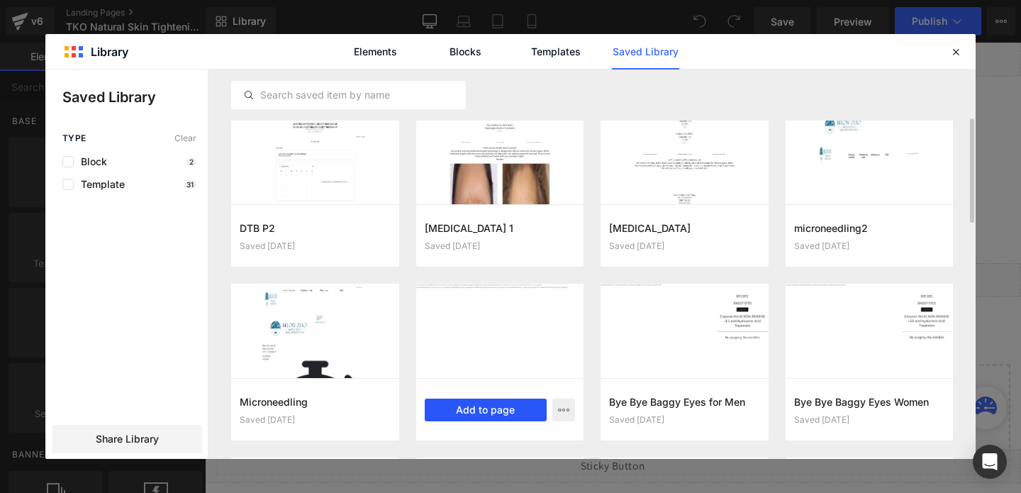
click at [492, 407] on button "Add to page" at bounding box center [486, 410] width 123 height 23
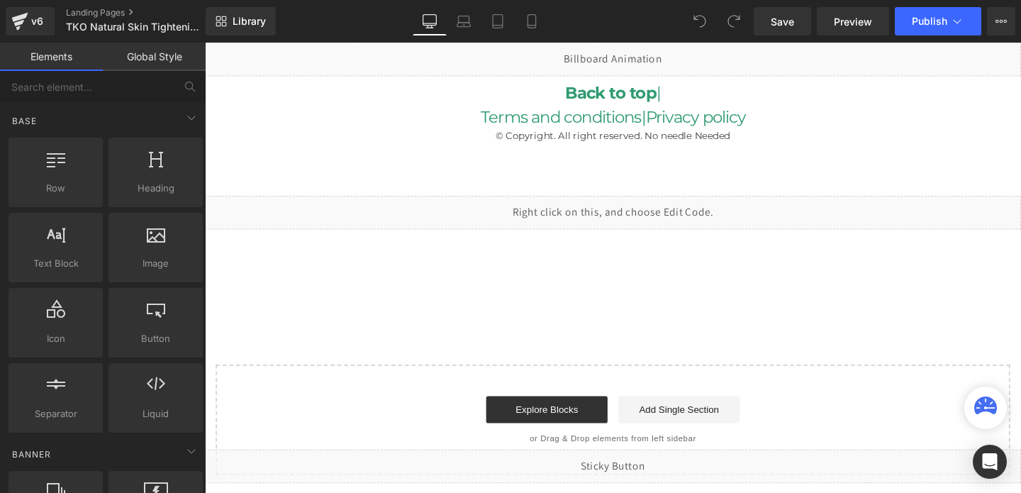
scroll to position [3600, 0]
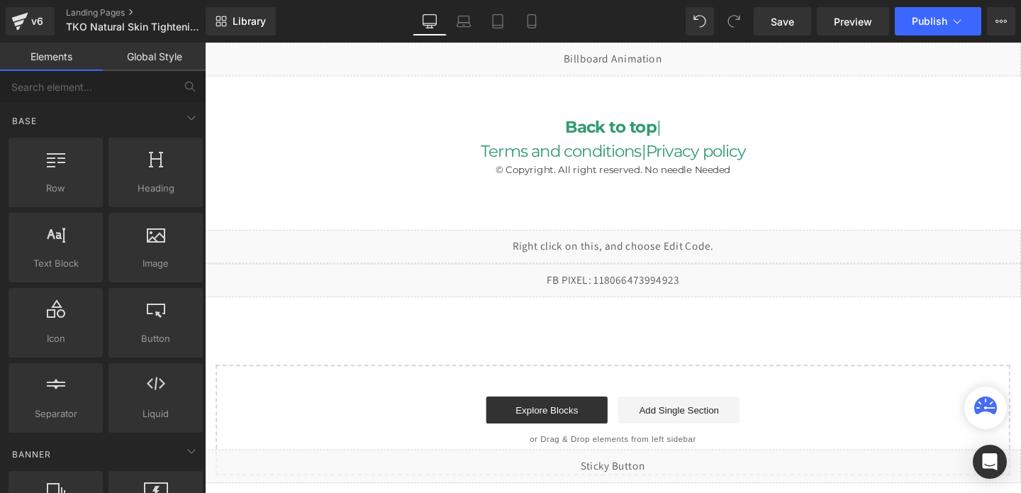
click at [568, 289] on div "Liquid" at bounding box center [634, 292] width 858 height 35
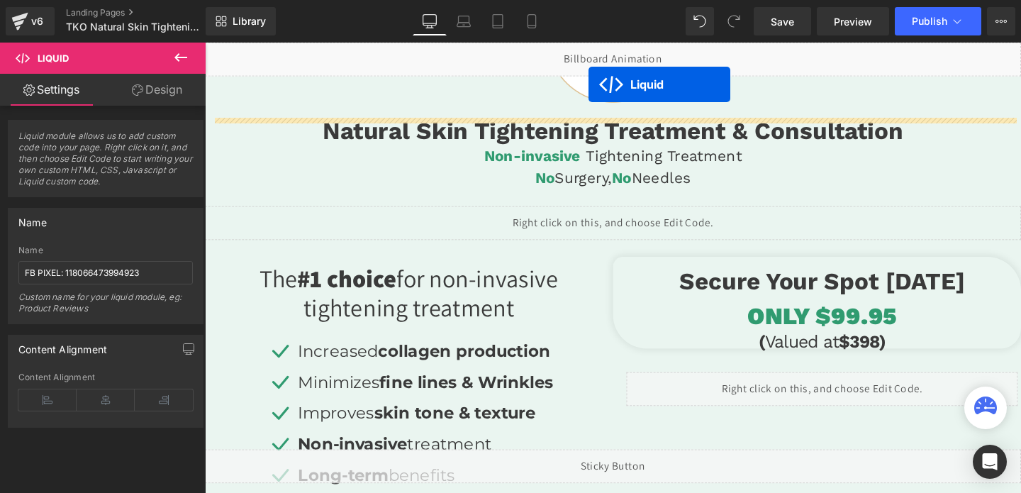
scroll to position [0, 0]
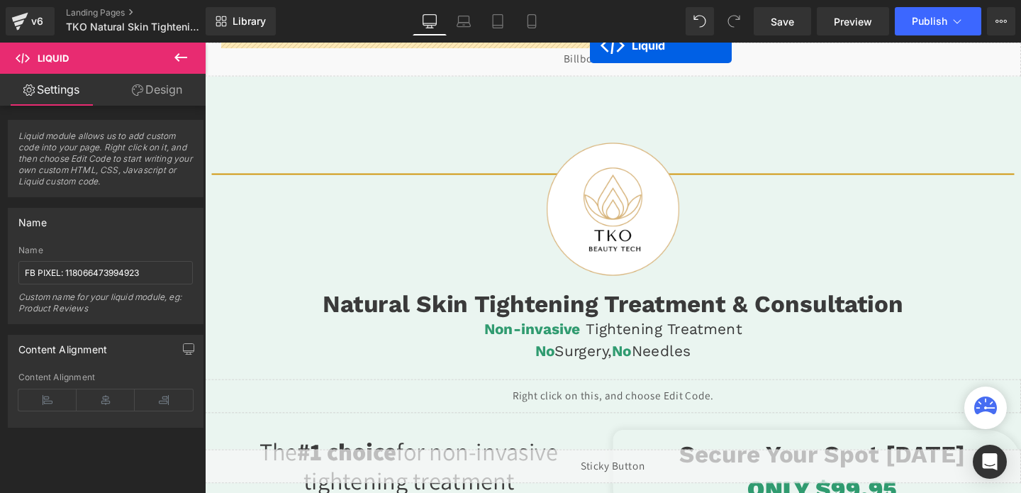
drag, startPoint x: 595, startPoint y: 279, endPoint x: 610, endPoint y: 45, distance: 233.8
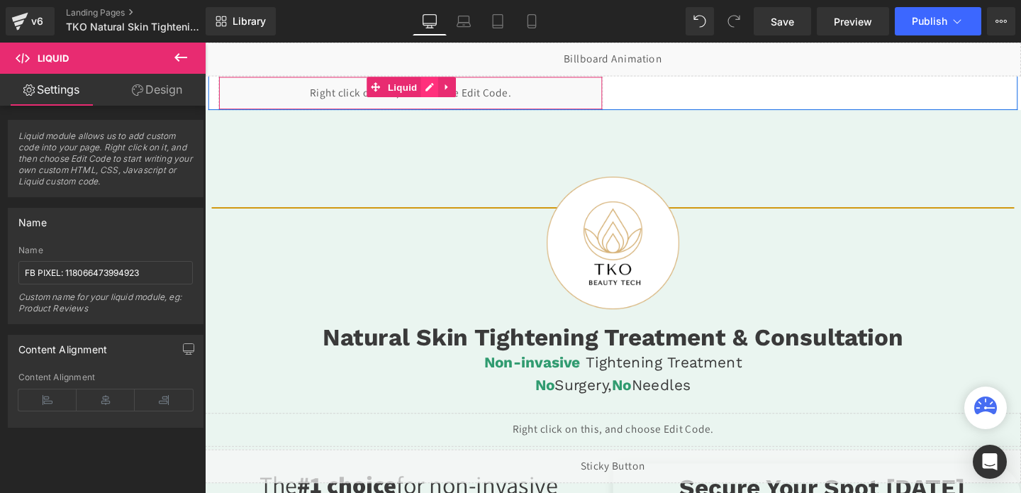
click at [445, 86] on div "Liquid" at bounding box center [421, 95] width 404 height 35
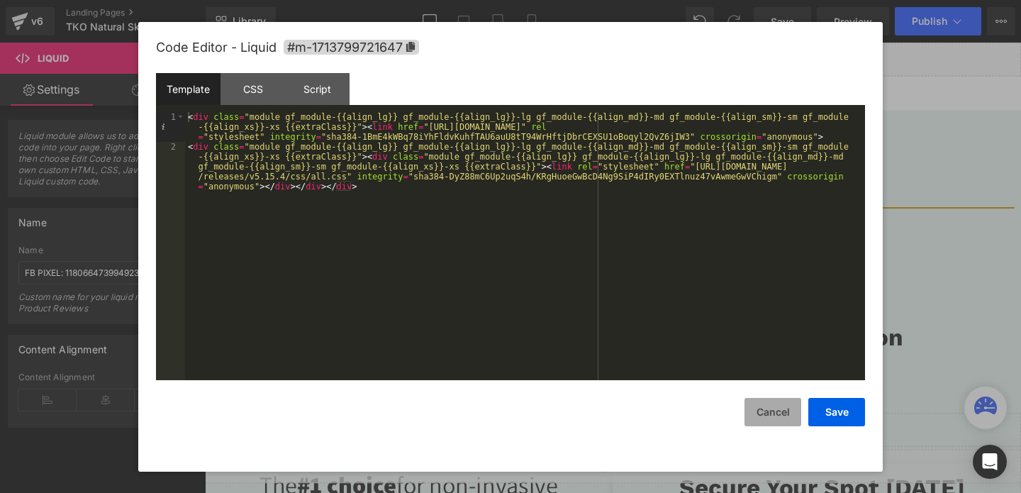
click at [768, 404] on button "Cancel" at bounding box center [773, 412] width 57 height 28
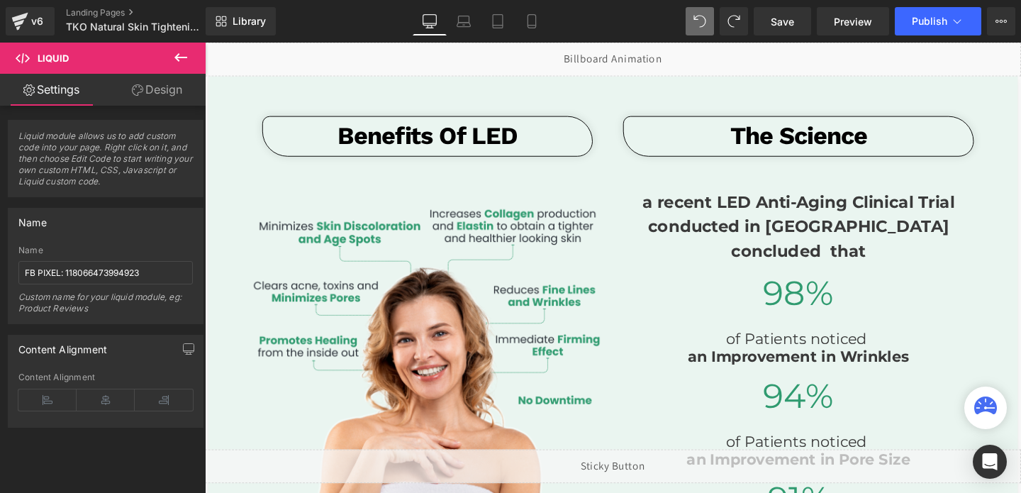
scroll to position [3600, 0]
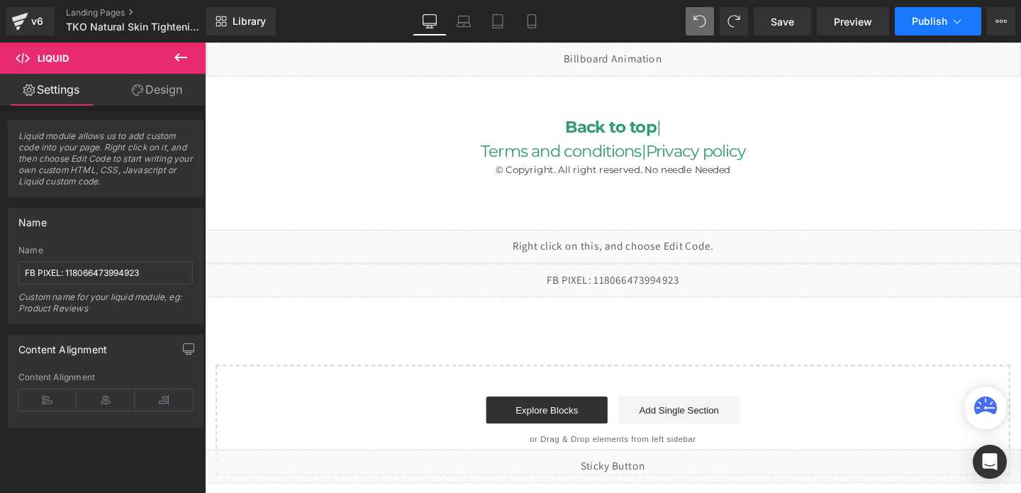
click at [904, 24] on button "Publish" at bounding box center [938, 21] width 87 height 28
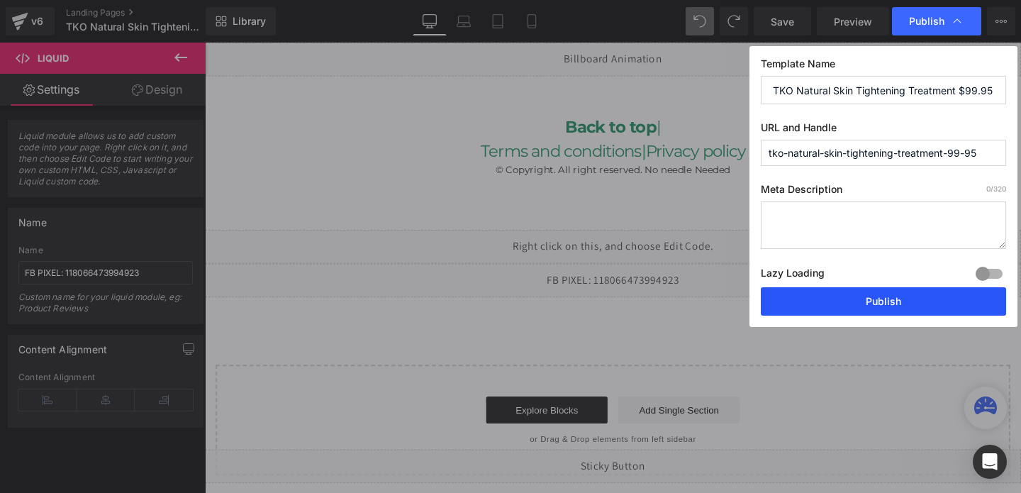
click at [845, 307] on button "Publish" at bounding box center [883, 301] width 245 height 28
